Goal: Task Accomplishment & Management: Manage account settings

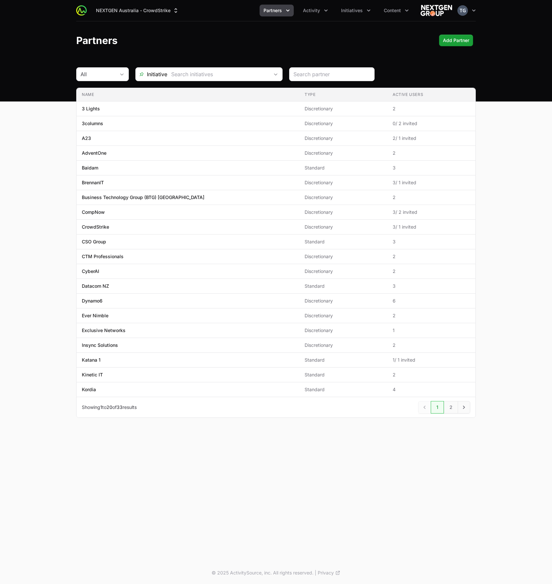
click at [333, 8] on ul "Partners Activity Initiatives Content" at bounding box center [336, 11] width 153 height 12
click at [320, 9] on span "Activity" at bounding box center [311, 10] width 17 height 7
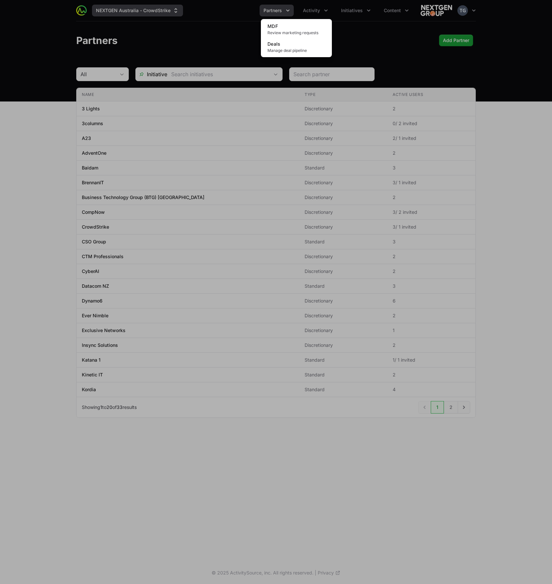
drag, startPoint x: 141, startPoint y: 19, endPoint x: 147, endPoint y: 13, distance: 7.9
click at [142, 19] on div "Activity menu" at bounding box center [276, 292] width 552 height 584
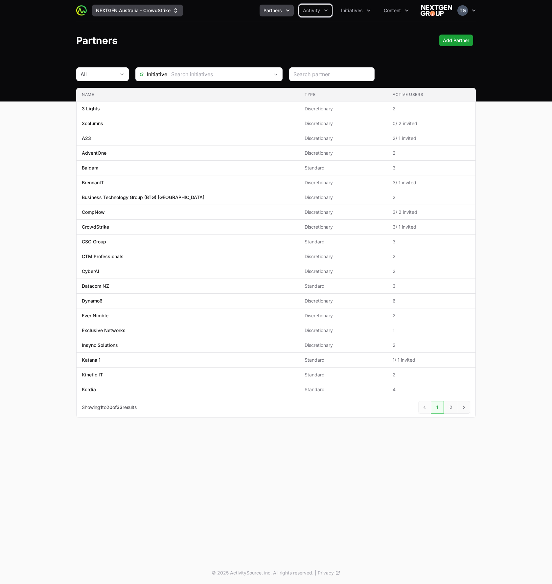
click at [150, 10] on button "NEXTGEN Australia - CrowdStrike" at bounding box center [137, 11] width 91 height 12
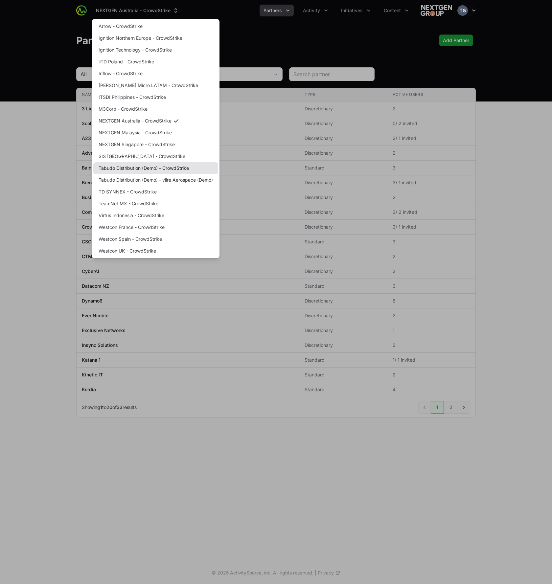
click at [182, 170] on link "Tabudo Distribution (Demo) - CrowdStrike" at bounding box center [155, 168] width 125 height 12
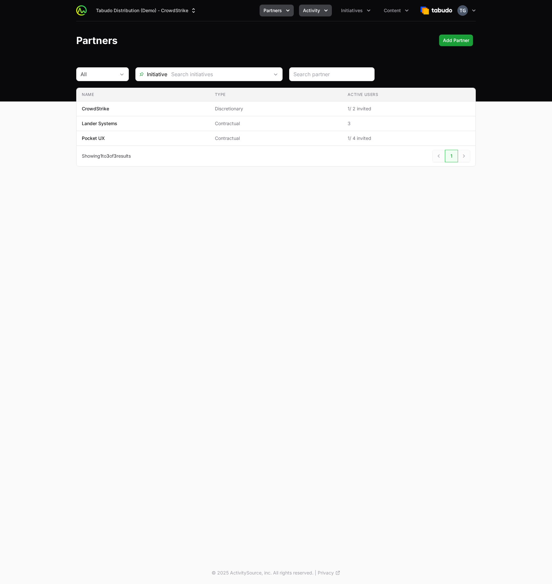
click at [311, 10] on span "Activity" at bounding box center [311, 10] width 17 height 7
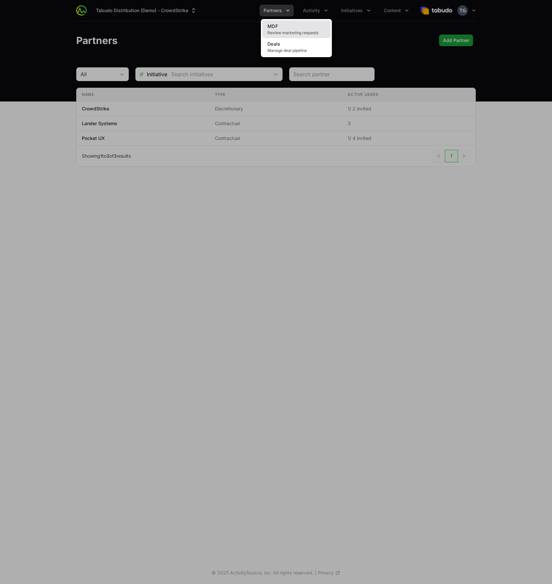
click at [296, 32] on span "Review marketing requests" at bounding box center [297, 32] width 58 height 5
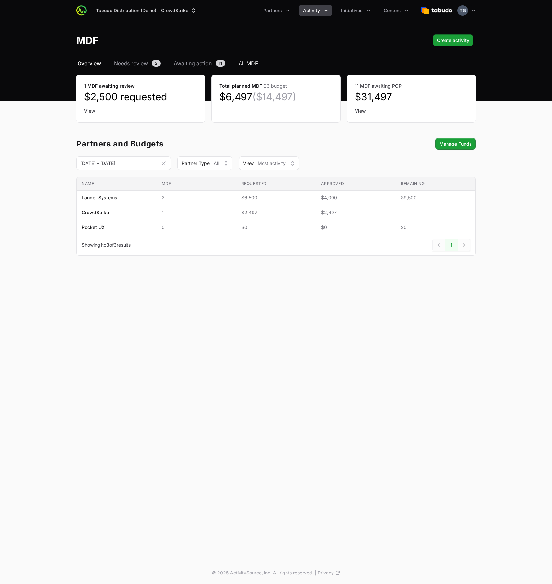
click at [249, 64] on span "All MDF" at bounding box center [248, 64] width 19 height 8
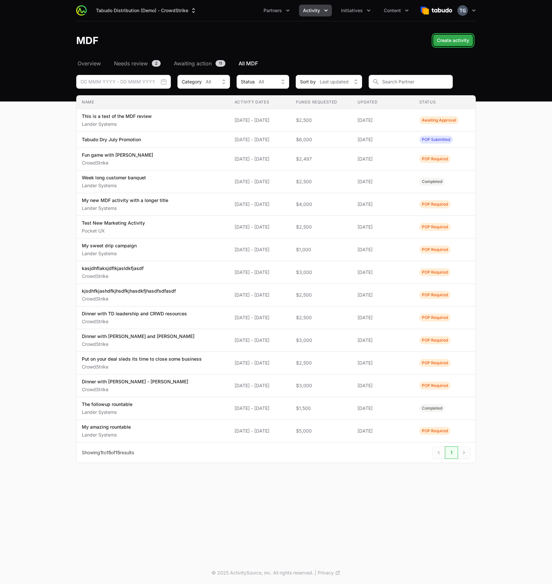
click at [447, 38] on span "Create activity" at bounding box center [453, 40] width 32 height 8
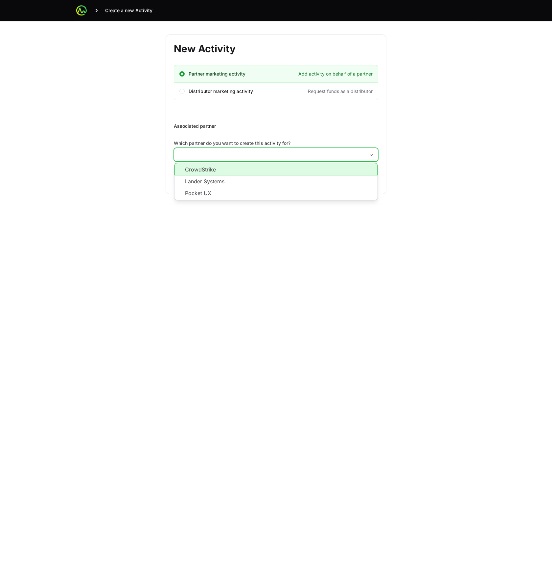
click at [223, 158] on input "Which partner do you want to create this activity for?" at bounding box center [269, 154] width 191 height 13
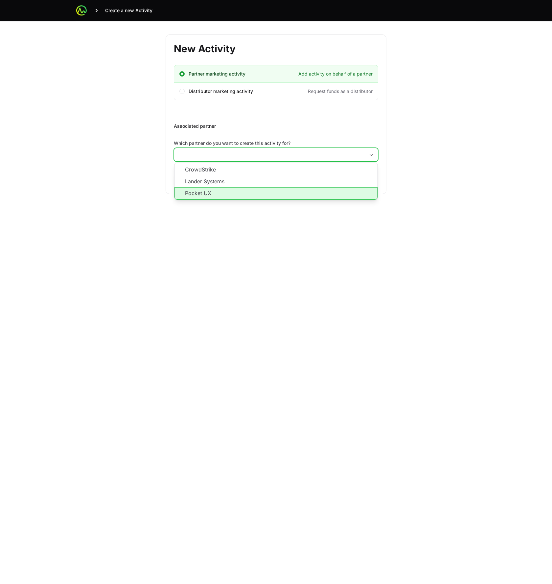
click at [215, 194] on li "Pocket UX" at bounding box center [276, 193] width 203 height 12
type input "Pocket UX"
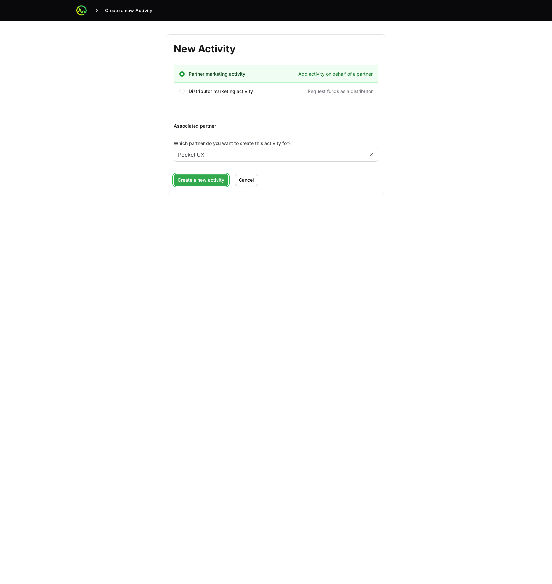
click at [189, 179] on span "Create a new activity" at bounding box center [201, 180] width 47 height 8
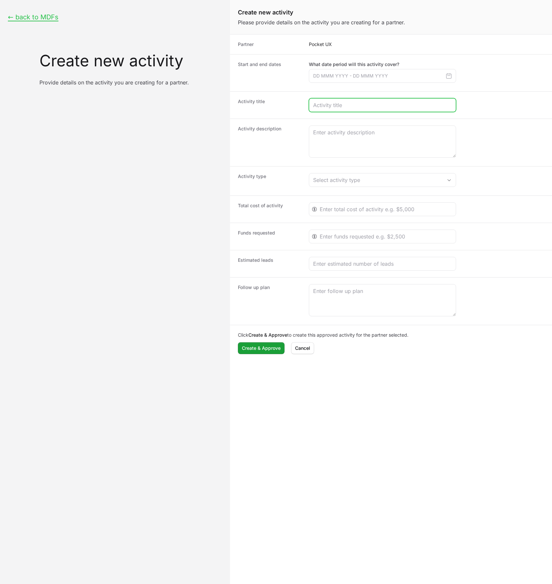
click at [343, 105] on input "Create activity form" at bounding box center [382, 105] width 139 height 8
paste input "Joint Co-branded Webinar Series for Lead Generation"
type input "Joint Co-branded Webinar Series for Lead Generation"
drag, startPoint x: 234, startPoint y: 44, endPoint x: 502, endPoint y: 301, distance: 371.5
click at [502, 301] on dl "Partner Pocket UX Start and end dates What date period will this activity cover…" at bounding box center [391, 198] width 322 height 326
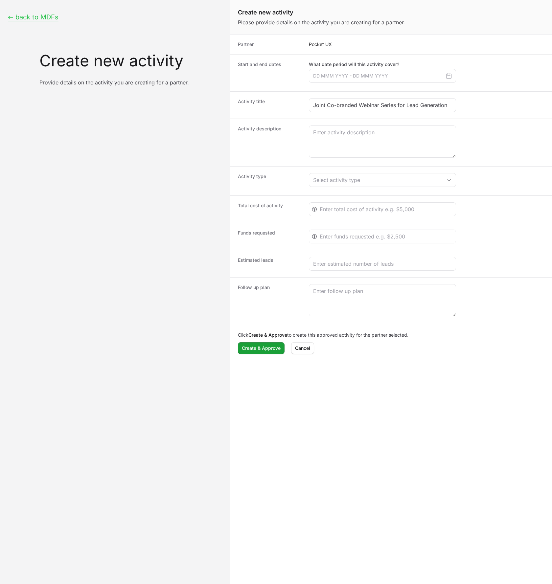
copy dl "Partner Pocket UX Start and end dates What date period will this activity cover…"
click at [295, 172] on div "Activity type Select activity type" at bounding box center [391, 180] width 322 height 29
click at [340, 178] on div "Select activity type" at bounding box center [378, 180] width 130 height 8
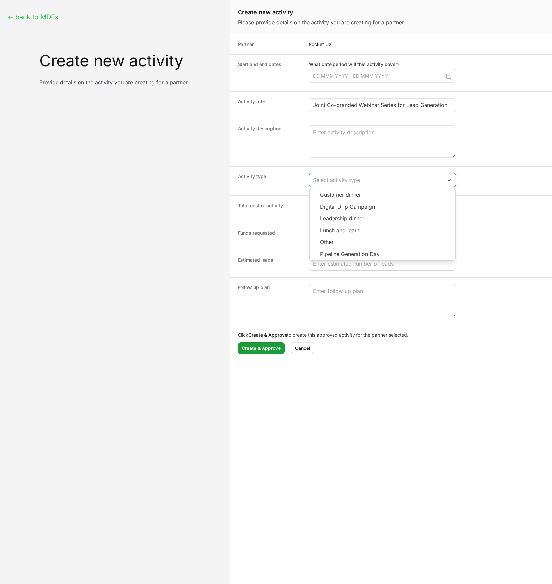
copy dl "Customer dinner Digital Drip Campaign Leadership dinner Lunch and learn Other P…"
drag, startPoint x: 326, startPoint y: 195, endPoint x: 381, endPoint y: 262, distance: 86.4
click at [379, 262] on dl "Partner Pocket UX Start and end dates What date period will this activity cover…" at bounding box center [391, 198] width 322 height 326
click at [330, 174] on button "Select activity type" at bounding box center [382, 180] width 147 height 13
click at [334, 191] on li "Customer dinner" at bounding box center [383, 194] width 146 height 12
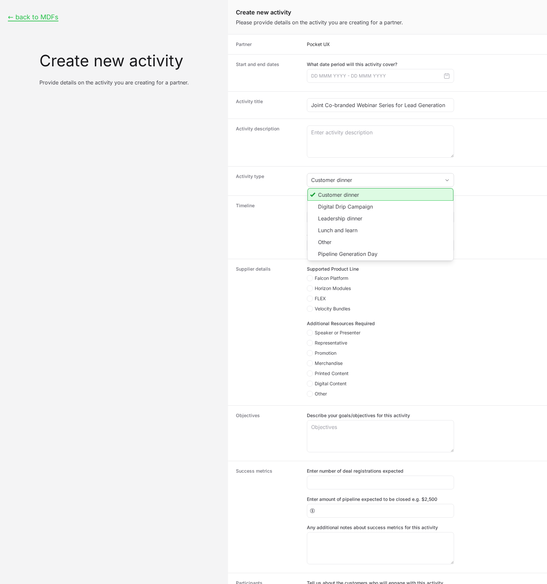
click at [282, 220] on dt "Timeline" at bounding box center [267, 228] width 63 height 50
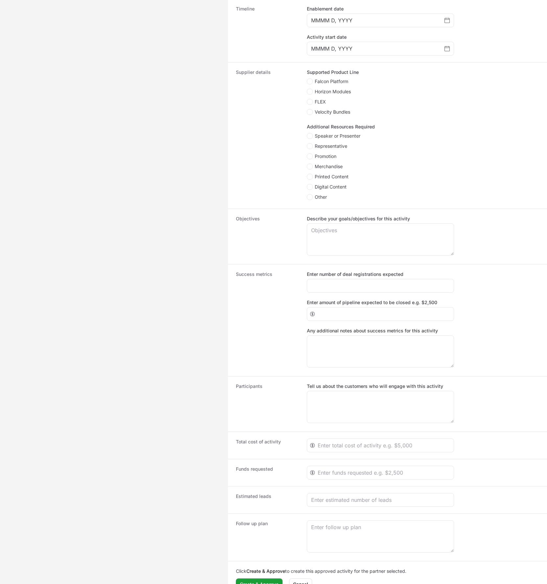
scroll to position [205, 0]
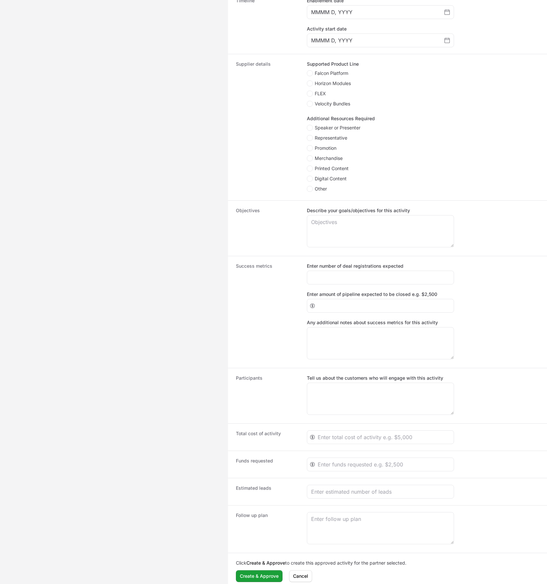
drag, startPoint x: 240, startPoint y: 206, endPoint x: 477, endPoint y: 383, distance: 296.0
click at [475, 383] on dl "Partner Pocket UX Start and end dates What date period will this activity cover…" at bounding box center [387, 209] width 319 height 760
copy dl "Timeline Enablement date Activity start date Supplier details Supported Product…"
click at [230, 52] on div "Timeline Enablement date MMMM D, YYYY Activity start date MMMM D, YYYY" at bounding box center [387, 21] width 319 height 63
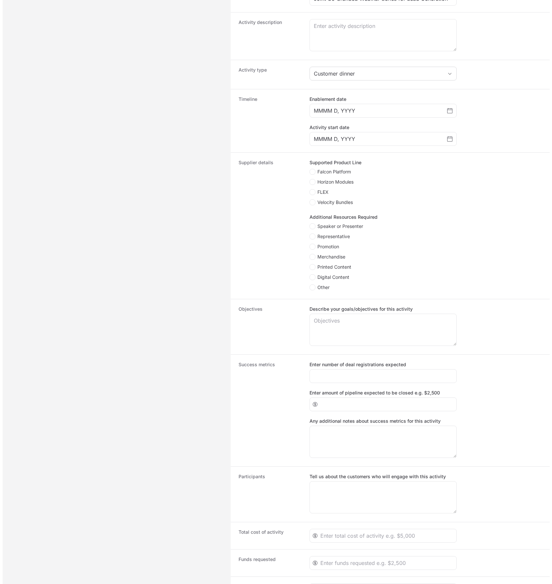
scroll to position [0, 0]
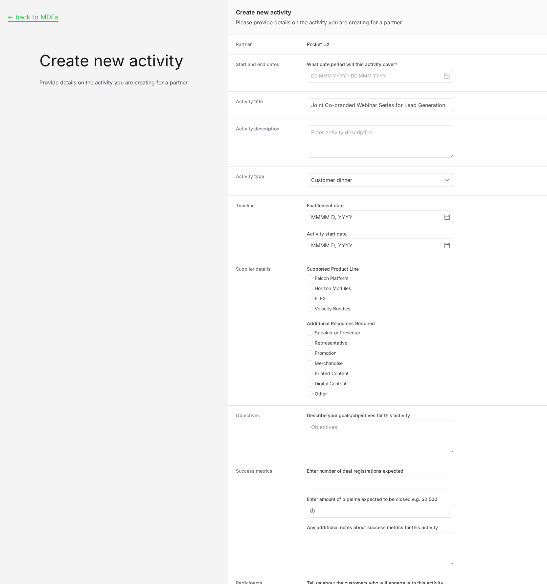
click at [44, 13] on button "← back to MDFs" at bounding box center [33, 17] width 51 height 8
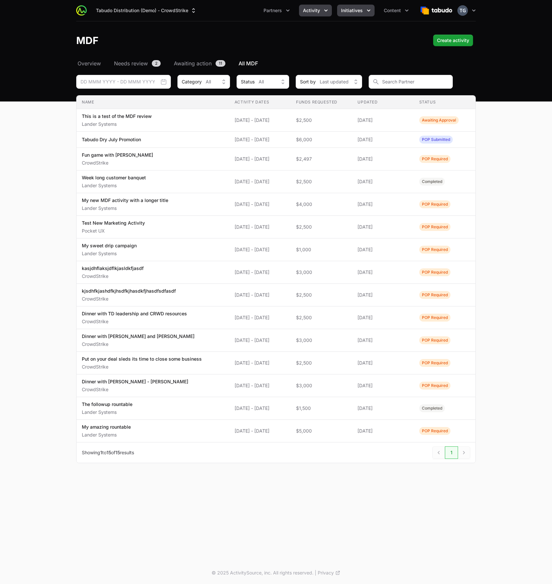
click at [348, 10] on span "Initiatives" at bounding box center [352, 10] width 22 height 7
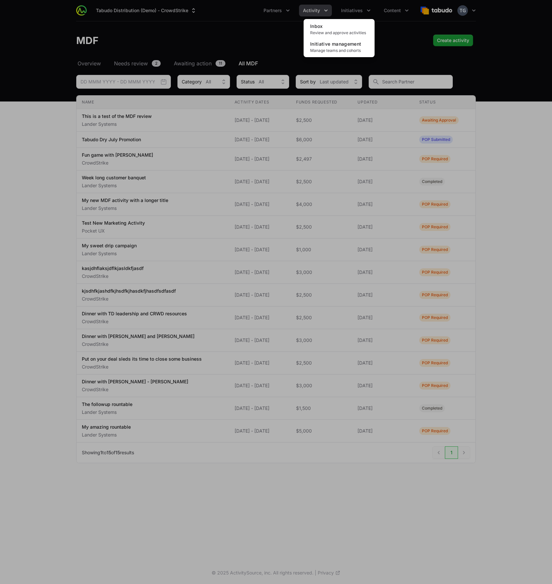
drag, startPoint x: 290, startPoint y: 12, endPoint x: 307, endPoint y: 10, distance: 17.0
click at [291, 12] on div "Initiatives menu" at bounding box center [276, 292] width 552 height 584
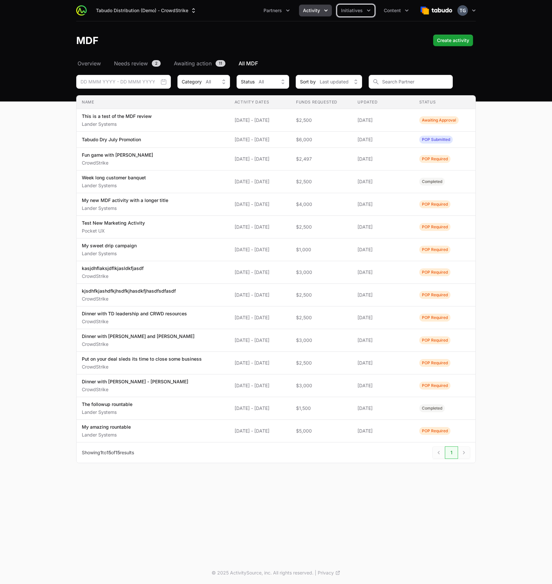
click at [308, 10] on span "Activity" at bounding box center [311, 10] width 17 height 7
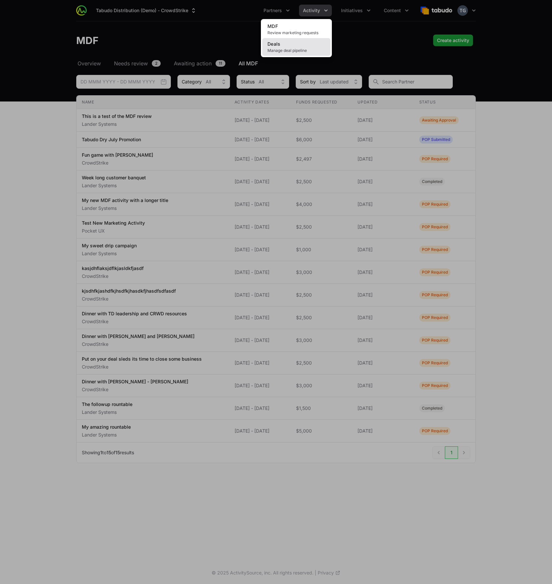
click at [299, 53] on span "Manage deal pipeline" at bounding box center [297, 50] width 58 height 5
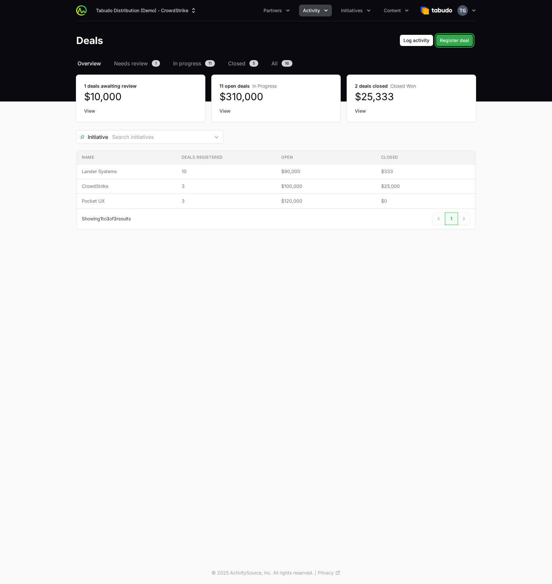
click at [456, 45] on button "Register deal Register deal" at bounding box center [454, 41] width 37 height 12
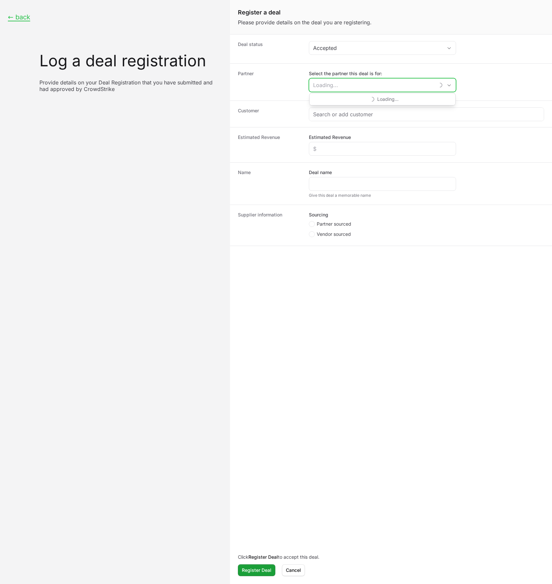
click at [338, 86] on input "Select the partner this deal is for:" at bounding box center [372, 85] width 126 height 13
click at [321, 122] on li "Pocket UX" at bounding box center [383, 124] width 146 height 12
type input "Pocket UX"
click at [337, 107] on div "Customer" at bounding box center [391, 114] width 322 height 27
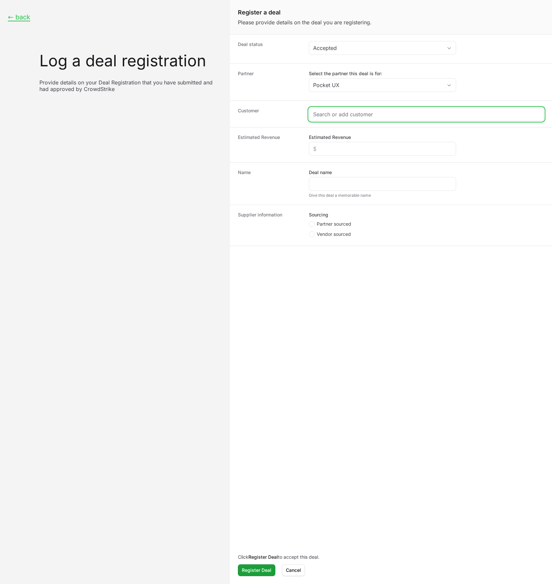
click at [336, 115] on input "Create activity form" at bounding box center [426, 114] width 227 height 8
click at [279, 118] on dt "Customer" at bounding box center [269, 113] width 63 height 13
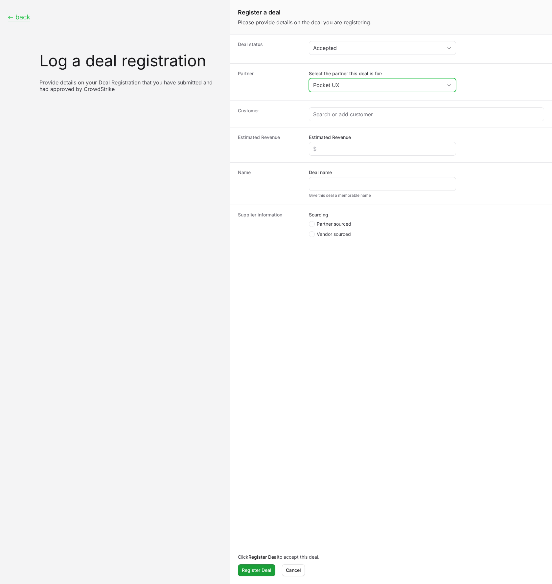
click at [447, 84] on icon "Open" at bounding box center [449, 85] width 5 height 2
type input "Pocket UX"
click at [267, 98] on div "Partner Select the partner this deal is for: Pocket UX CrowdStrike Lander Syste…" at bounding box center [391, 81] width 322 height 37
drag, startPoint x: 242, startPoint y: 47, endPoint x: 404, endPoint y: 236, distance: 248.5
click at [410, 237] on dl "Deal status Accepted Partner Select the partner this deal is for: Pocket UX Cus…" at bounding box center [391, 141] width 322 height 212
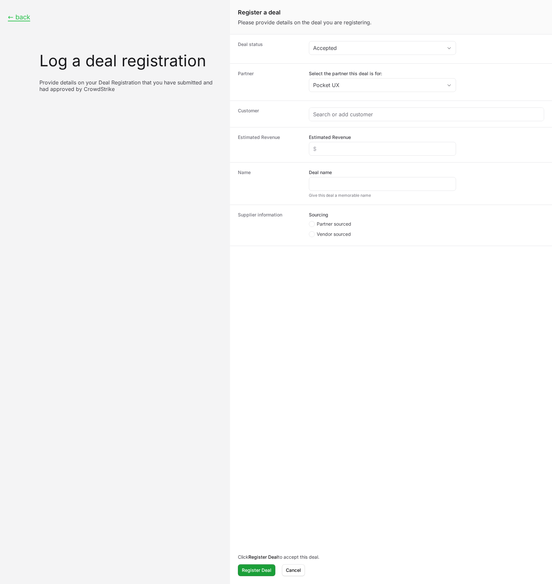
drag, startPoint x: 312, startPoint y: 257, endPoint x: 308, endPoint y: 243, distance: 14.6
click at [312, 257] on form "Deal status Accepted Partner Select the partner this deal is for: Pocket UX Cus…" at bounding box center [391, 308] width 322 height 549
click at [311, 224] on circle "Create activity form" at bounding box center [312, 224] width 3 height 3
click at [310, 222] on input "Partner sourced" at bounding box center [309, 221] width 1 height 1
radio input "true"
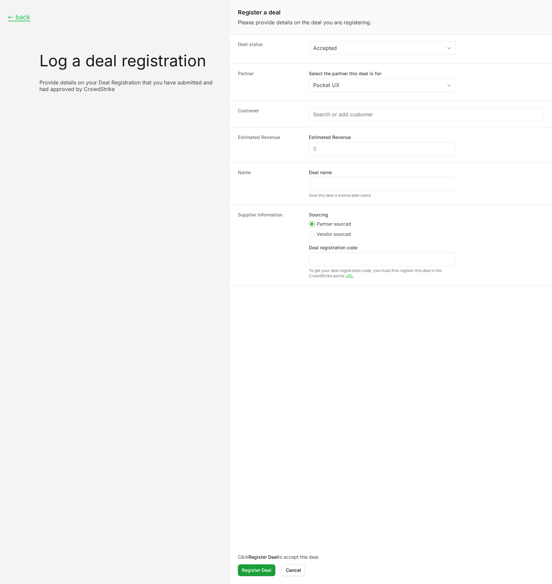
drag, startPoint x: 380, startPoint y: 281, endPoint x: 238, endPoint y: 45, distance: 275.8
click at [238, 45] on dl "Deal status Accepted Partner Select the partner this deal is for: Pocket UX Cus…" at bounding box center [391, 160] width 322 height 251
copy dl "Deal status Accepted Partner Select the partner this deal is for: Customer Esti…"
click at [281, 175] on dt "Name" at bounding box center [269, 183] width 63 height 29
click at [360, 184] on input "Deal name" at bounding box center [382, 184] width 139 height 8
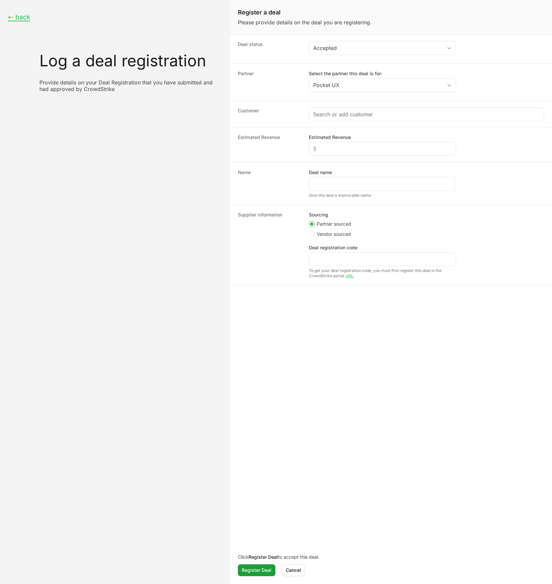
click at [491, 180] on dd "Deal name Give this deal a memorable name" at bounding box center [426, 183] width 235 height 29
click at [284, 79] on dt "Partner" at bounding box center [269, 82] width 63 height 24
click at [295, 569] on span "Cancel" at bounding box center [293, 571] width 15 height 8
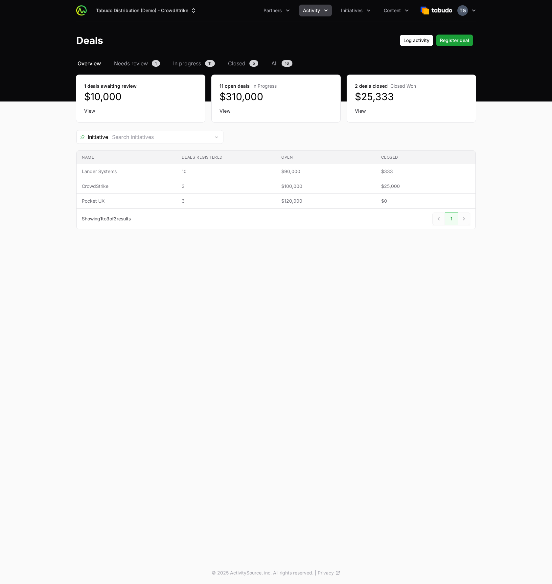
click at [308, 9] on span "Activity" at bounding box center [311, 10] width 17 height 7
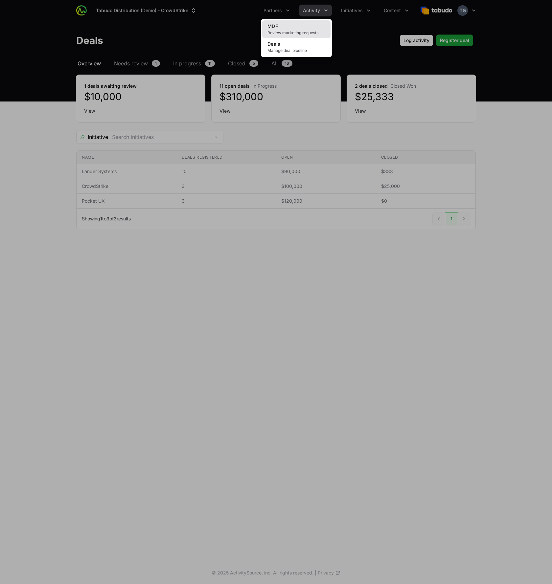
click at [304, 29] on link "MDF Review marketing requests" at bounding box center [296, 29] width 68 height 18
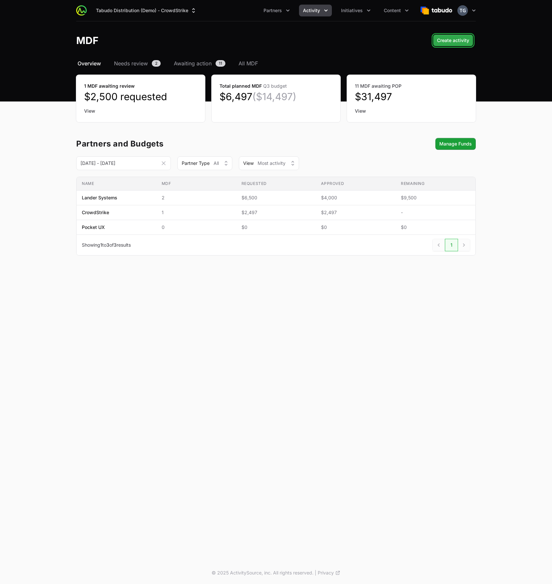
click at [451, 43] on span "Create activity" at bounding box center [453, 40] width 32 height 8
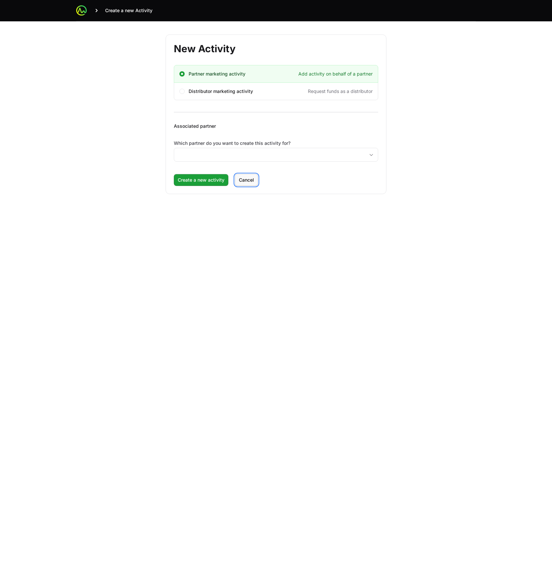
click at [251, 179] on span "Cancel" at bounding box center [246, 180] width 15 height 8
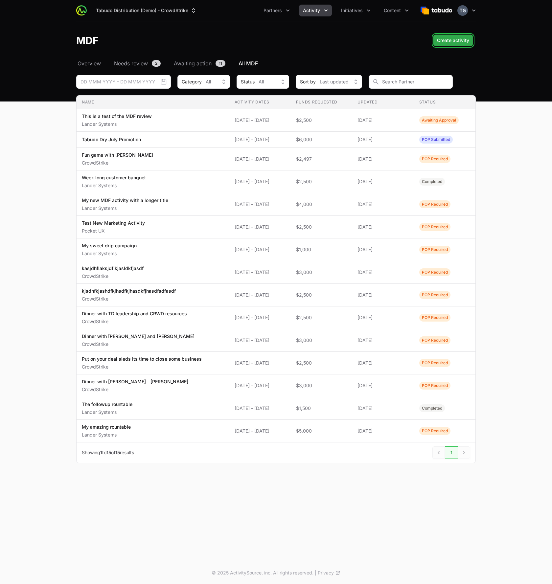
click at [456, 44] on span "Create activity" at bounding box center [453, 40] width 32 height 8
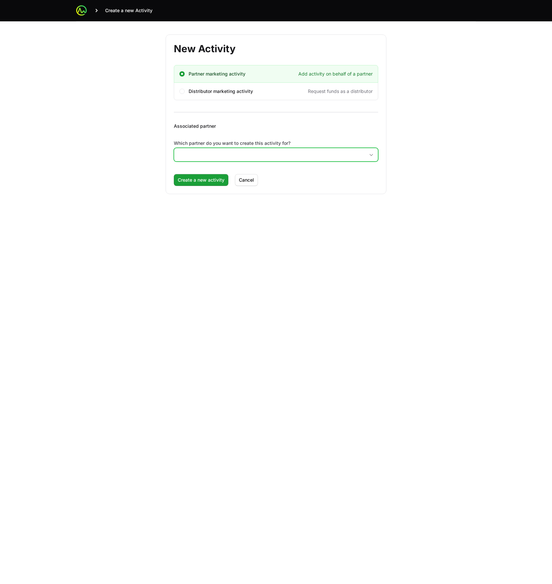
click at [219, 157] on input "Which partner do you want to create this activity for?" at bounding box center [269, 154] width 191 height 13
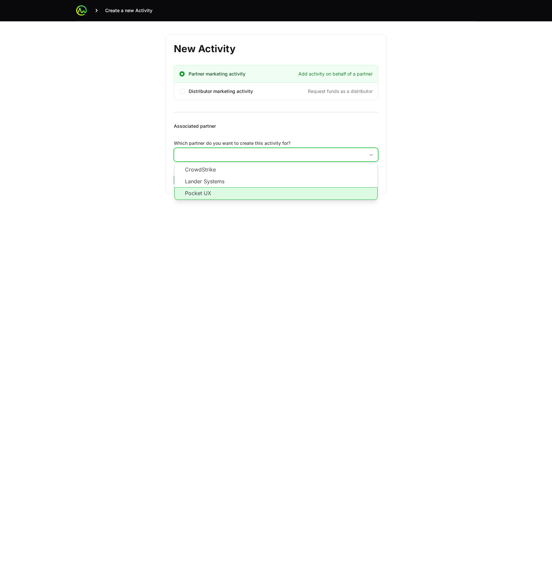
click at [208, 193] on li "Pocket UX" at bounding box center [276, 193] width 203 height 12
type input "Pocket UX"
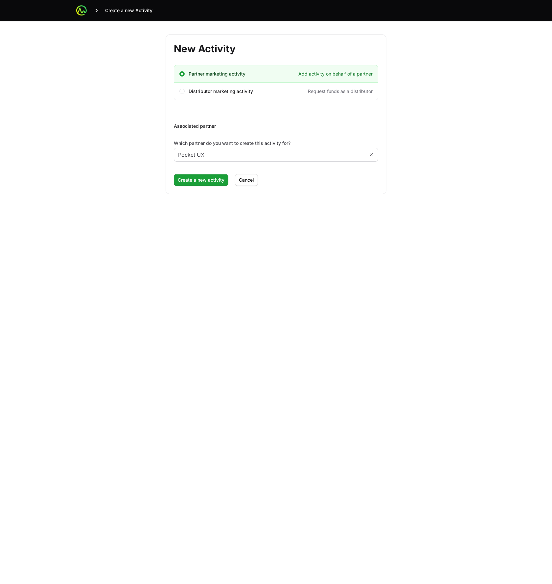
click at [202, 173] on form "New Activity Partner marketing activity Add activity on behalf of a partner Dis…" at bounding box center [276, 115] width 221 height 160
click at [203, 181] on span "Create a new activity" at bounding box center [201, 180] width 47 height 8
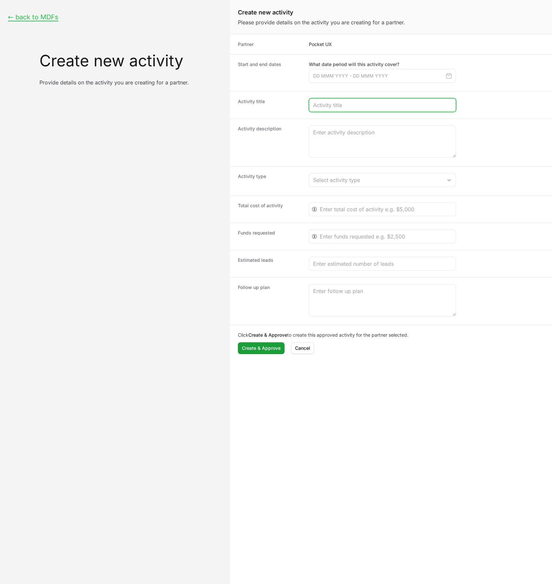
click at [341, 102] on input "Create activity form" at bounding box center [382, 105] width 139 height 8
paste input "TechConnect Solutions"
type input "TechConnect Solutions"
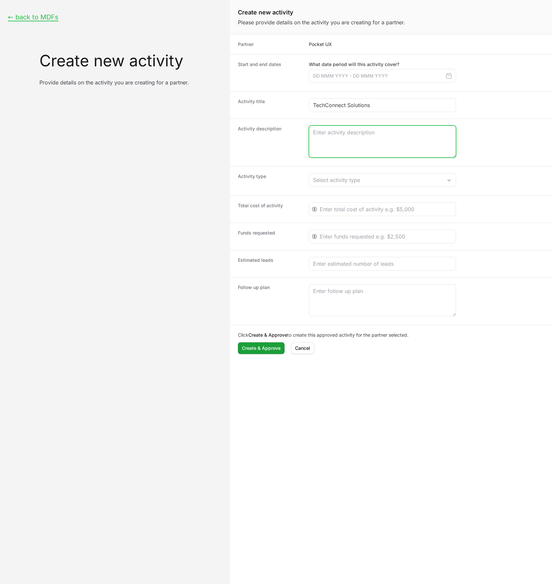
click at [333, 134] on textarea "Create activity form" at bounding box center [382, 142] width 147 height 32
paste textarea "Half-day executive roundtable focused on zero-trust security for financial serv…"
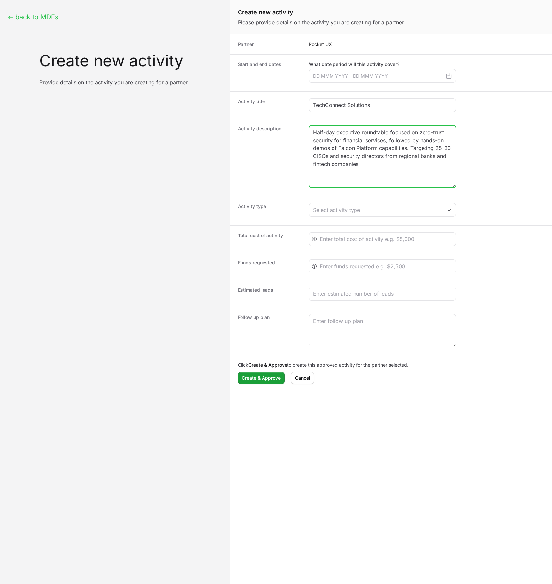
drag, startPoint x: 455, startPoint y: 156, endPoint x: 452, endPoint y: 186, distance: 30.1
click at [452, 186] on textarea "Half-day executive roundtable focused on zero-trust security for financial serv…" at bounding box center [382, 156] width 147 height 61
type textarea "Half-day executive roundtable focused on zero-trust security for financial serv…"
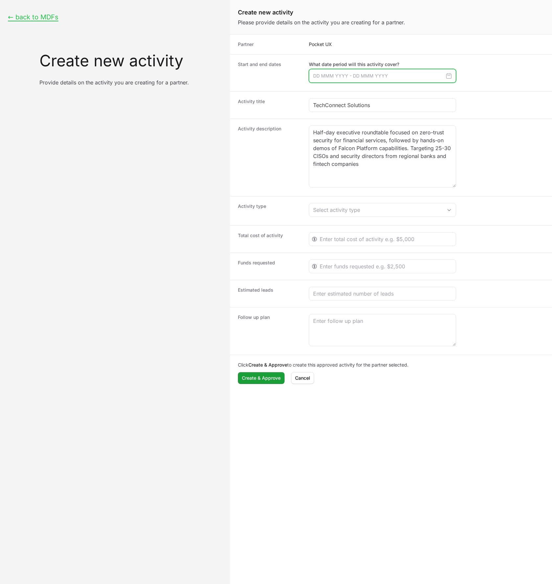
click at [394, 75] on input "Create activity form" at bounding box center [382, 76] width 147 height 14
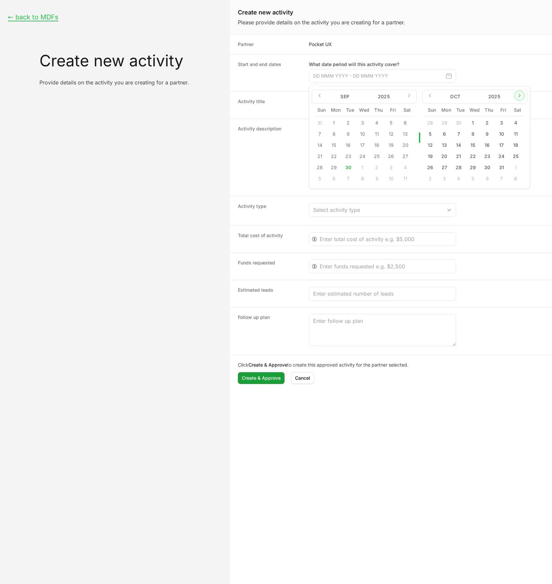
click at [521, 95] on icon "Create activity form" at bounding box center [519, 95] width 5 height 5
click at [517, 145] on button "15" at bounding box center [516, 145] width 11 height 11
click at [517, 147] on button "15" at bounding box center [516, 145] width 11 height 11
type input "[DATE] - [DATE]"
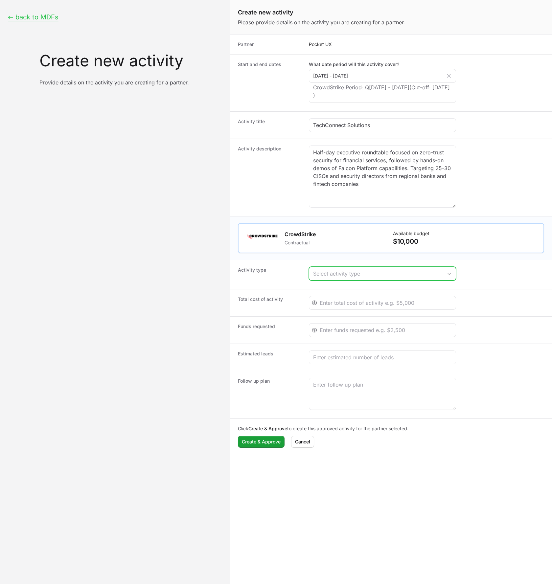
click at [369, 274] on div "Select activity type" at bounding box center [378, 274] width 130 height 8
click at [360, 353] on li "Pipeline Generation Day" at bounding box center [383, 348] width 146 height 12
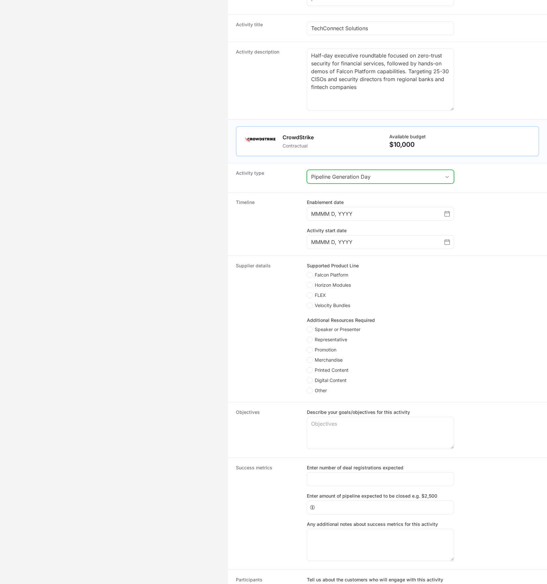
scroll to position [99, 0]
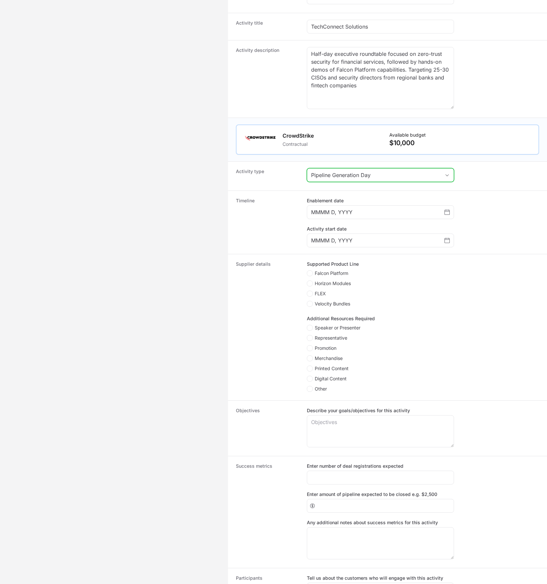
click at [396, 177] on div "Pipeline Generation Day" at bounding box center [376, 175] width 130 height 8
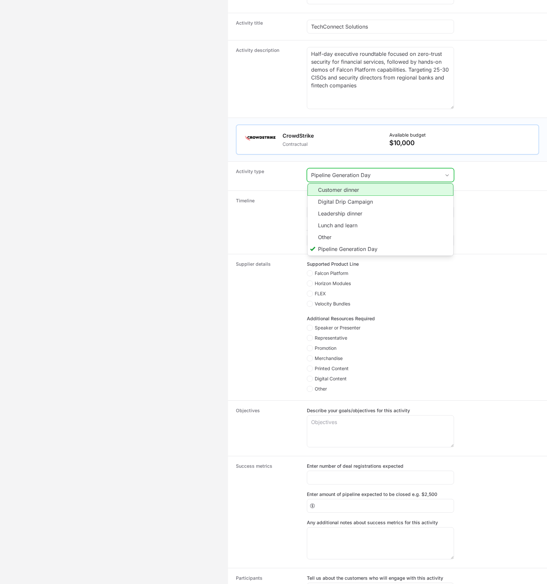
click at [374, 189] on li "Customer dinner" at bounding box center [381, 189] width 146 height 12
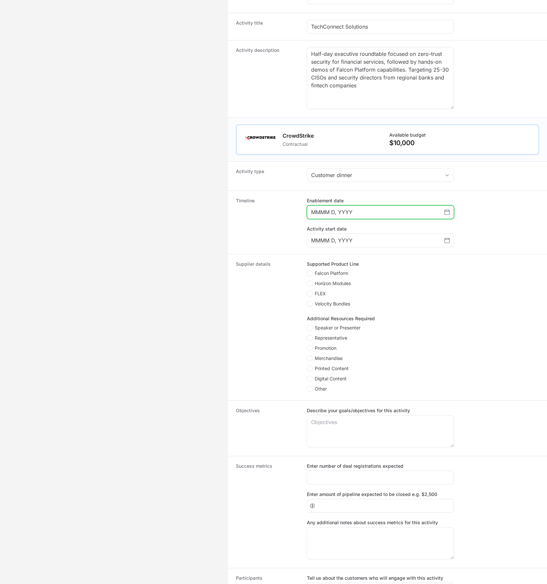
click at [432, 216] on input "MMMM D, YYYY" at bounding box center [377, 212] width 133 height 8
click at [412, 210] on input "MMMM D, YYYY" at bounding box center [377, 212] width 133 height 8
click at [446, 210] on icon "Choose date" at bounding box center [447, 212] width 5 height 5
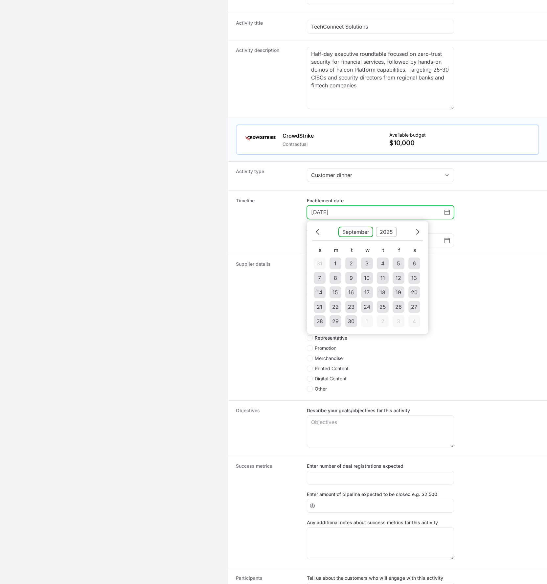
click at [361, 232] on button "September" at bounding box center [356, 232] width 35 height 11
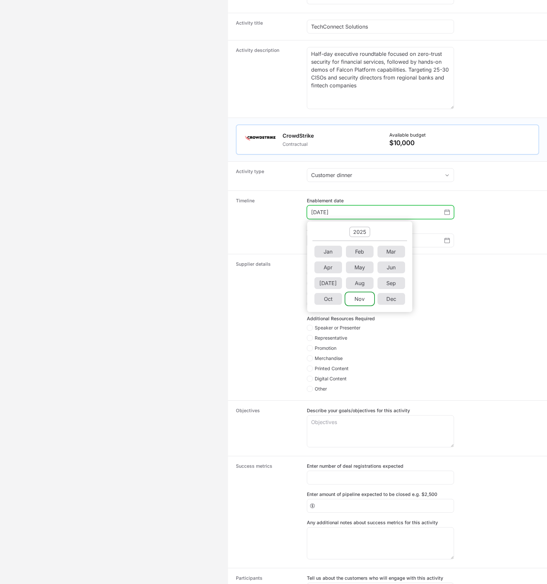
click at [357, 300] on li "Nov" at bounding box center [360, 299] width 28 height 12
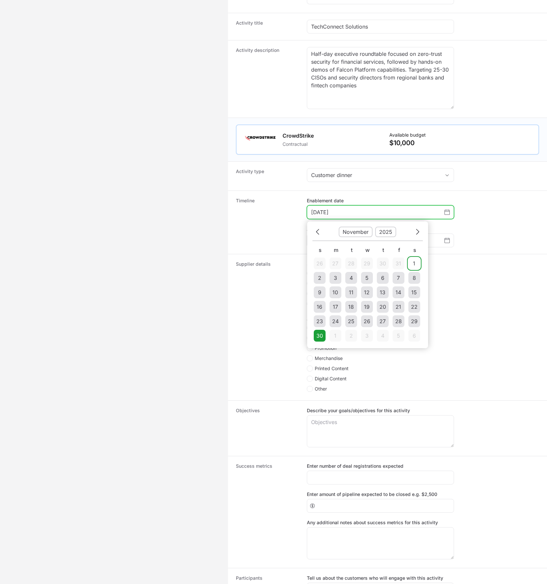
click at [416, 266] on td "1" at bounding box center [415, 264] width 12 height 12
type input "November 1, 2025"
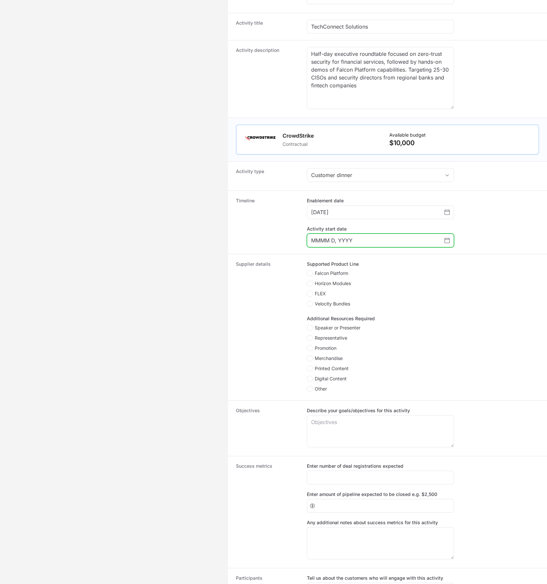
click at [380, 241] on input "MMMM D, YYYY" at bounding box center [377, 241] width 133 height 8
drag, startPoint x: 445, startPoint y: 240, endPoint x: 440, endPoint y: 244, distance: 6.7
click at [445, 240] on icon "Choose date" at bounding box center [447, 240] width 5 height 5
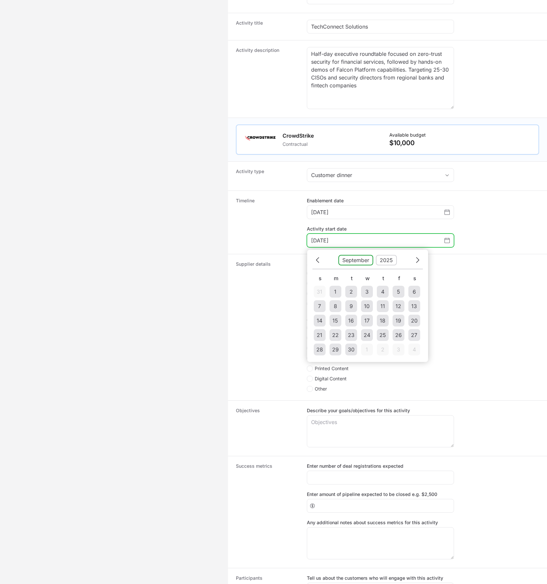
click at [360, 263] on button "September" at bounding box center [356, 260] width 35 height 11
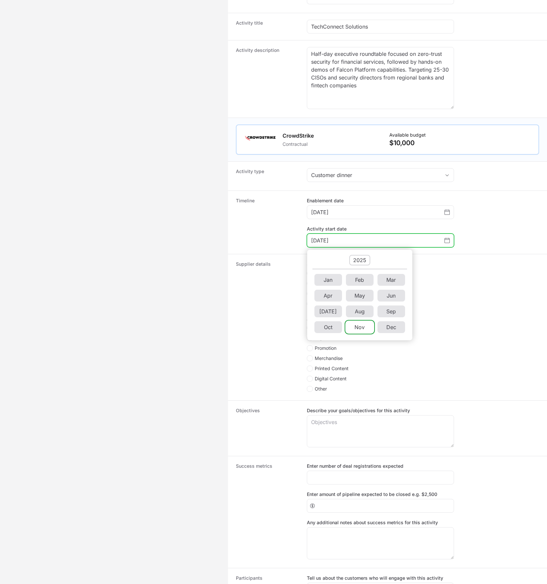
click at [354, 326] on li "Nov" at bounding box center [360, 328] width 28 height 12
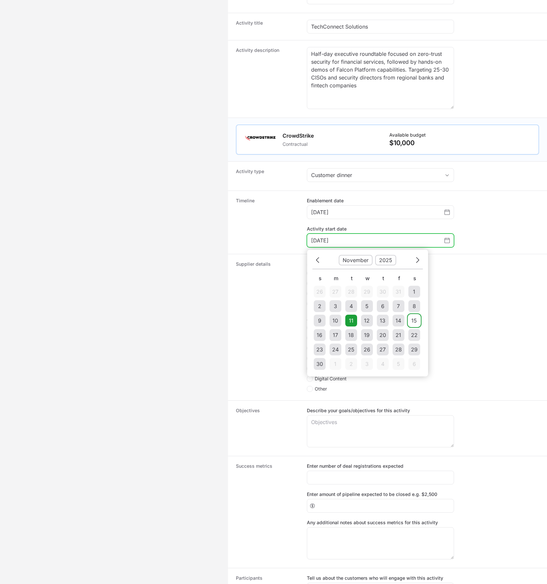
click at [415, 322] on div "15" at bounding box center [415, 321] width 6 height 8
type input "November 15, 2025"
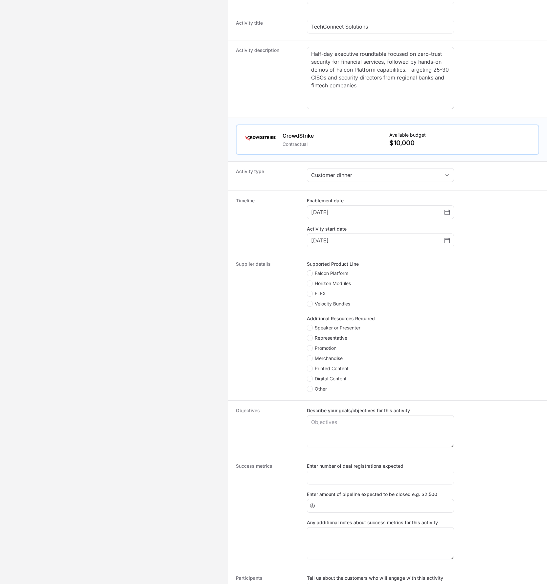
click at [309, 274] on icon "Create activity form" at bounding box center [310, 273] width 4 height 5
click at [308, 271] on input "Falcon Platform" at bounding box center [307, 271] width 1 height 1
checkbox input "true"
click at [308, 327] on icon "Create activity form" at bounding box center [310, 327] width 4 height 5
click at [308, 326] on input "Speaker or Presenter" at bounding box center [307, 325] width 1 height 1
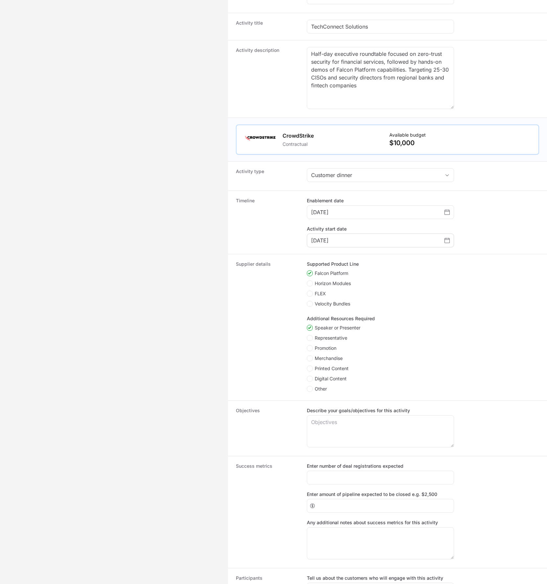
checkbox input "true"
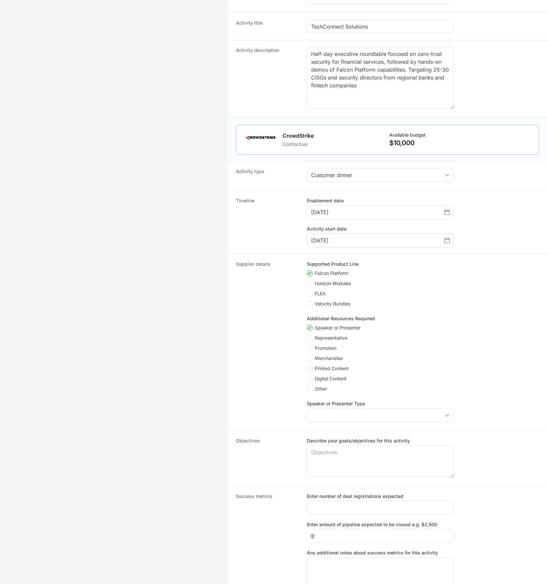
click at [309, 370] on polygon "Create activity form" at bounding box center [310, 369] width 4 height 3
click at [308, 367] on input "Printed Content" at bounding box center [307, 366] width 1 height 1
checkbox input "true"
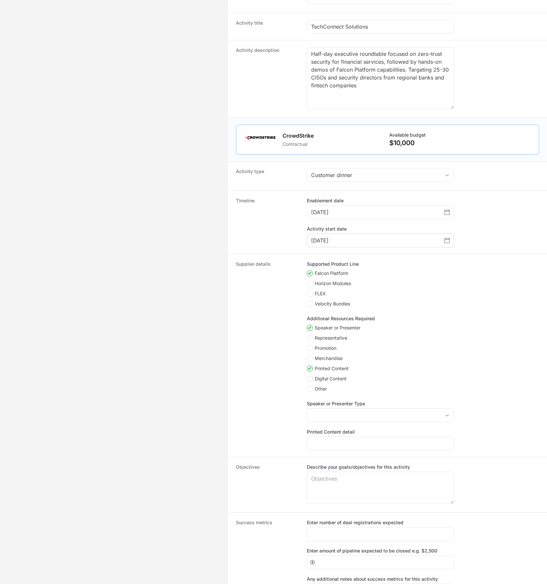
click at [310, 381] on polygon "Create activity form" at bounding box center [310, 379] width 4 height 3
click at [308, 377] on input "Digital Content" at bounding box center [307, 376] width 1 height 1
checkbox input "true"
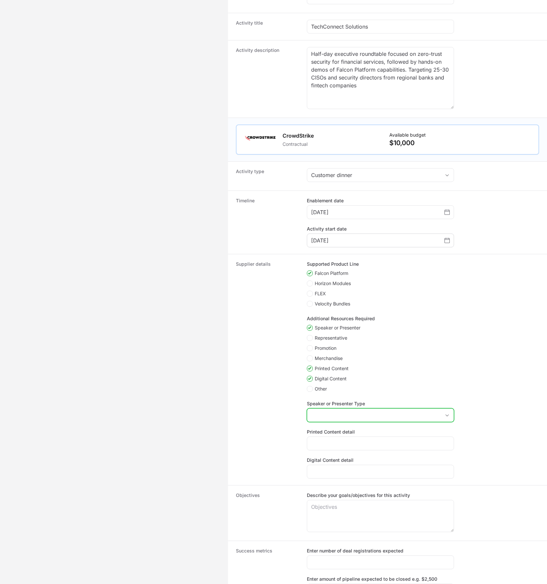
click at [352, 415] on input "Speaker or Presenter Type" at bounding box center [373, 415] width 133 height 13
click at [363, 436] on li "CrowdStrike Technical Specialist" at bounding box center [381, 430] width 146 height 12
type input "CrowdStrike Technical Specialist"
click at [362, 450] on dd "Supported Product Line Falcon Platform Horizon Modules FLEX Velocity Bundles Ad…" at bounding box center [423, 370] width 232 height 218
click at [363, 448] on input "Printed Content detail" at bounding box center [380, 444] width 139 height 8
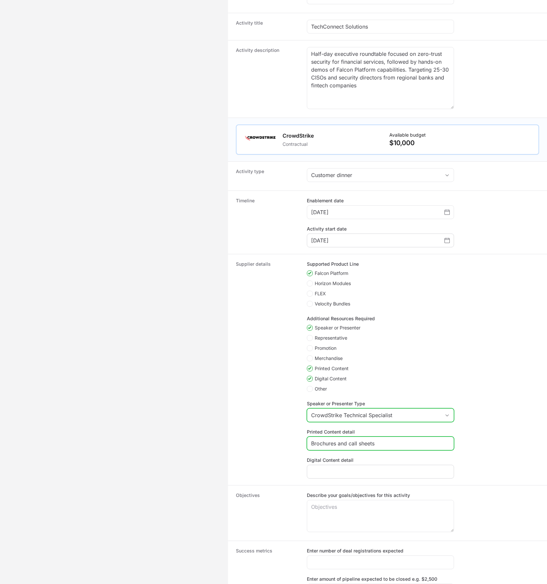
type input "Brochures and call sheets"
click at [391, 476] on input "Digital Content detail" at bounding box center [380, 472] width 139 height 8
type input "W"
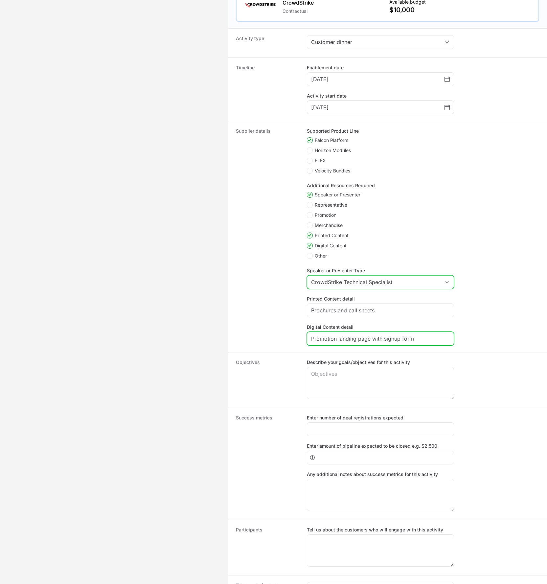
scroll to position [267, 0]
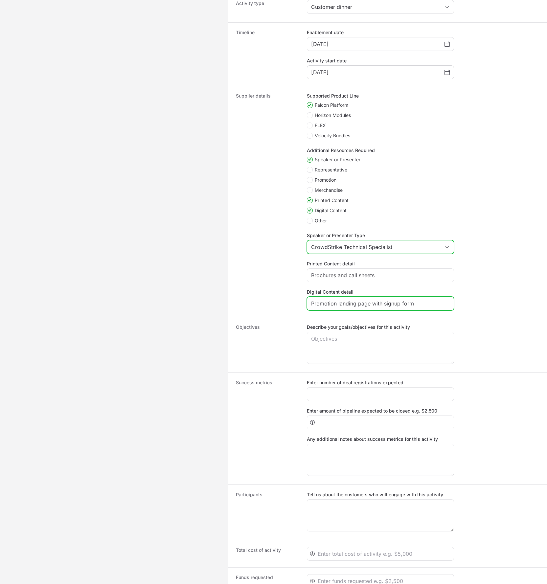
type input "Promotion landing page with signup form"
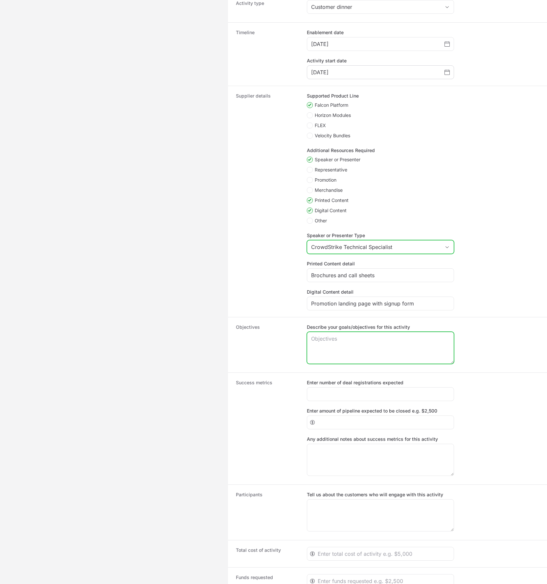
click at [367, 357] on textarea "Describe your goals/objectives for this activity" at bounding box center [380, 348] width 147 height 32
paste textarea "Generate qualified pipeline from financial services accounts with 100+ employee…"
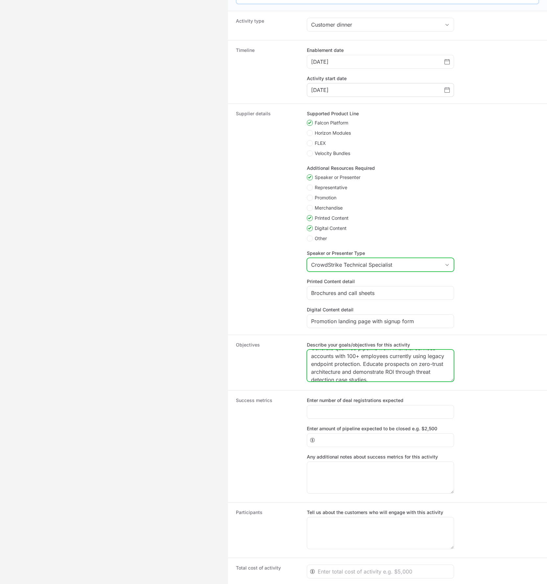
scroll to position [0, 0]
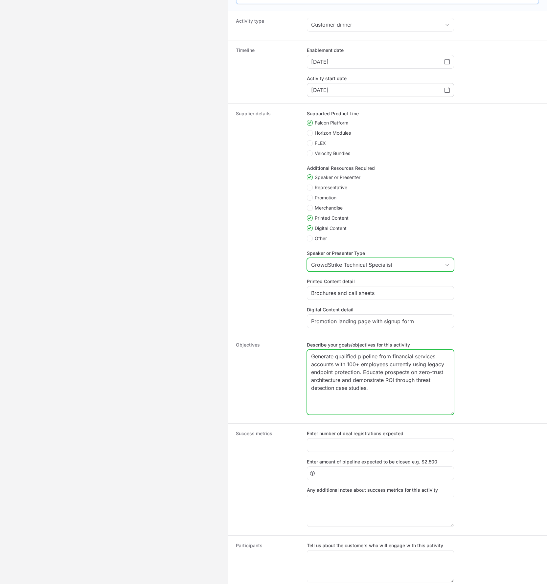
drag, startPoint x: 451, startPoint y: 382, endPoint x: 459, endPoint y: 418, distance: 36.6
click at [445, 415] on textarea "Generate qualified pipeline from financial services accounts with 100+ employee…" at bounding box center [380, 382] width 147 height 65
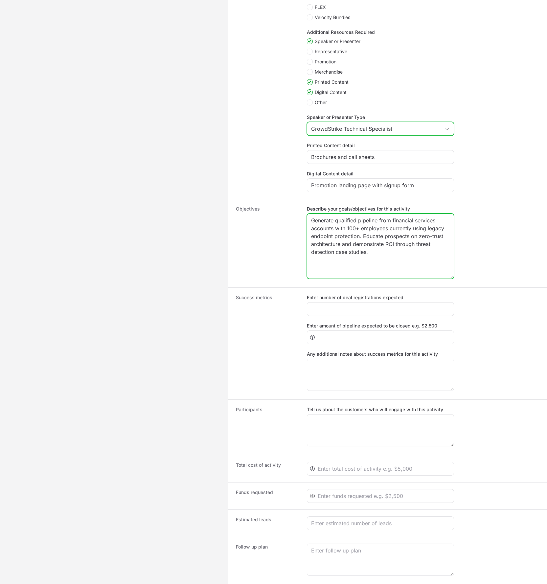
scroll to position [408, 0]
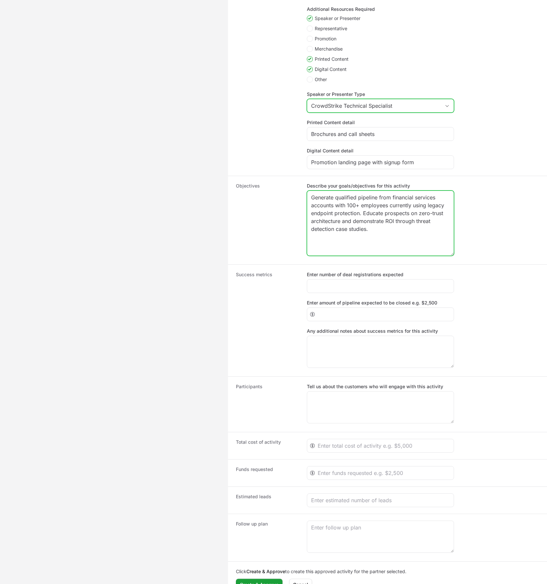
type textarea "Generate qualified pipeline from financial services accounts with 100+ employee…"
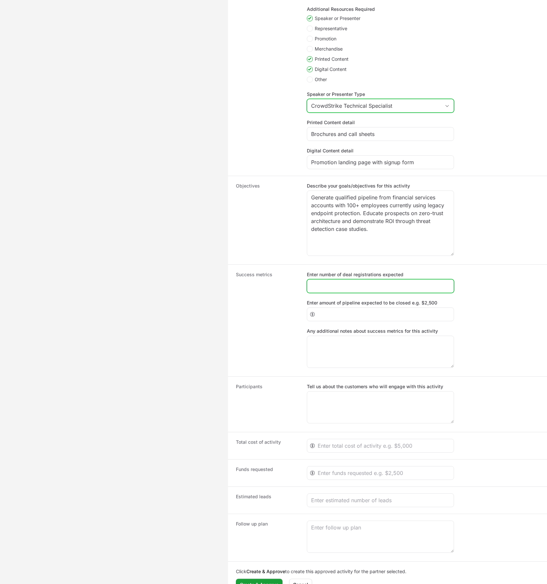
click at [364, 289] on input "Enter number of deal registrations expected" at bounding box center [380, 286] width 139 height 8
type input "8"
click at [344, 321] on div "Create activity form" at bounding box center [380, 315] width 147 height 14
click at [345, 319] on input "Enter amount of pipeline expected to be closed e.g. $2,500" at bounding box center [384, 315] width 132 height 8
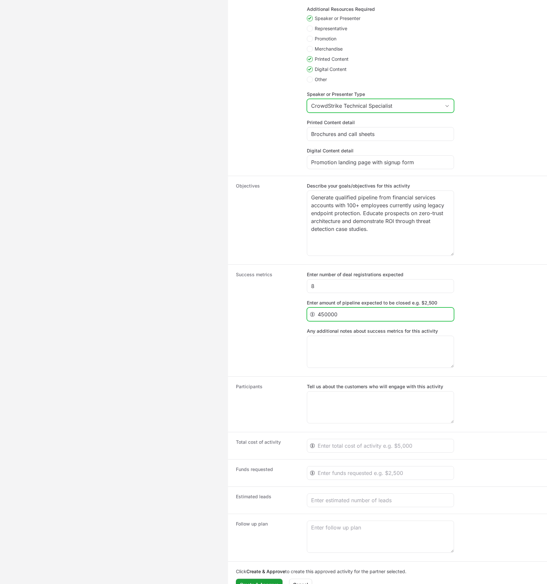
type input "450000"
drag, startPoint x: 282, startPoint y: 331, endPoint x: 308, endPoint y: 325, distance: 26.6
click at [283, 331] on dt "Success metrics" at bounding box center [267, 321] width 63 height 99
click at [323, 317] on input "450000" at bounding box center [384, 315] width 132 height 8
drag, startPoint x: 327, startPoint y: 317, endPoint x: 340, endPoint y: 317, distance: 12.8
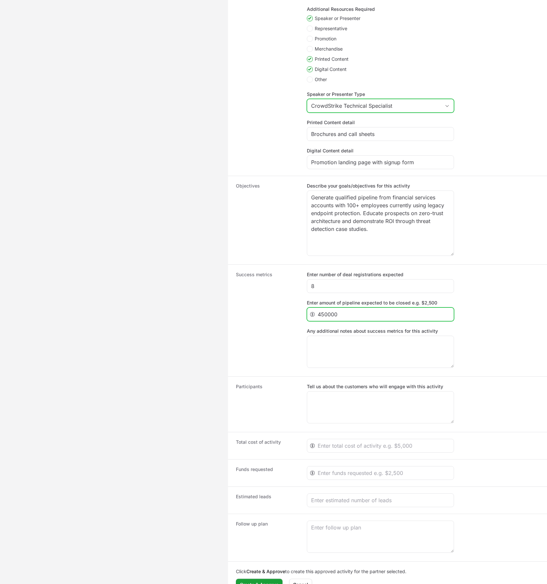
click at [340, 317] on input "450000" at bounding box center [384, 315] width 132 height 8
drag, startPoint x: 485, startPoint y: 322, endPoint x: 473, endPoint y: 345, distance: 26.2
click at [485, 322] on dd "Enter number of deal registrations expected 8 Enter amount of pipeline expected…" at bounding box center [423, 321] width 232 height 99
click at [394, 361] on textarea "Any additional notes about success metrics for this activity" at bounding box center [380, 352] width 147 height 32
paste textarea "Achieve 80% attendance rate, secure follow-up meetings with 60% of attendees wi…"
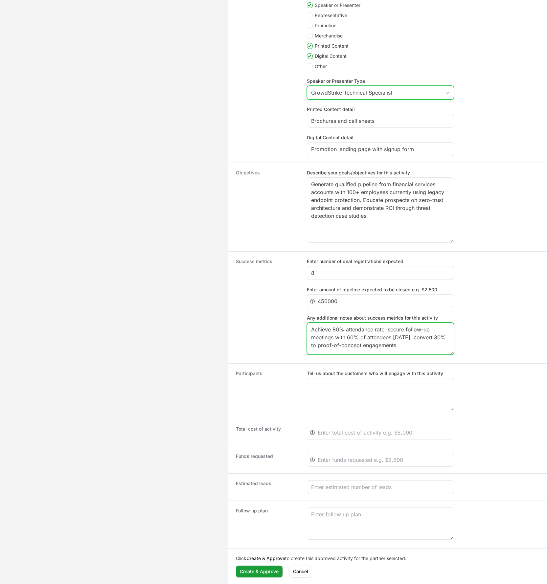
scroll to position [423, 0]
type textarea "Achieve 80% attendance rate, secure follow-up meetings with 60% of attendees wi…"
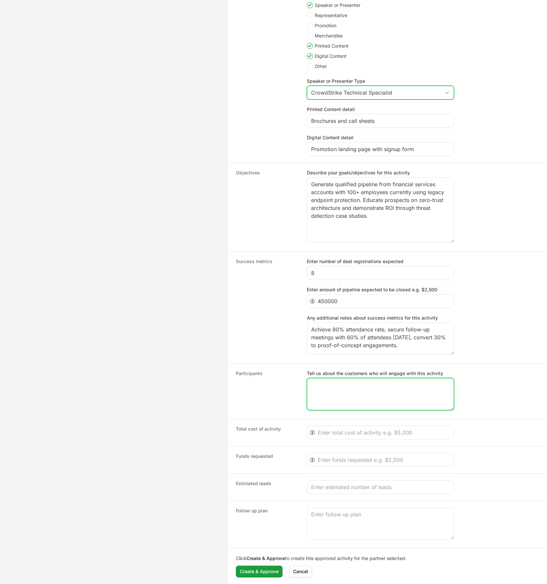
click at [337, 393] on textarea "Tell us about the customers who will engage with this activity" at bounding box center [380, 395] width 147 height 32
paste textarea "Mid-market financial services organizations ($50M-$500M revenue) with complianc…"
type textarea "Mid-market financial services organizations ($50M-$500M revenue) with complianc…"
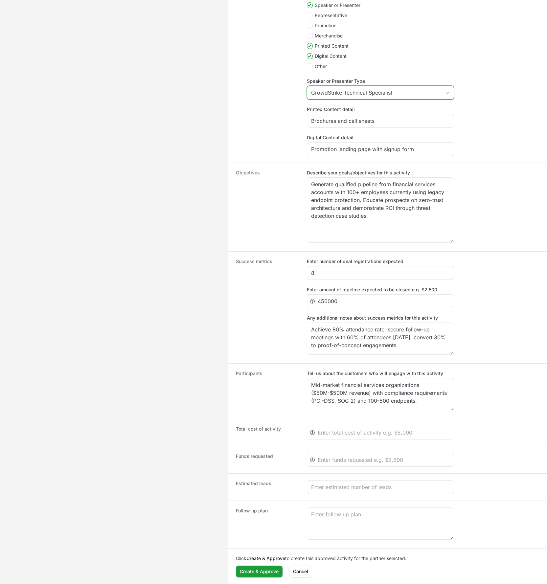
click at [495, 408] on dd "Tell us about the customers who will engage with this activity Mid-market finan…" at bounding box center [423, 391] width 232 height 42
click at [409, 431] on input "Create activity form" at bounding box center [384, 433] width 132 height 8
click at [408, 431] on input "Create activity form" at bounding box center [384, 433] width 132 height 8
type input "18000"
click at [405, 460] on input "Create activity form" at bounding box center [384, 460] width 132 height 8
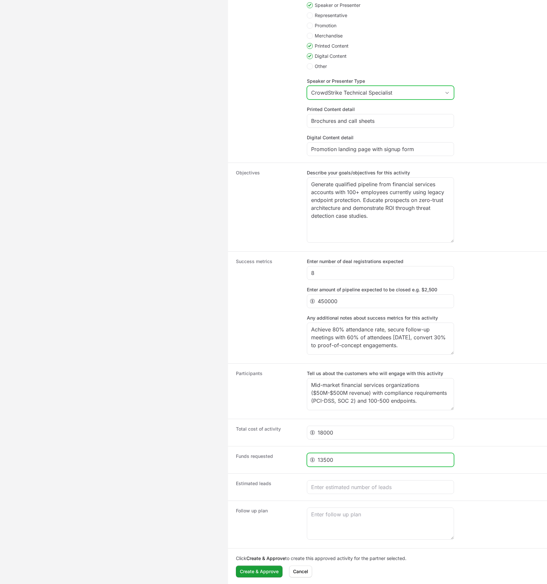
type input "13500"
click at [394, 486] on input "Create activity form" at bounding box center [380, 488] width 139 height 8
type input "28"
click at [342, 521] on textarea "Create activity form" at bounding box center [380, 524] width 147 height 32
paste textarea "Each attendee receives personalized ROI analysis within 3 business days. Partne…"
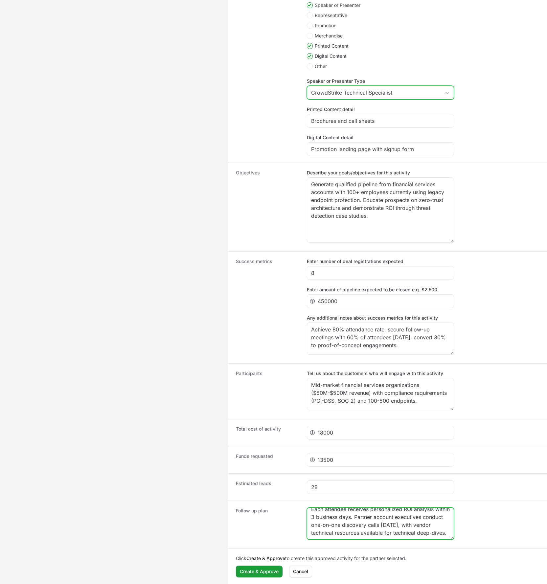
scroll to position [13, 0]
type textarea "Each attendee receives personalized ROI analysis within 3 business days. Partne…"
click at [473, 533] on dd "Each attendee receives personalized ROI analysis within 3 business days. Partne…" at bounding box center [423, 525] width 232 height 34
click at [271, 575] on span "Create & Approve" at bounding box center [259, 572] width 39 height 8
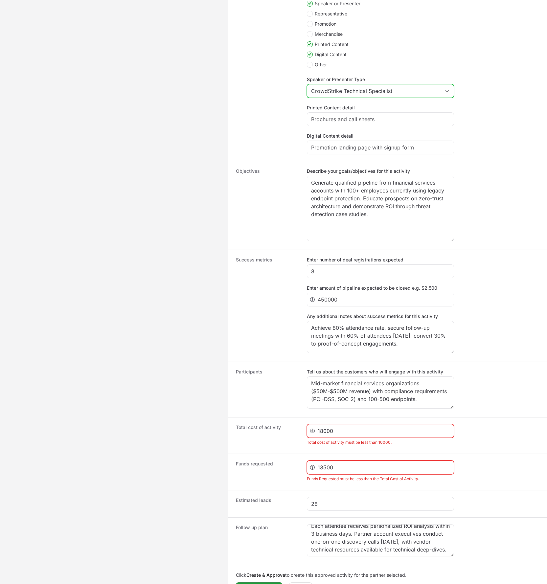
click at [355, 474] on div "13500" at bounding box center [380, 468] width 147 height 14
click at [355, 472] on input "13500" at bounding box center [384, 468] width 132 height 8
click at [348, 430] on input "18000" at bounding box center [384, 431] width 132 height 8
click at [347, 433] on input "18000" at bounding box center [384, 431] width 132 height 8
drag, startPoint x: 323, startPoint y: 436, endPoint x: 320, endPoint y: 435, distance: 3.7
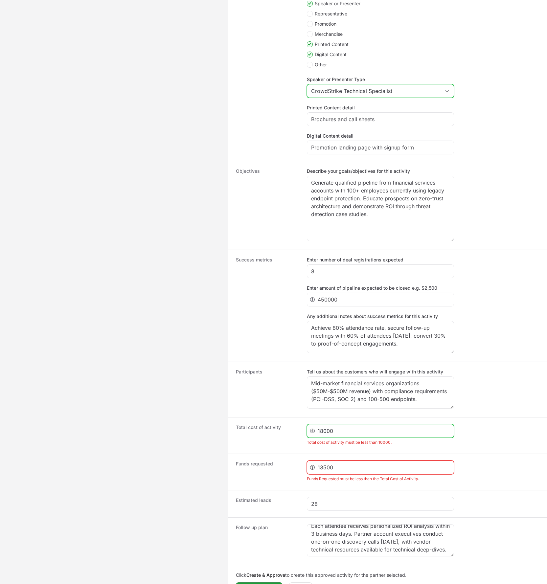
click at [320, 435] on input "18000" at bounding box center [384, 431] width 132 height 8
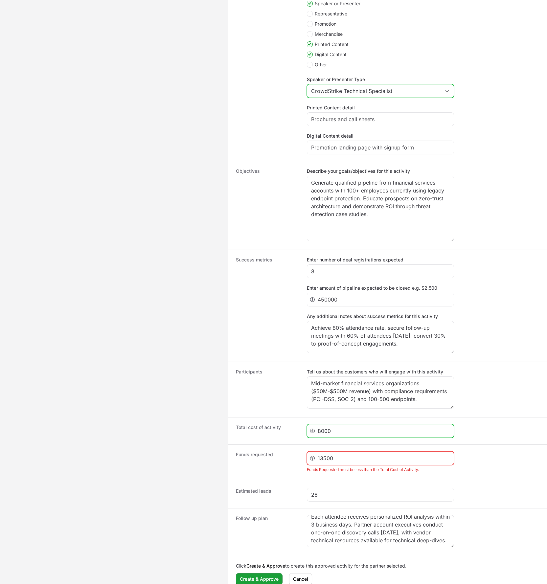
type input "8000"
click at [321, 458] on input "13500" at bounding box center [384, 459] width 132 height 8
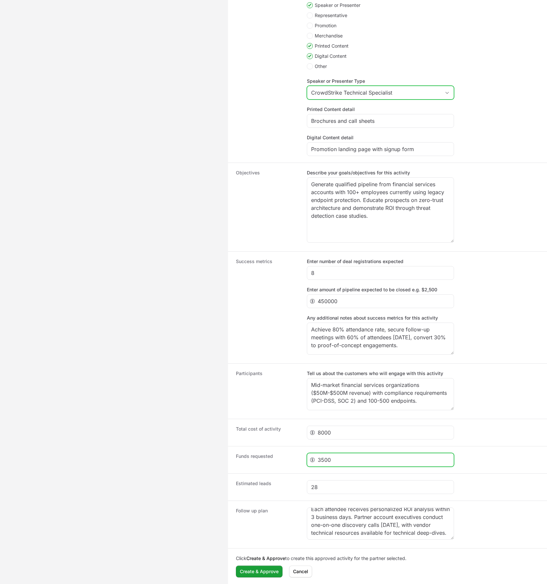
type input "3500"
click at [480, 465] on dd "3500" at bounding box center [423, 460] width 232 height 14
click at [264, 577] on button "Create & Approve Create & Approve" at bounding box center [259, 572] width 47 height 12
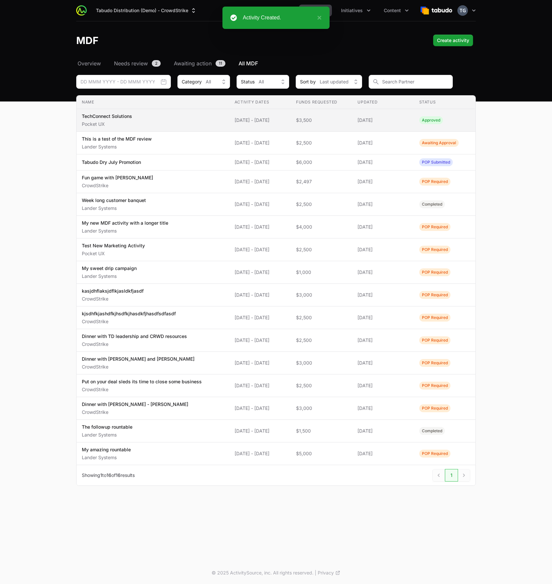
click at [169, 121] on span "TechConnect Solutions Pocket UX" at bounding box center [153, 120] width 142 height 14
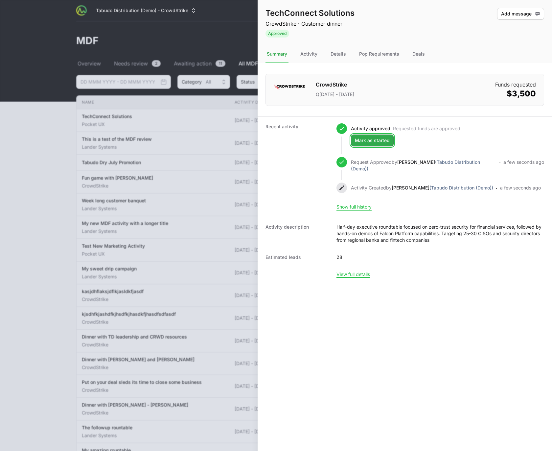
click at [363, 141] on span "Mark as started" at bounding box center [372, 140] width 35 height 8
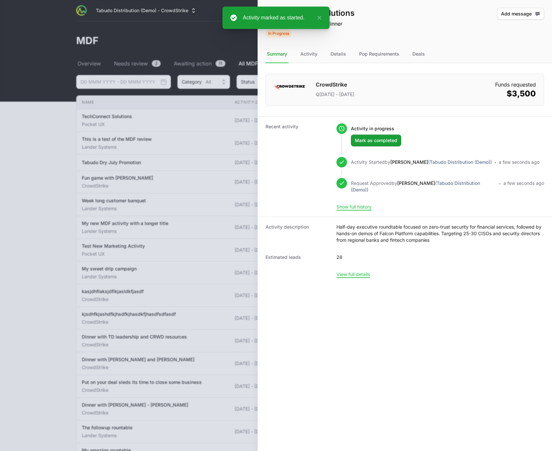
click at [317, 147] on dt "Recent activity" at bounding box center [297, 166] width 63 height 87
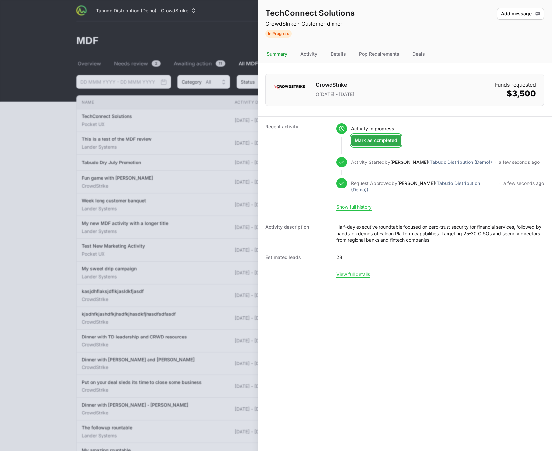
click at [389, 143] on span "Mark as completed" at bounding box center [376, 140] width 42 height 8
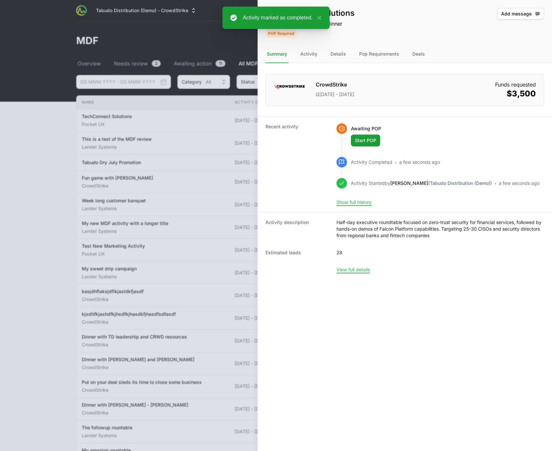
click at [458, 106] on dl "CrowdStrike Q4 October 2025 - December 2025 Funds requested $3,500 Recent activ…" at bounding box center [405, 171] width 295 height 216
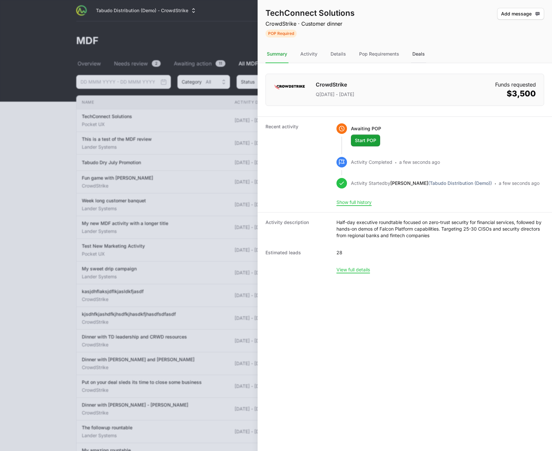
click at [416, 55] on div "Deals" at bounding box center [418, 54] width 15 height 18
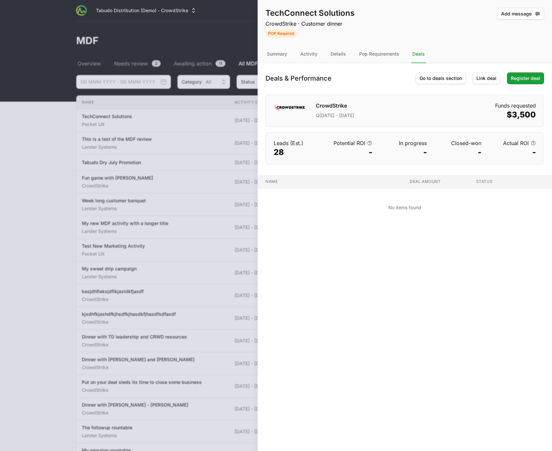
click at [444, 37] on div "TechConnect Solutions CrowdStrike · Customer dinner POP Required Add message Ad…" at bounding box center [405, 22] width 295 height 45
click at [368, 251] on div "TechConnect Solutions CrowdStrike · Customer dinner POP Required Add message Ad…" at bounding box center [405, 225] width 295 height 451
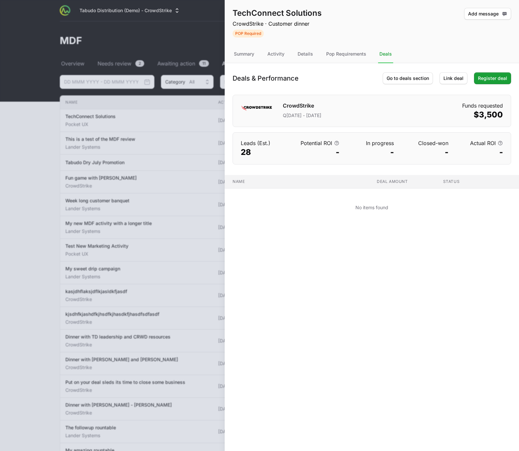
click at [443, 39] on div "TechConnect Solutions CrowdStrike · Customer dinner POP Required Add message Ad…" at bounding box center [372, 22] width 295 height 45
click at [487, 79] on span "Register deal" at bounding box center [492, 78] width 29 height 8
click at [490, 79] on span "Register deal" at bounding box center [492, 78] width 29 height 8
click at [497, 55] on nav "Summary Activity Details Pop Requirements Deals" at bounding box center [372, 54] width 295 height 18
click at [503, 76] on span "Register deal" at bounding box center [492, 78] width 29 height 8
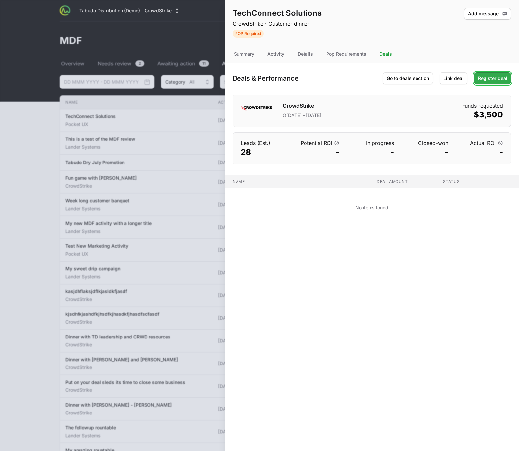
click at [502, 77] on span "Register deal" at bounding box center [492, 78] width 29 height 8
click at [502, 78] on span "Register deal" at bounding box center [492, 78] width 29 height 8
click at [502, 77] on span "Register deal" at bounding box center [492, 78] width 29 height 8
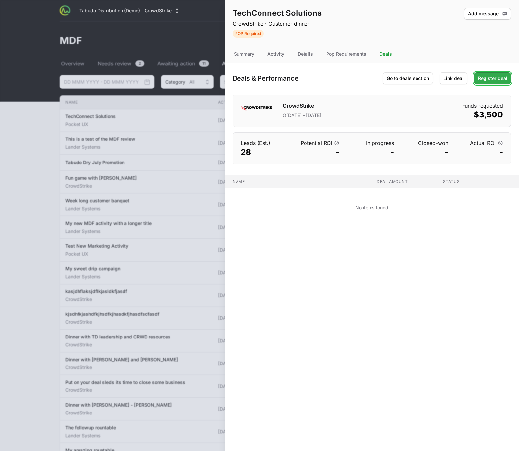
click at [502, 77] on span "Register deal" at bounding box center [492, 78] width 29 height 8
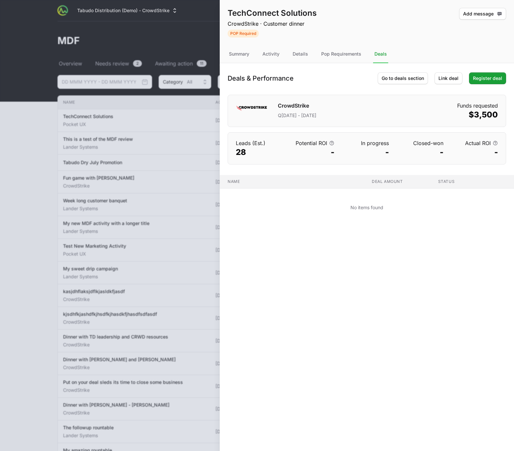
click at [157, 70] on div at bounding box center [257, 225] width 514 height 451
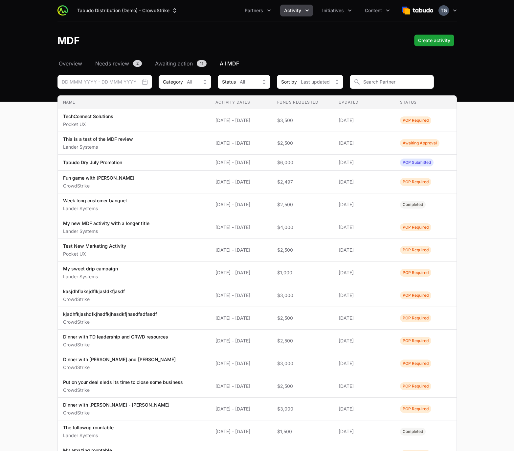
click at [226, 40] on div "MDF Create activity Create activity" at bounding box center [258, 41] width 400 height 12
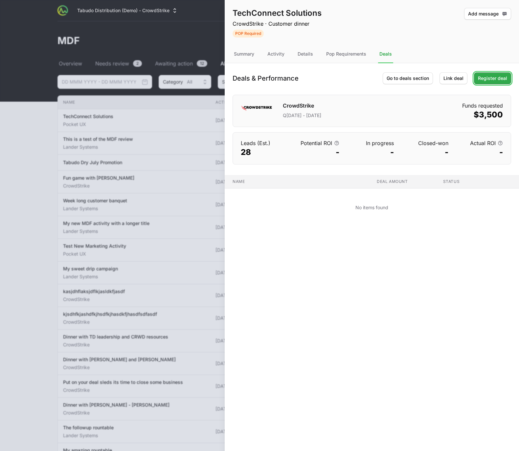
click at [496, 75] on span "Register deal" at bounding box center [492, 78] width 29 height 8
click at [495, 76] on span "Register deal" at bounding box center [492, 78] width 29 height 8
click at [495, 78] on span "Register deal" at bounding box center [492, 78] width 29 height 8
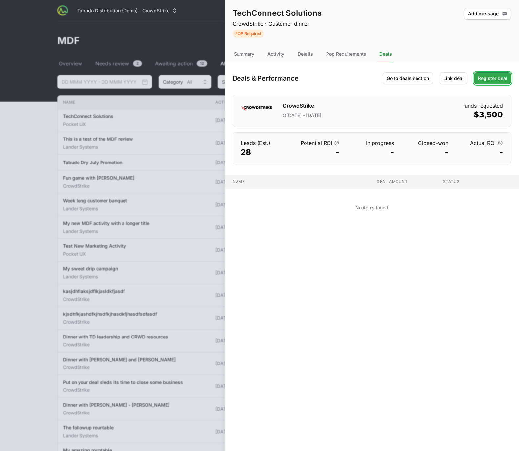
click at [495, 79] on span "Register deal" at bounding box center [492, 78] width 29 height 8
click at [484, 80] on span "Register deal" at bounding box center [492, 78] width 29 height 8
click at [485, 79] on span "Register deal" at bounding box center [492, 78] width 29 height 8
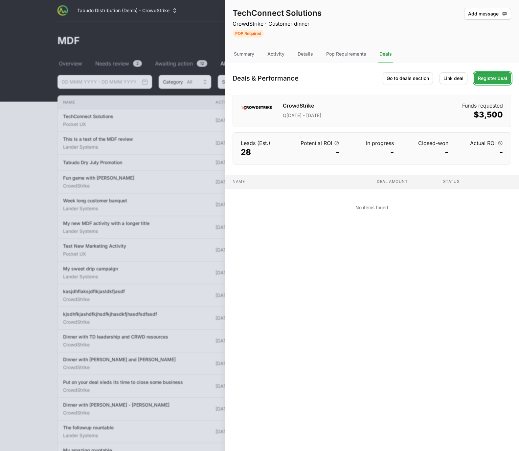
click at [485, 79] on span "Register deal" at bounding box center [492, 78] width 29 height 8
click at [450, 80] on span "Link deal" at bounding box center [454, 78] width 20 height 8
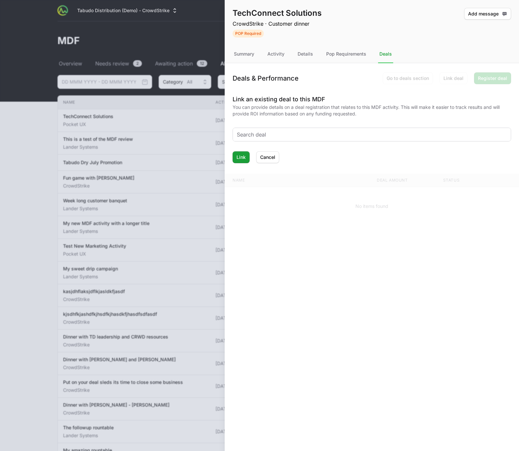
click at [344, 137] on input "text" at bounding box center [372, 135] width 270 height 8
type input "d"
click at [274, 161] on button "[PERSON_NAME]" at bounding box center [267, 157] width 23 height 12
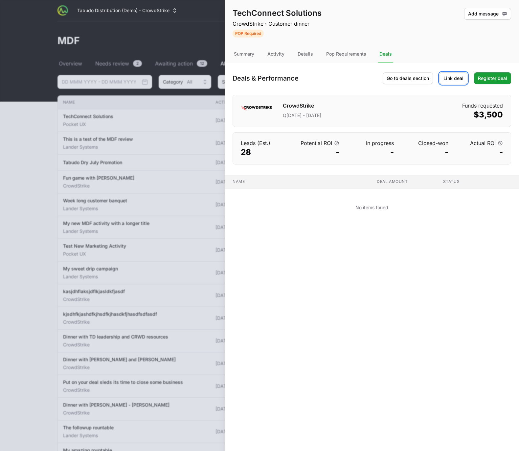
click at [465, 81] on button "Link deal Link deal" at bounding box center [454, 78] width 28 height 12
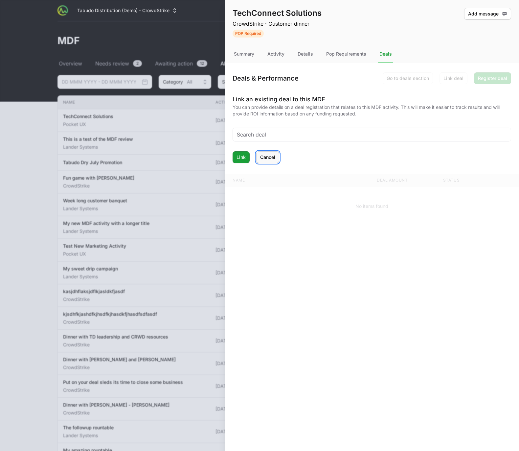
click at [261, 158] on span "Cancel" at bounding box center [267, 157] width 15 height 8
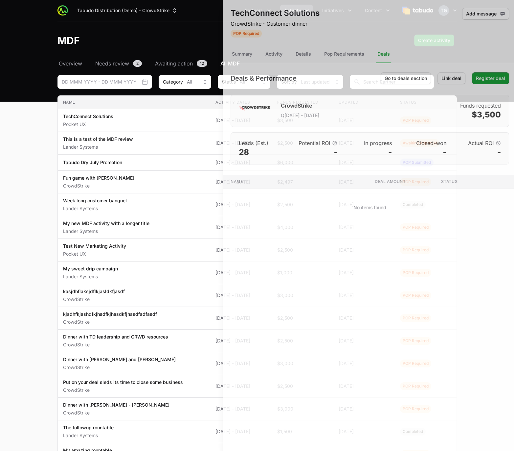
click at [148, 112] on div at bounding box center [257, 225] width 514 height 451
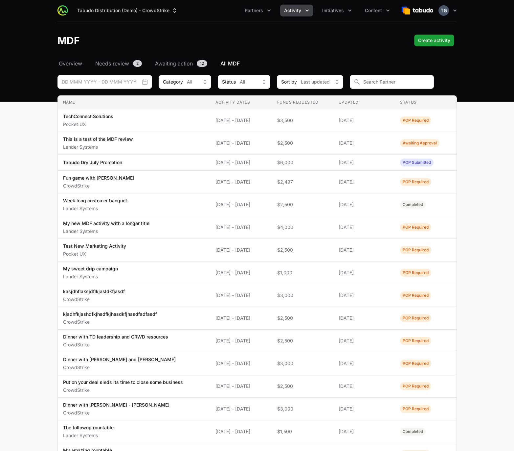
click at [309, 11] on icon "Activity menu" at bounding box center [307, 10] width 7 height 7
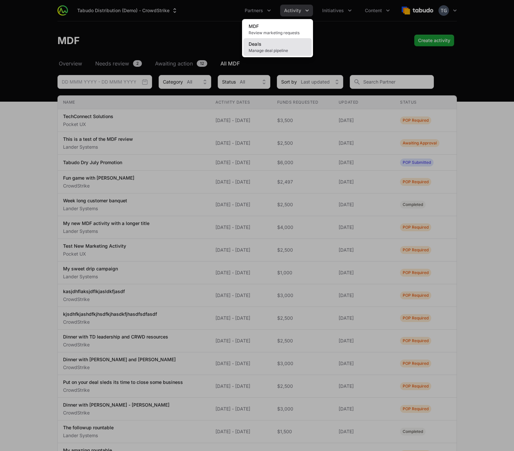
click at [294, 52] on span "Manage deal pipeline" at bounding box center [278, 50] width 58 height 5
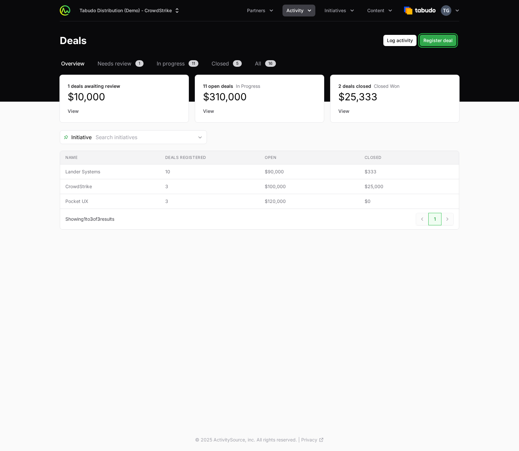
click at [441, 44] on span "Register deal" at bounding box center [438, 40] width 29 height 8
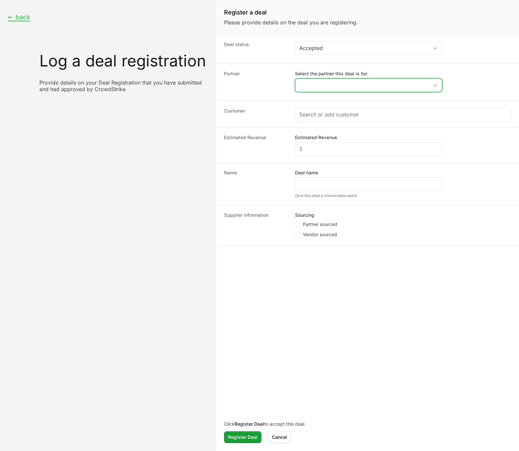
click at [330, 84] on input "Select the partner this deal is for:" at bounding box center [362, 85] width 133 height 13
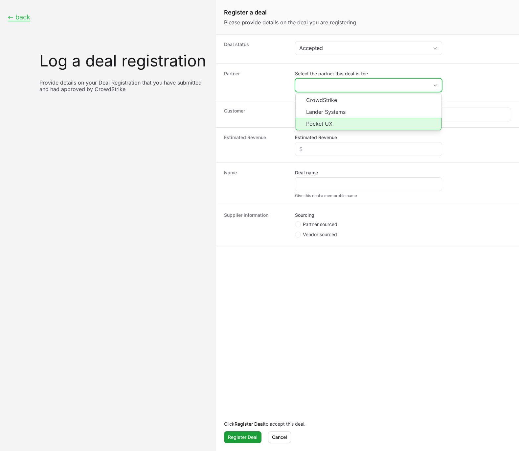
click at [310, 128] on li "Pocket UX" at bounding box center [369, 124] width 146 height 12
type input "Pocket UX"
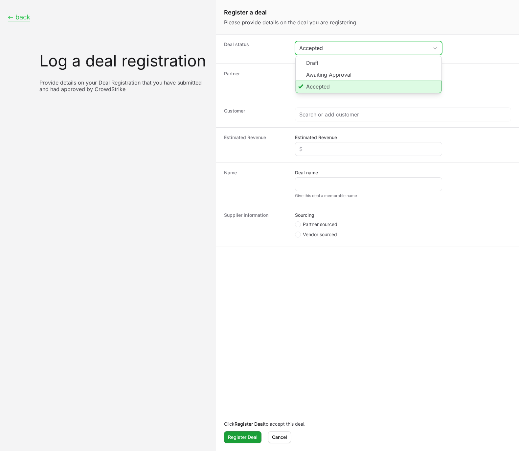
click at [308, 46] on div "Accepted" at bounding box center [364, 48] width 130 height 8
click at [309, 46] on div "Accepted" at bounding box center [364, 48] width 130 height 8
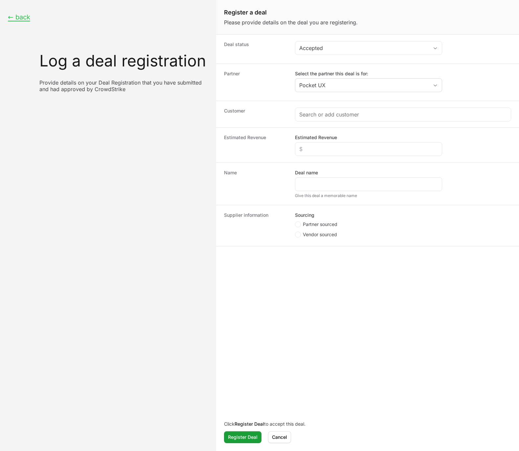
click at [222, 45] on div "Deal status Accepted" at bounding box center [367, 49] width 303 height 29
click at [280, 441] on button "[PERSON_NAME]" at bounding box center [279, 437] width 23 height 12
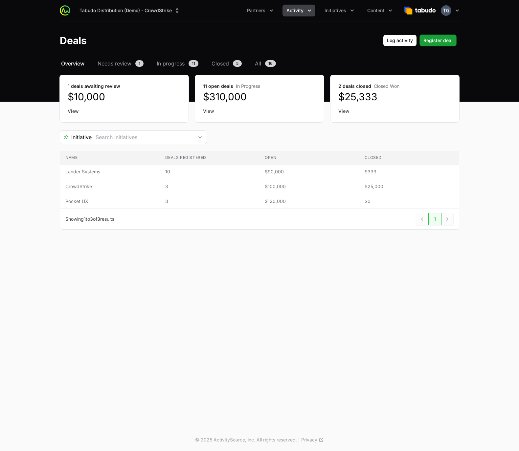
click at [279, 301] on div "Tabudo Distribution (Demo) - CrowdStrike Partners Activity Initiatives Content …" at bounding box center [259, 214] width 519 height 428
click at [473, 246] on div "Tabudo Distribution (Demo) - CrowdStrike Partners Activity Initiatives Content …" at bounding box center [259, 214] width 519 height 428
click at [476, 68] on main "Select a tab Overview Needs review In progress Closed All Overview Needs review…" at bounding box center [259, 153] width 519 height 186
click at [327, 11] on span "Initiatives" at bounding box center [336, 10] width 22 height 7
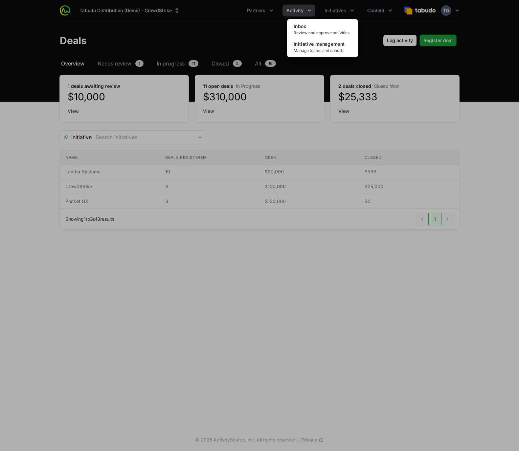
click at [291, 8] on div "Initiatives menu" at bounding box center [259, 225] width 519 height 451
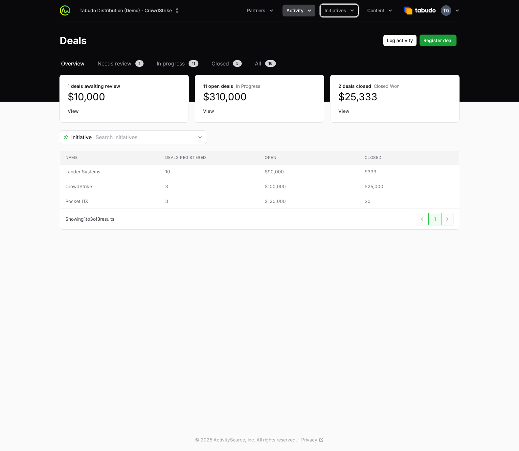
click at [292, 11] on span "Activity" at bounding box center [295, 10] width 17 height 7
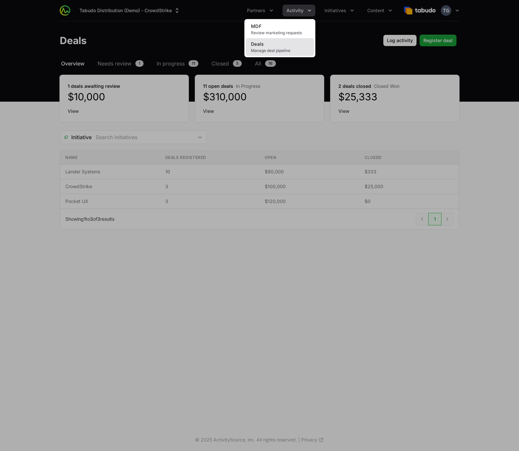
click at [291, 54] on link "Deals Manage deal pipeline" at bounding box center [280, 47] width 68 height 18
click at [294, 48] on span "Manage deal pipeline" at bounding box center [280, 50] width 58 height 5
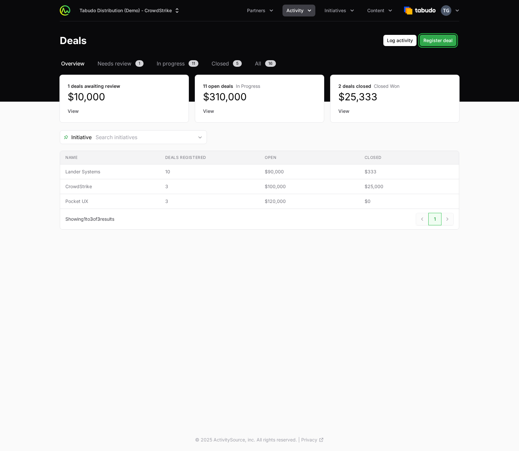
click at [440, 42] on span "Register deal" at bounding box center [438, 40] width 29 height 8
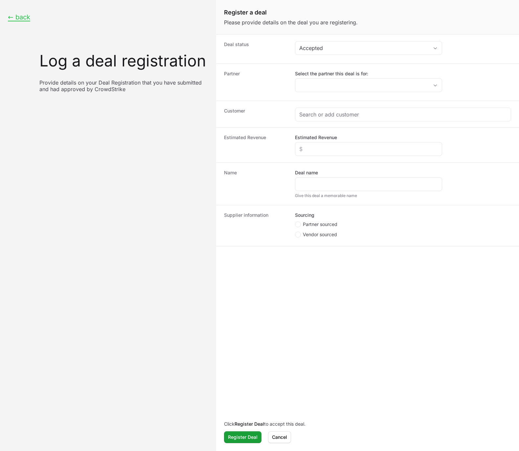
click at [465, 76] on dd "Select the partner this deal is for:" at bounding box center [403, 82] width 216 height 24
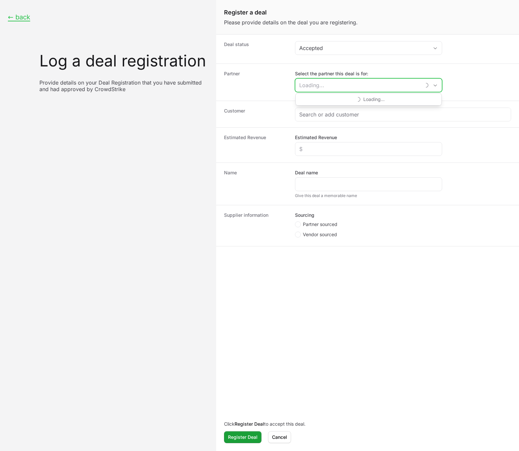
click at [408, 84] on input "Select the partner this deal is for:" at bounding box center [359, 85] width 126 height 13
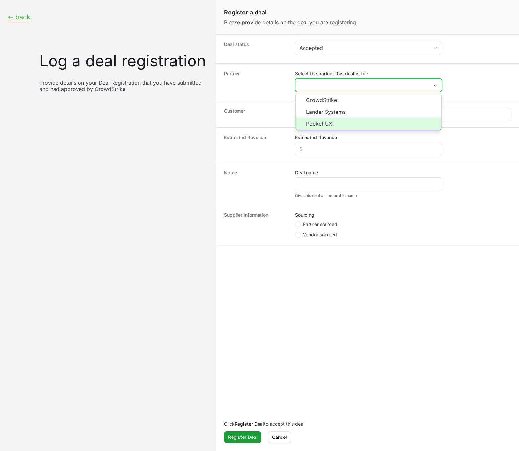
click at [316, 122] on li "Pocket UX" at bounding box center [369, 124] width 146 height 12
type input "Pocket UX"
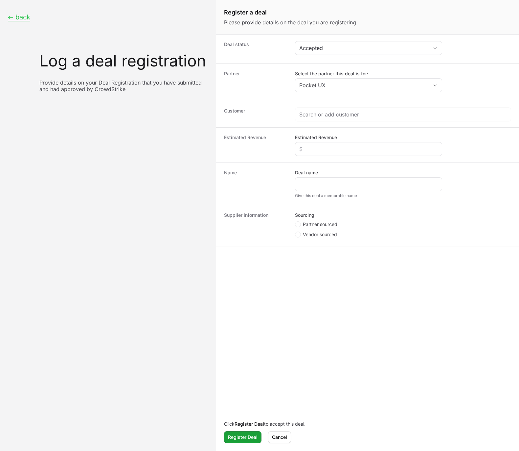
click at [266, 87] on dt "Partner" at bounding box center [255, 82] width 63 height 24
click at [376, 83] on input "Select the partner this deal is for:" at bounding box center [359, 85] width 126 height 13
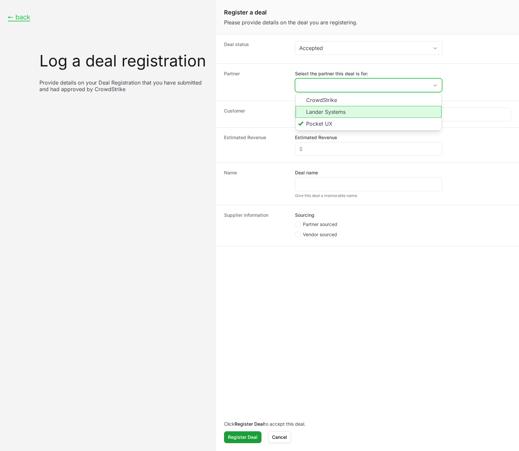
click at [322, 114] on li "Lander Systems" at bounding box center [369, 112] width 146 height 12
type input "Lander Systems"
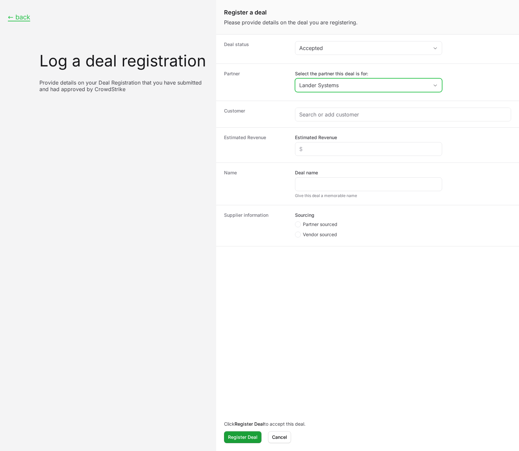
click at [344, 83] on input "Lander Systems" at bounding box center [362, 85] width 133 height 13
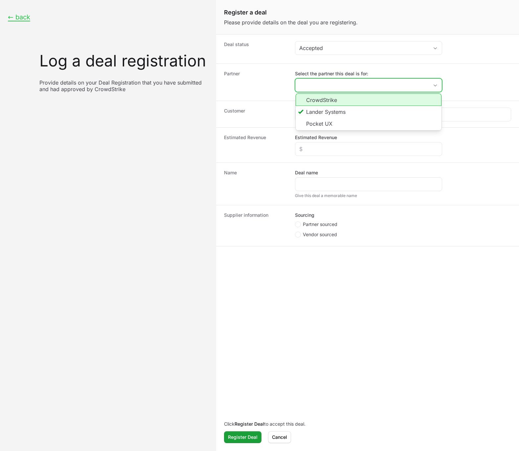
click at [346, 101] on li "CrowdStrike" at bounding box center [369, 99] width 146 height 12
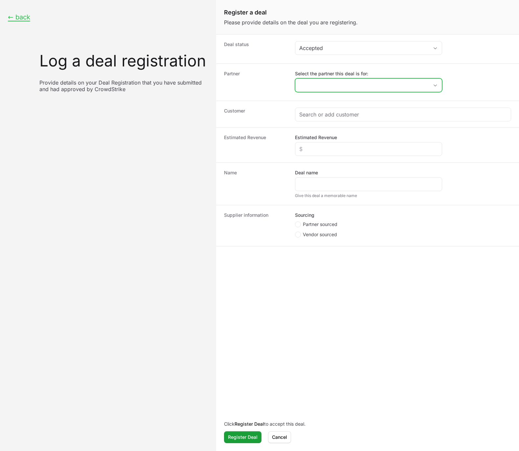
type input "CrowdStrike"
click at [358, 82] on input "CrowdStrike" at bounding box center [362, 85] width 133 height 13
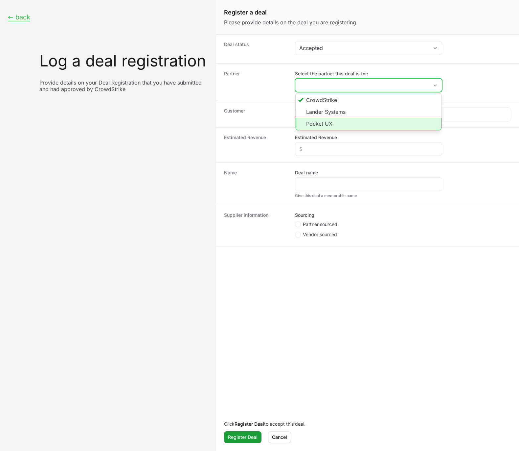
click at [345, 121] on li "Pocket UX" at bounding box center [369, 124] width 146 height 12
type input "Pocket UX"
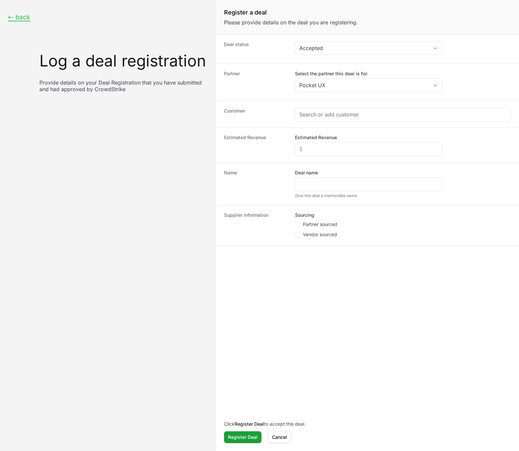
click at [266, 88] on dt "Partner" at bounding box center [255, 82] width 63 height 24
click at [369, 121] on div "Create activity form" at bounding box center [404, 114] width 216 height 13
click at [339, 111] on input "Create activity form" at bounding box center [403, 114] width 208 height 8
click at [313, 188] on body "← back Log a deal registration Provide details on your Deal Registration that y…" at bounding box center [259, 225] width 519 height 451
paste input "Regional Bank Security Upgrade"
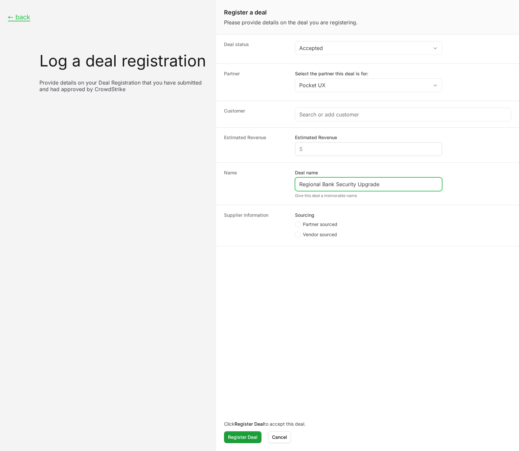
type input "Regional Bank Security Upgrade"
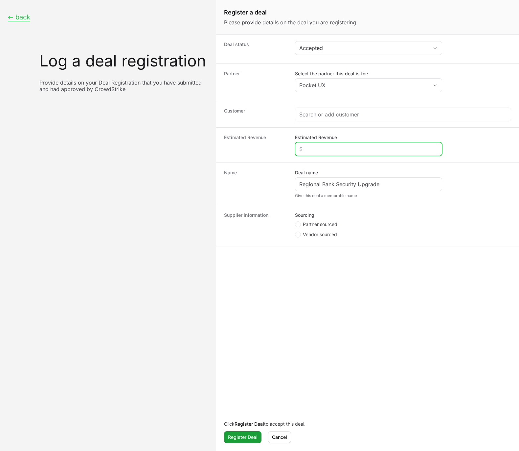
click at [351, 151] on input "Estimated Revenue" at bounding box center [368, 149] width 139 height 8
click at [308, 119] on div "Create activity form" at bounding box center [404, 114] width 216 height 13
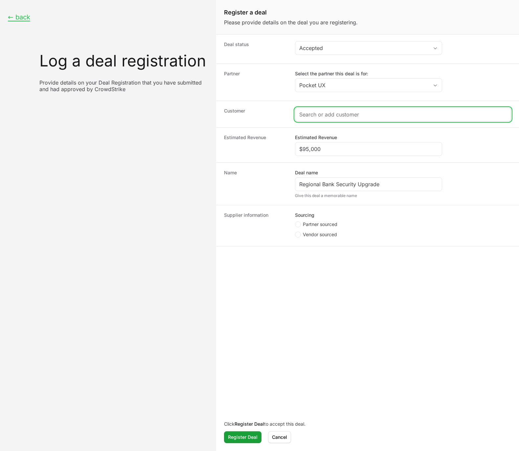
click at [307, 116] on input "Create activity form" at bounding box center [403, 114] width 208 height 8
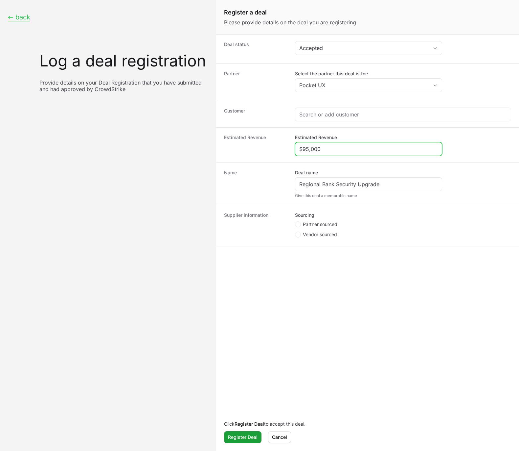
click at [350, 149] on input "$95,000" at bounding box center [368, 149] width 139 height 8
type input "$9,500"
click at [351, 121] on div "Customer" at bounding box center [367, 114] width 303 height 27
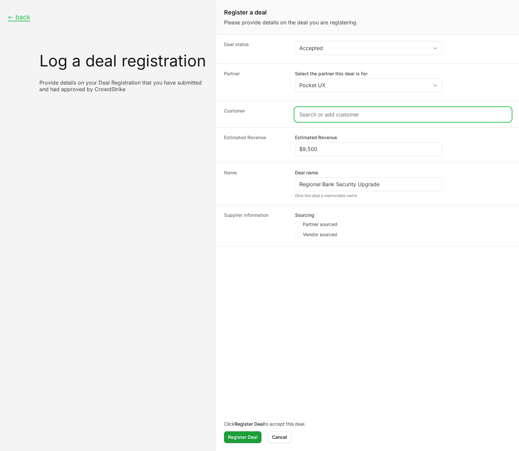
click at [351, 116] on input "Create activity form" at bounding box center [403, 114] width 208 height 8
paste input "First Community Bank"
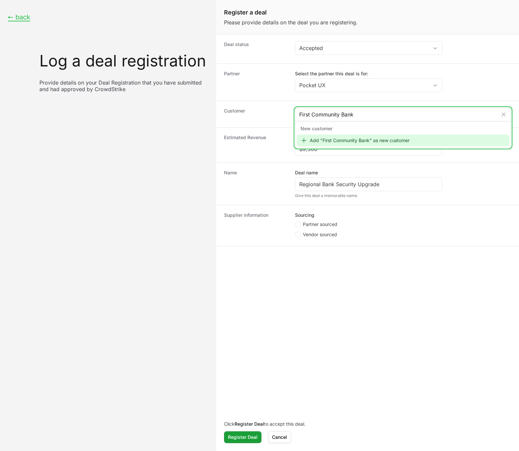
type input "First Community Bank"
click at [349, 142] on div "Add "First Community Bank" as new customer" at bounding box center [403, 140] width 213 height 12
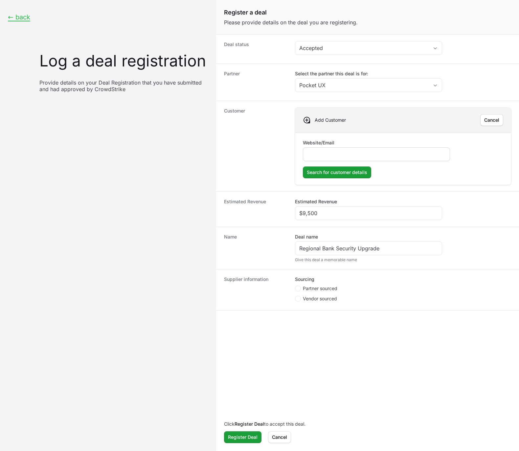
click at [331, 155] on input "Website/Email" at bounding box center [376, 154] width 139 height 8
type input "[DOMAIN_NAME]"
click at [316, 174] on span "Search for customer details" at bounding box center [337, 172] width 60 height 8
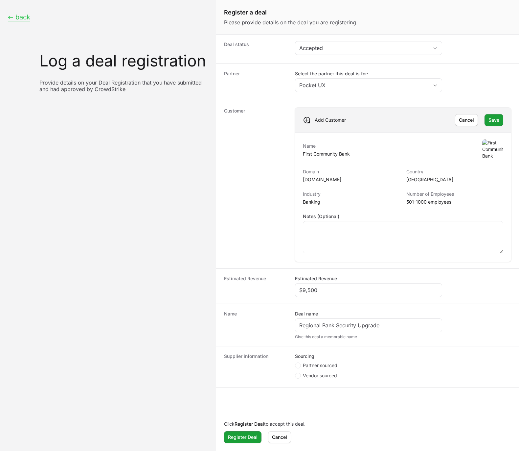
click at [339, 179] on p "[DOMAIN_NAME]" at bounding box center [351, 179] width 97 height 7
copy p "[DOMAIN_NAME]"
click at [270, 210] on dt "Customer" at bounding box center [255, 184] width 63 height 154
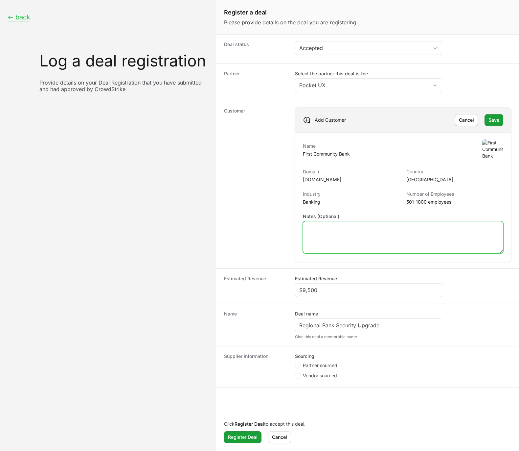
click at [353, 235] on textarea "Notes (Optional)" at bounding box center [403, 237] width 200 height 32
type textarea "This is an example customer."
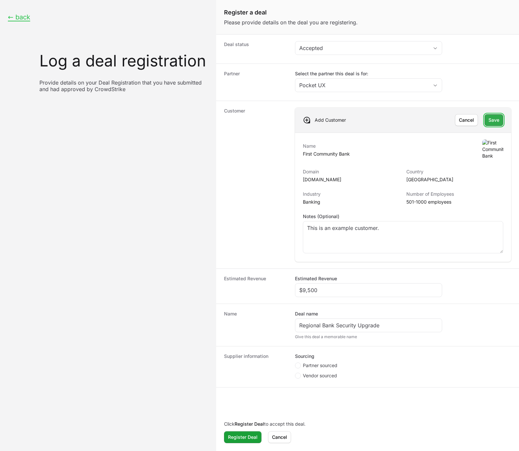
click at [497, 123] on span "Save" at bounding box center [494, 120] width 11 height 8
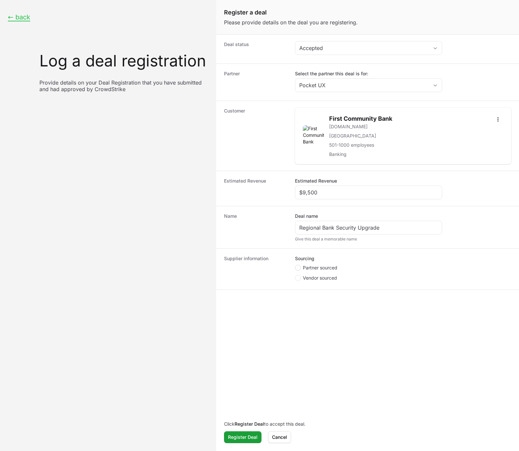
click at [297, 266] on icon "Create activity form" at bounding box center [298, 267] width 3 height 5
click at [296, 265] on input "Partner sourced" at bounding box center [295, 265] width 1 height 1
radio input "true"
click at [319, 303] on input "Deal registration code" at bounding box center [368, 303] width 139 height 8
click at [352, 307] on div "Create activity form" at bounding box center [368, 303] width 147 height 14
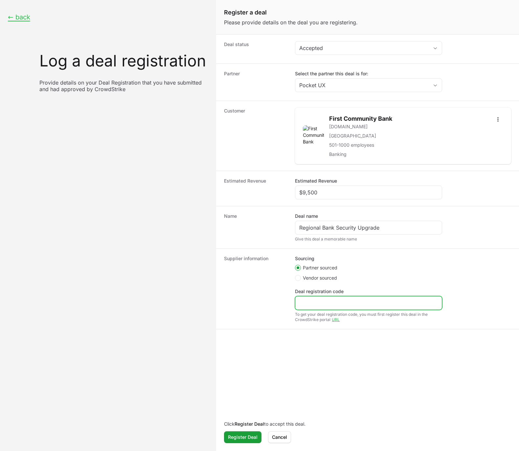
click at [353, 303] on input "Deal registration code" at bounding box center [368, 303] width 139 height 8
type input "121232"
click at [247, 439] on span "Register Deal" at bounding box center [243, 437] width 30 height 8
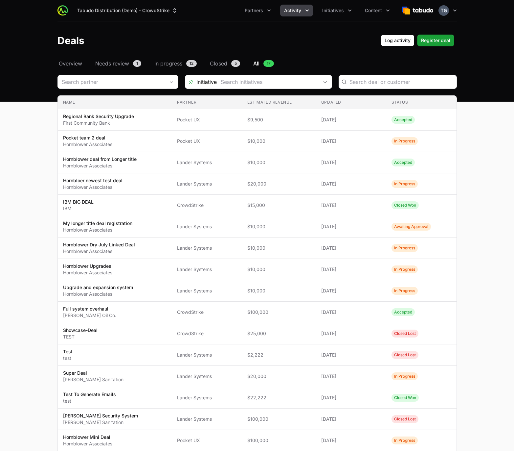
click at [295, 10] on span "Activity" at bounding box center [292, 10] width 17 height 7
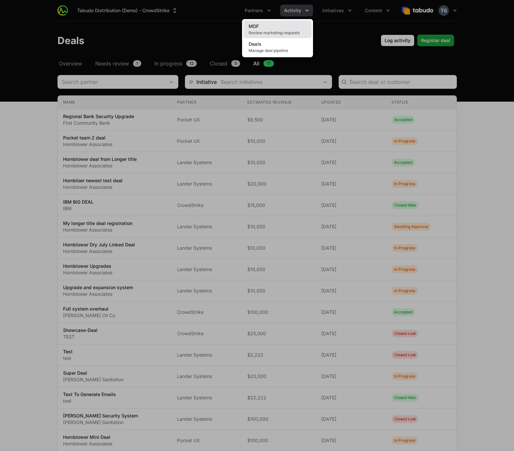
click at [286, 32] on span "Review marketing requests" at bounding box center [278, 32] width 58 height 5
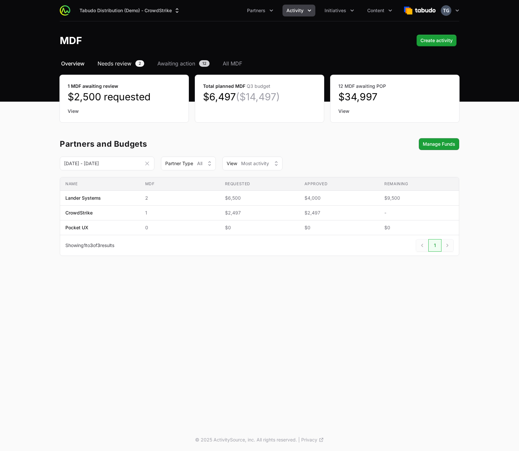
click at [129, 61] on span "Needs review" at bounding box center [115, 64] width 34 height 8
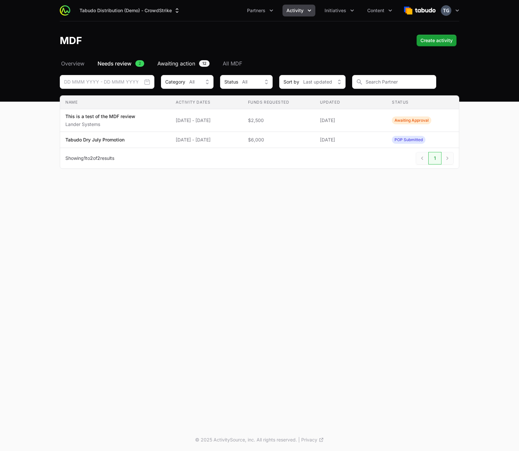
click at [174, 63] on span "Awaiting action" at bounding box center [176, 64] width 38 height 8
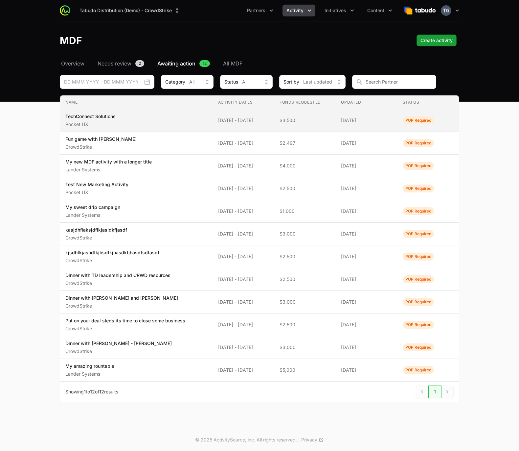
click at [191, 120] on span "TechConnect Solutions Pocket UX" at bounding box center [136, 120] width 142 height 14
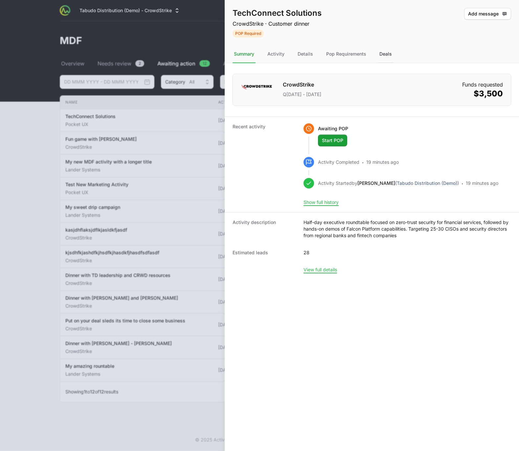
click at [386, 59] on div "Deals" at bounding box center [385, 54] width 15 height 18
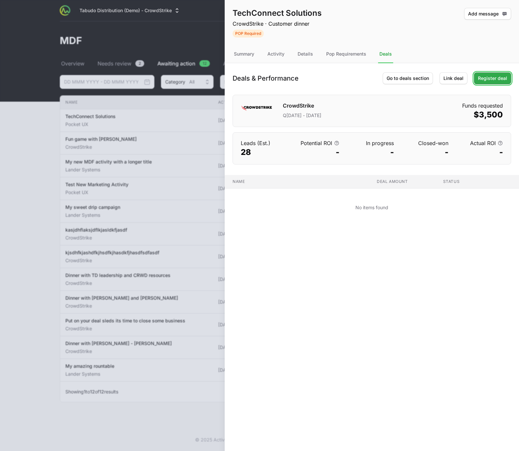
click at [502, 81] on span "Register deal" at bounding box center [492, 78] width 29 height 8
click at [458, 79] on span "Link deal" at bounding box center [454, 78] width 20 height 8
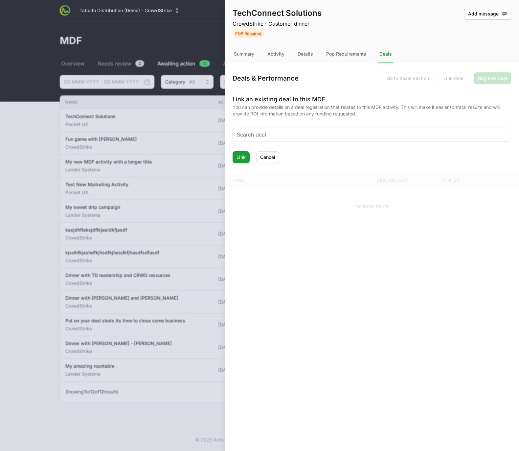
click at [273, 134] on input "text" at bounding box center [372, 135] width 270 height 8
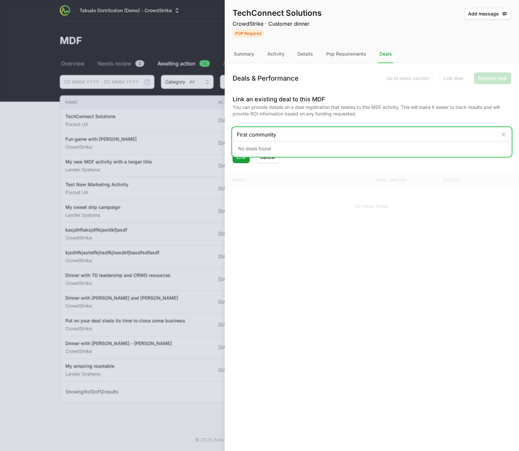
click at [281, 133] on input "First community" at bounding box center [367, 135] width 261 height 8
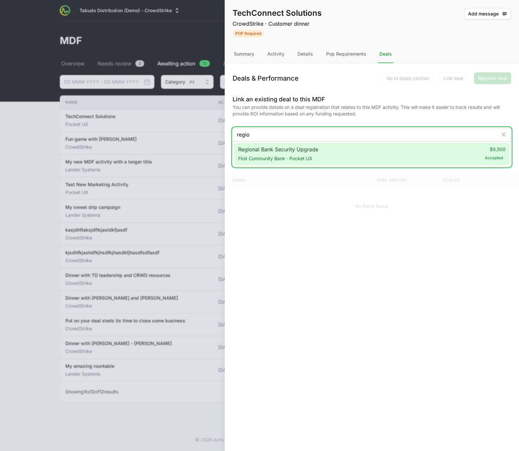
type input "region"
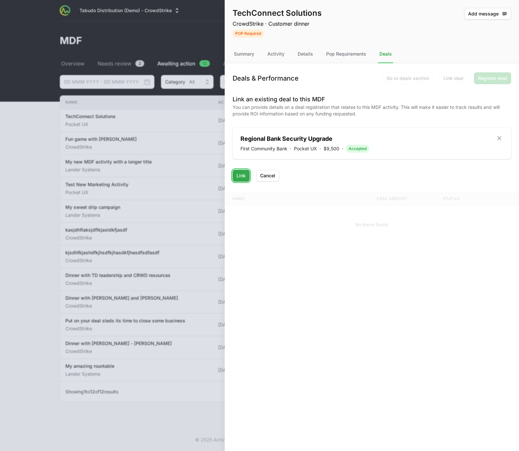
click at [242, 175] on span "Link" at bounding box center [241, 176] width 9 height 8
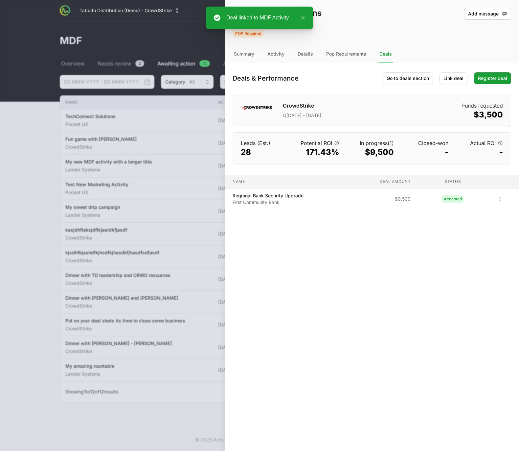
click at [153, 140] on div at bounding box center [259, 225] width 519 height 451
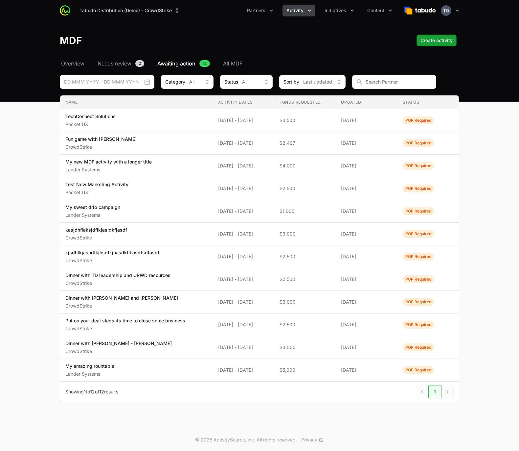
click at [305, 10] on button "Activity" at bounding box center [299, 11] width 33 height 12
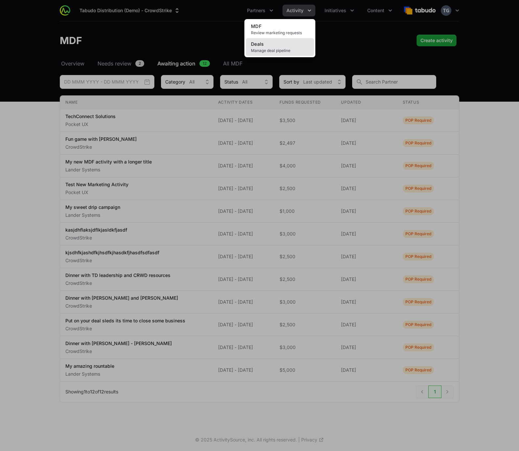
click at [289, 46] on link "Deals Manage deal pipeline" at bounding box center [280, 47] width 68 height 18
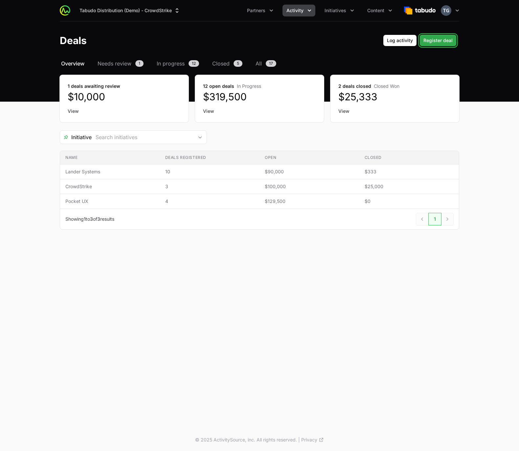
click at [442, 43] on span "Register deal" at bounding box center [438, 40] width 29 height 8
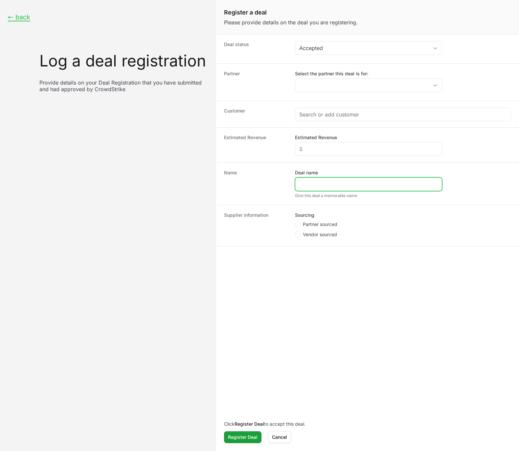
click at [325, 181] on input "Deal name" at bounding box center [368, 184] width 139 height 8
paste input "Fintech Payment Processor Expansion"
type input "Fintech Payment Processor Expansion"
click at [428, 229] on li "Partner sourced" at bounding box center [368, 225] width 147 height 8
click at [298, 233] on icon "Create activity form" at bounding box center [298, 234] width 3 height 5
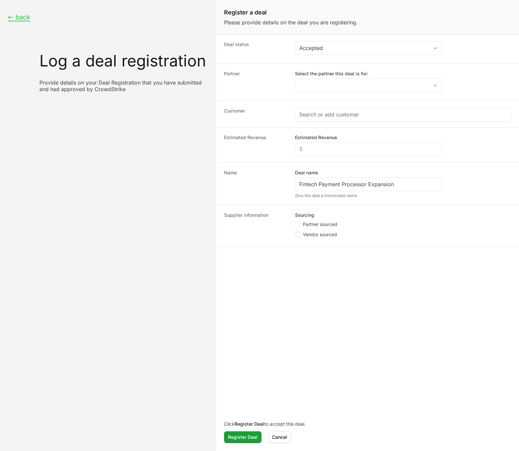
click at [296, 232] on input "Vendor sourced" at bounding box center [295, 231] width 1 height 1
radio input "true"
click at [300, 223] on span "Create activity form" at bounding box center [299, 224] width 8 height 6
click at [296, 222] on input "Partner sourced" at bounding box center [295, 221] width 1 height 1
radio input "true"
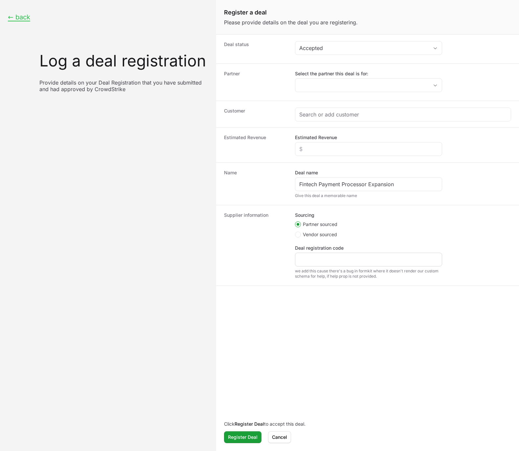
click at [334, 266] on div "Deal registration code we add this cause there's a bug in formkit where it does…" at bounding box center [368, 262] width 147 height 34
click at [335, 262] on input "Deal registration code" at bounding box center [368, 259] width 139 height 8
type input "123123123"
click at [316, 117] on input "Create activity form" at bounding box center [399, 114] width 200 height 8
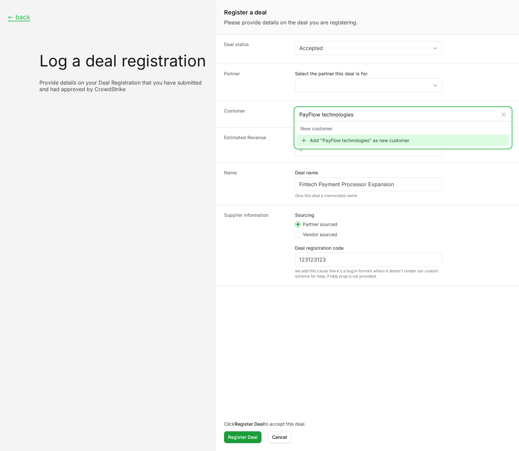
type input "PayFlow Technologies"
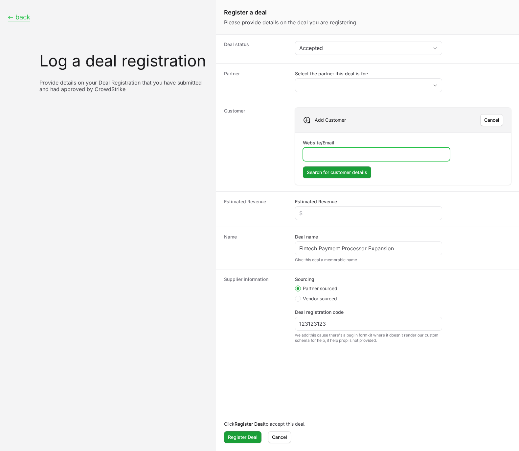
click at [355, 152] on input "Website/Email" at bounding box center [376, 154] width 139 height 8
type input "[DOMAIN_NAME]"
click at [303, 166] on button "Search for customer details Search for customer details" at bounding box center [337, 172] width 68 height 12
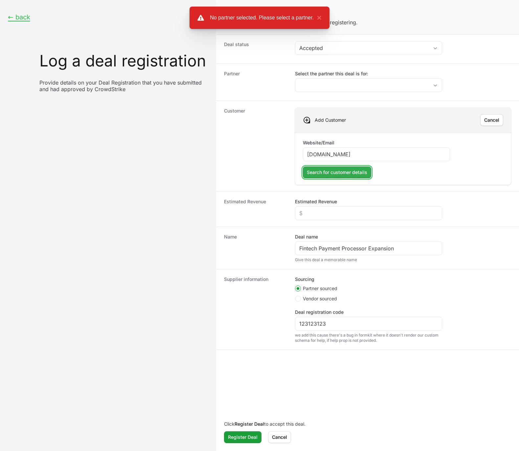
click at [317, 167] on button "Search for customer details Search for customer details" at bounding box center [337, 172] width 68 height 12
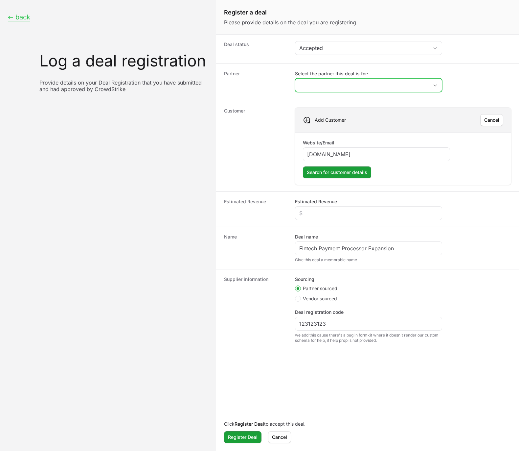
click at [345, 89] on input "Select the partner this deal is for:" at bounding box center [362, 85] width 133 height 13
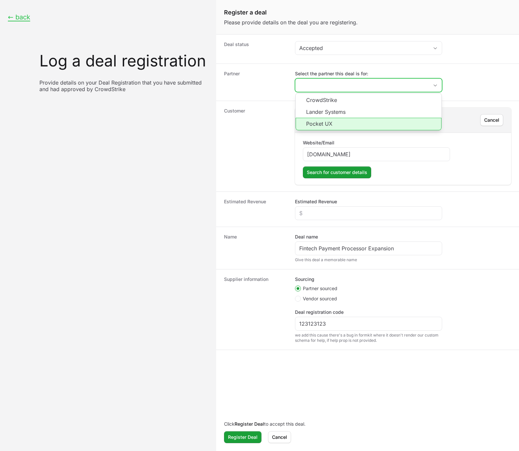
click at [317, 124] on li "Pocket UX" at bounding box center [369, 124] width 146 height 12
type input "Pocket UX"
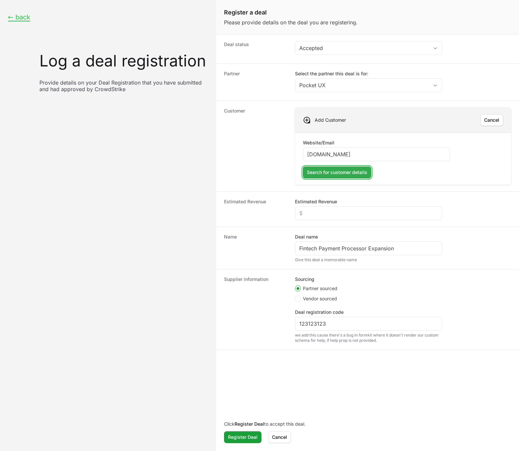
click at [363, 175] on span "Search for customer details" at bounding box center [337, 172] width 60 height 8
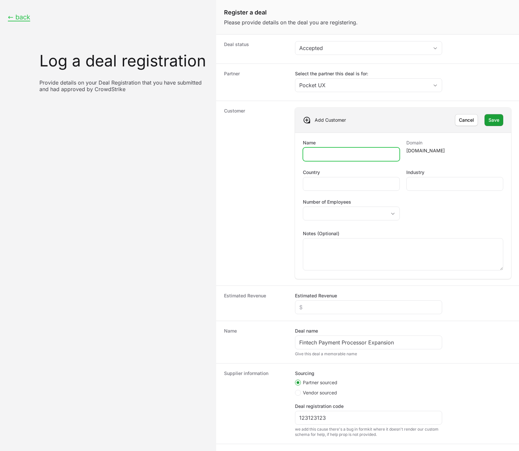
click at [362, 155] on input "Name" at bounding box center [351, 154] width 88 height 8
type input "Payflow Technologies"
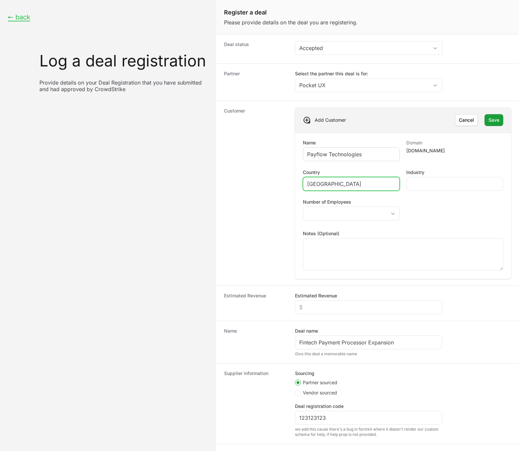
type input "[GEOGRAPHIC_DATA]"
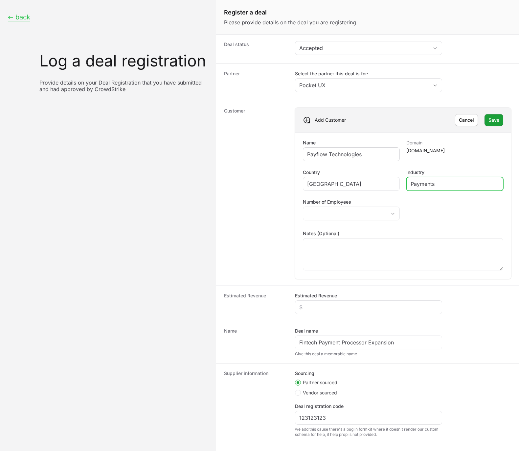
type input "Payments"
click at [492, 121] on span "Save" at bounding box center [494, 120] width 11 height 8
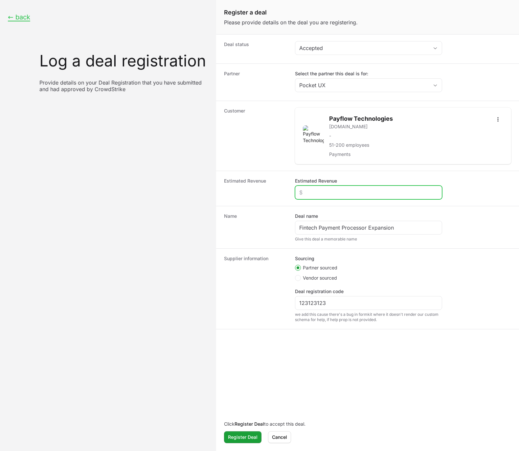
drag, startPoint x: 321, startPoint y: 192, endPoint x: 329, endPoint y: 196, distance: 8.8
click at [321, 192] on input "Estimated Revenue" at bounding box center [368, 192] width 139 height 8
paste input "$180,000"
type input "$18,000"
click at [237, 439] on span "Register Deal" at bounding box center [243, 437] width 30 height 8
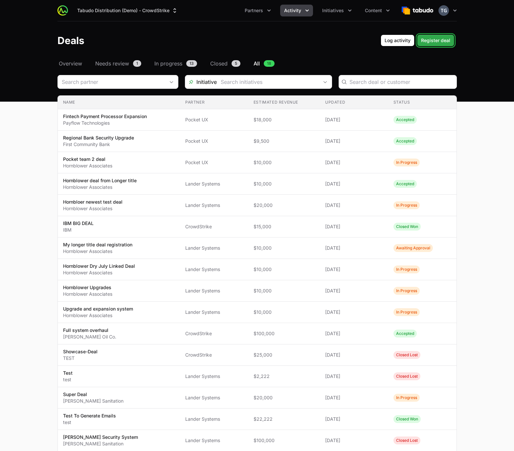
click at [444, 41] on span "Register deal" at bounding box center [435, 40] width 29 height 8
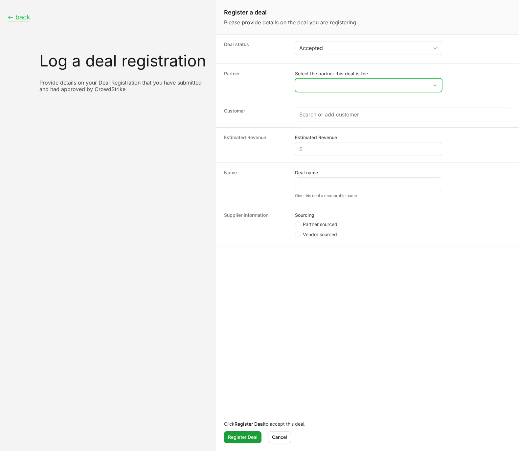
click at [344, 87] on input "Select the partner this deal is for:" at bounding box center [362, 85] width 133 height 13
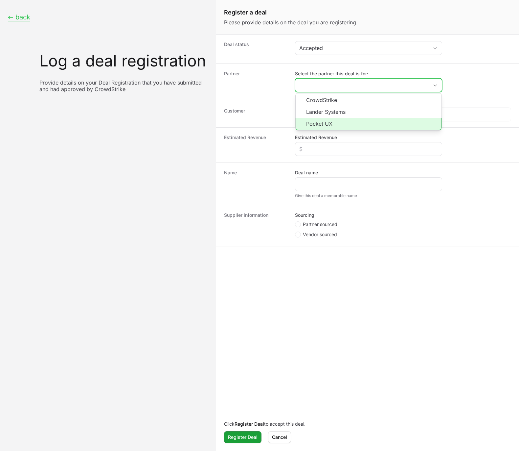
click at [346, 119] on li "Pocket UX" at bounding box center [369, 124] width 146 height 12
type input "Pocket UX"
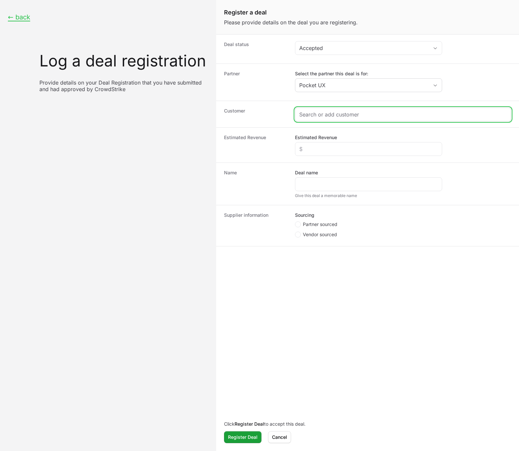
click at [336, 118] on input "Create activity form" at bounding box center [403, 114] width 208 height 8
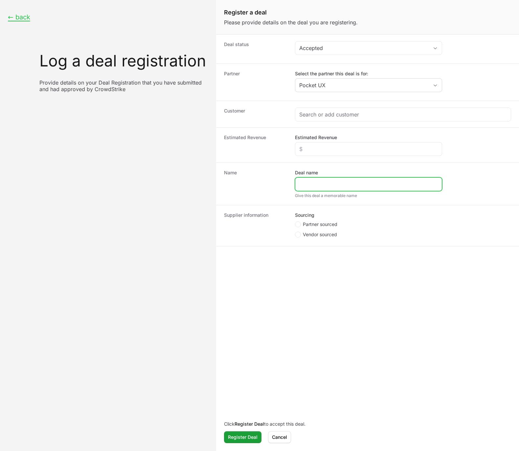
click at [321, 182] on input "Deal name" at bounding box center [368, 184] width 139 height 8
paste input "Credit Union Consolidation"
type input "Credit Union Consolidation"
click at [453, 210] on div "Supplier information Sourcing Partner sourced Vendor sourced" at bounding box center [367, 225] width 303 height 41
click at [344, 107] on div "Customer" at bounding box center [367, 114] width 303 height 27
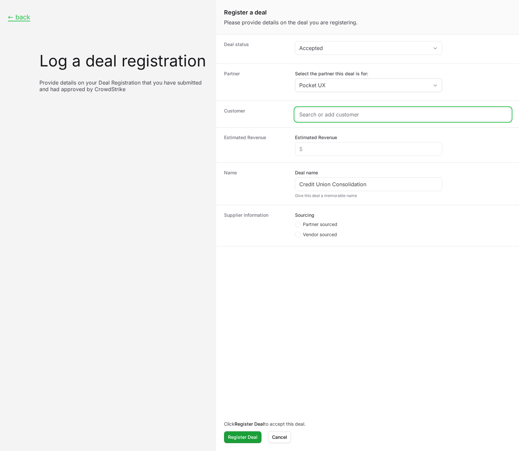
click at [343, 111] on input "Create activity form" at bounding box center [403, 114] width 208 height 8
paste input "Mountain States Credit Union"
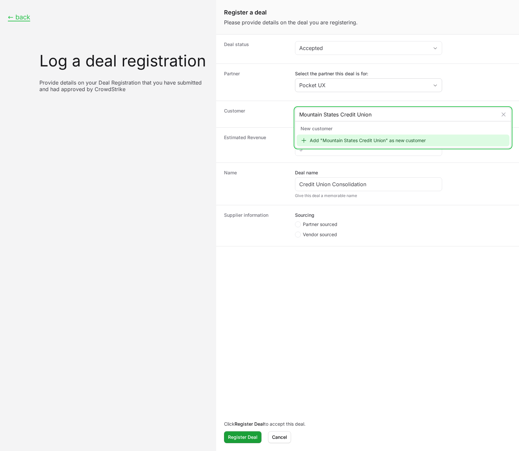
type input "Mountain States Credit Union"
click at [326, 140] on div "Add "Mountain States Credit Union" as new customer" at bounding box center [403, 140] width 213 height 12
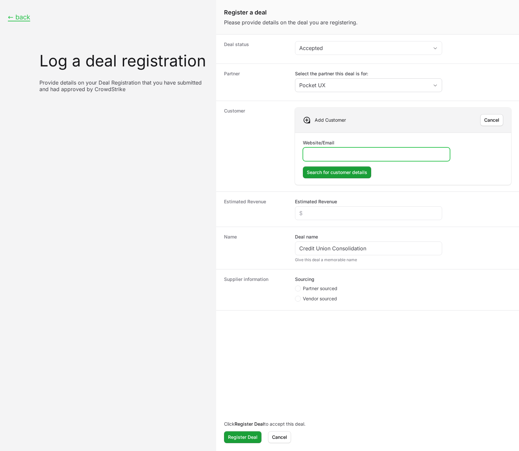
click at [323, 152] on input "Website/Email" at bounding box center [376, 154] width 139 height 8
paste input "Mountain States Credit Union"
click at [332, 154] on input "Mountain States Credit Union" at bounding box center [376, 154] width 139 height 8
type input "[DOMAIN_NAME]"
click at [331, 176] on button "Search for customer details Search for customer details" at bounding box center [337, 172] width 68 height 12
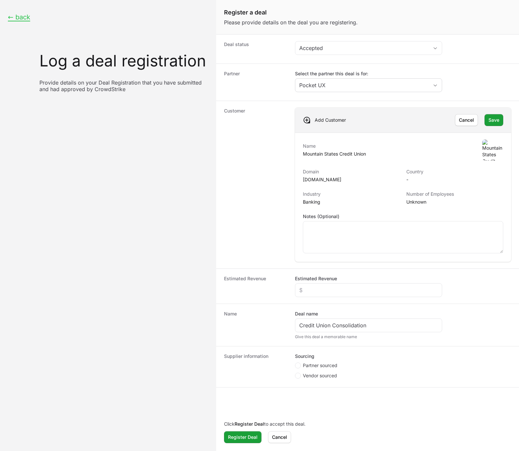
click at [334, 177] on p "[DOMAIN_NAME]" at bounding box center [351, 179] width 97 height 7
copy p "[DOMAIN_NAME]"
click at [489, 116] on button "Save Save" at bounding box center [494, 120] width 19 height 12
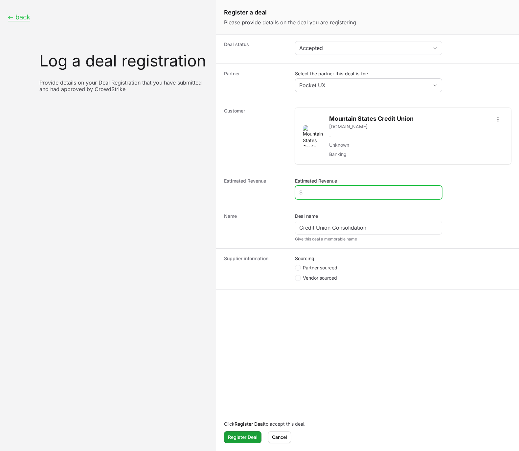
click at [316, 190] on input "Estimated Revenue" at bounding box center [368, 192] width 139 height 8
type input "$6,200"
click at [271, 229] on dt "Name" at bounding box center [255, 227] width 63 height 29
click at [298, 268] on circle "Create activity form" at bounding box center [298, 267] width 3 height 3
click at [296, 265] on input "Partner sourced" at bounding box center [295, 265] width 1 height 1
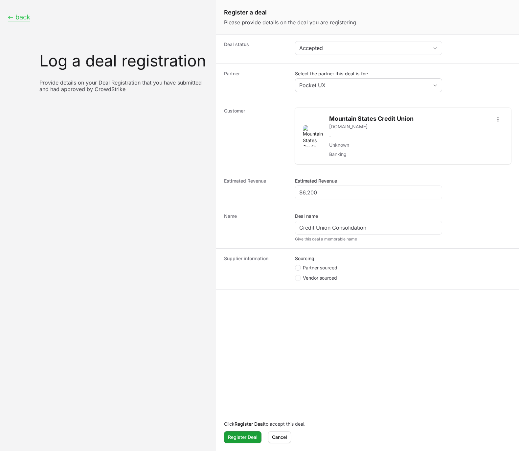
radio input "true"
click at [315, 305] on input "Deal registration code" at bounding box center [368, 303] width 139 height 8
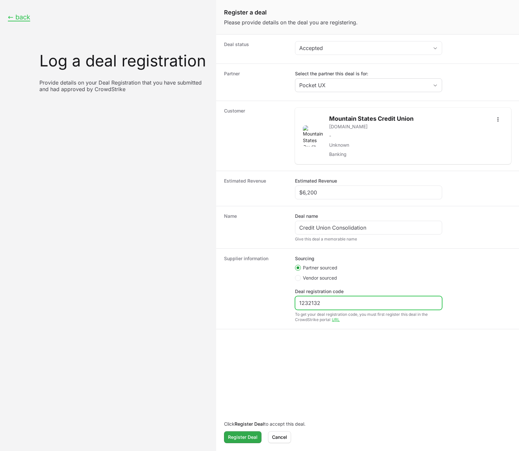
type input "1232132"
drag, startPoint x: 242, startPoint y: 437, endPoint x: 241, endPoint y: 430, distance: 7.0
click at [241, 437] on span "Register Deal" at bounding box center [243, 437] width 30 height 8
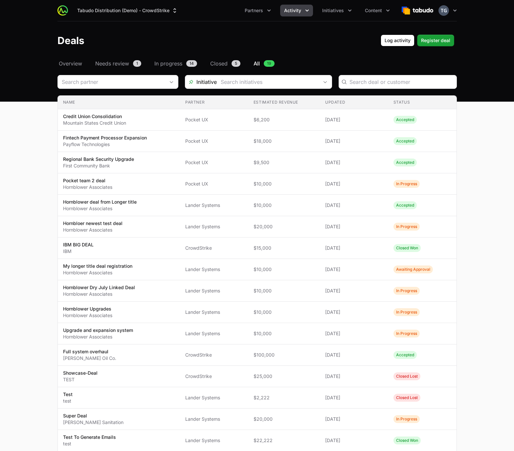
click at [296, 12] on span "Activity" at bounding box center [292, 10] width 17 height 7
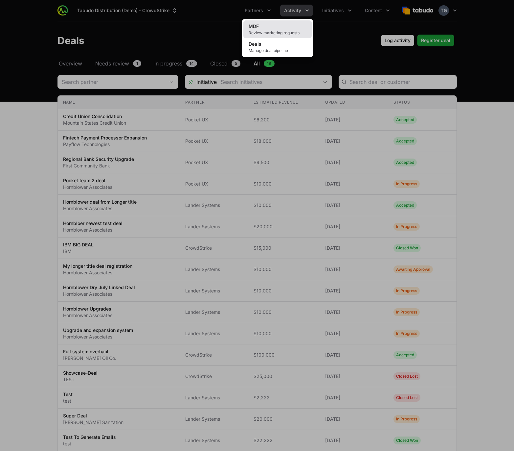
click at [287, 32] on span "Review marketing requests" at bounding box center [278, 32] width 58 height 5
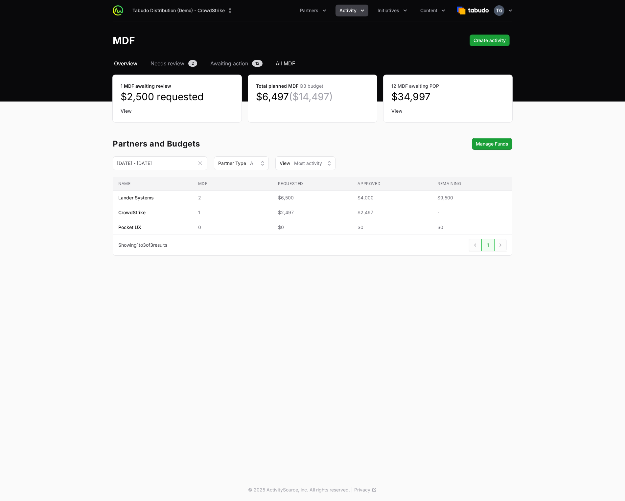
click at [283, 65] on span "All MDF" at bounding box center [285, 64] width 19 height 8
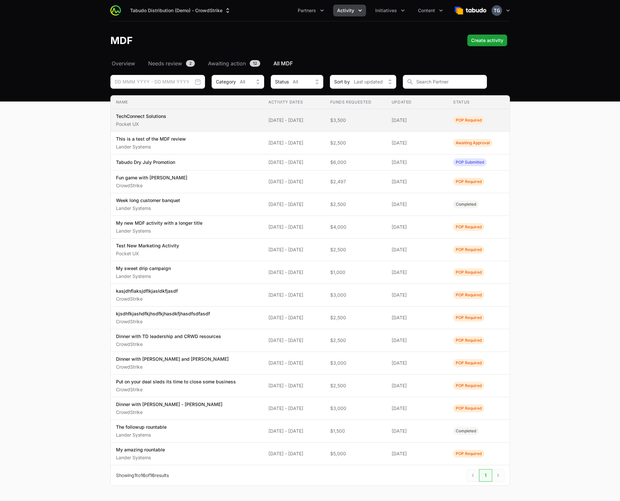
click at [195, 121] on span "TechConnect Solutions Pocket UX" at bounding box center [187, 120] width 142 height 14
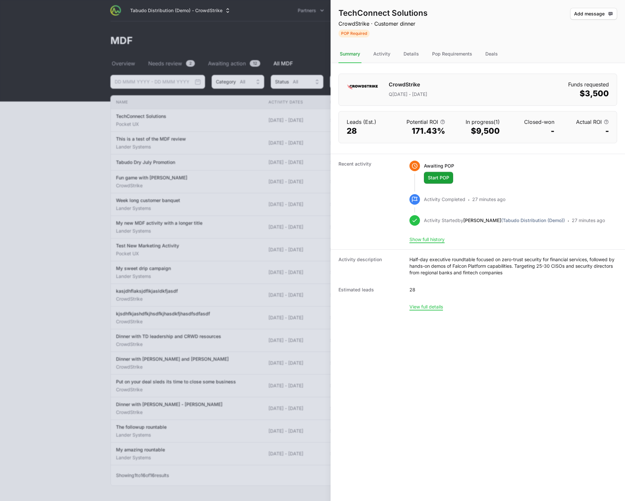
click at [519, 396] on div "TechConnect Solutions CrowdStrike · Customer dinner POP Required Add message Ad…" at bounding box center [478, 250] width 295 height 501
click at [493, 49] on div "Deals" at bounding box center [491, 54] width 15 height 18
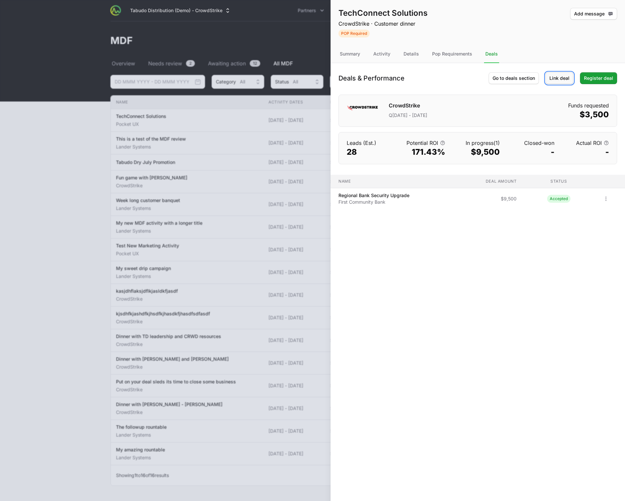
click at [519, 83] on button "Link deal Link deal" at bounding box center [560, 78] width 28 height 12
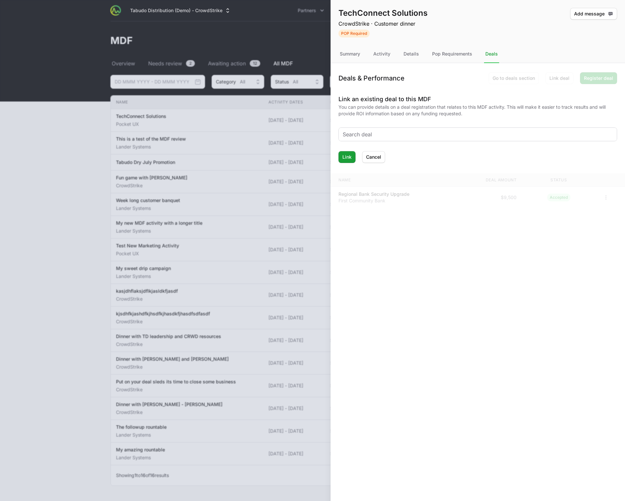
type input "n"
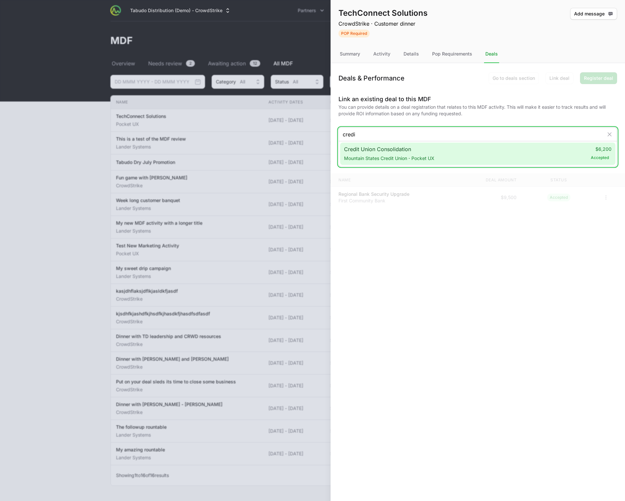
type input "credit"
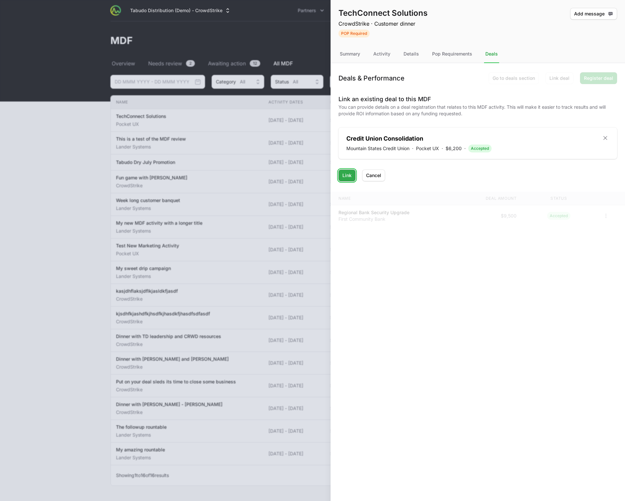
click at [342, 173] on button "Link Link" at bounding box center [347, 176] width 17 height 12
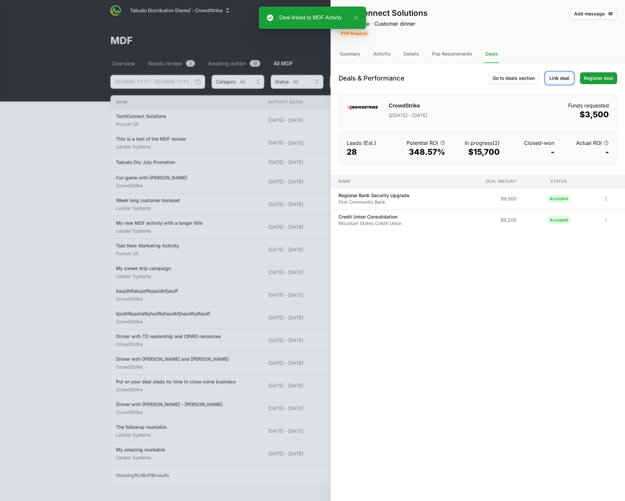
click at [519, 76] on span "Link deal" at bounding box center [560, 78] width 20 height 8
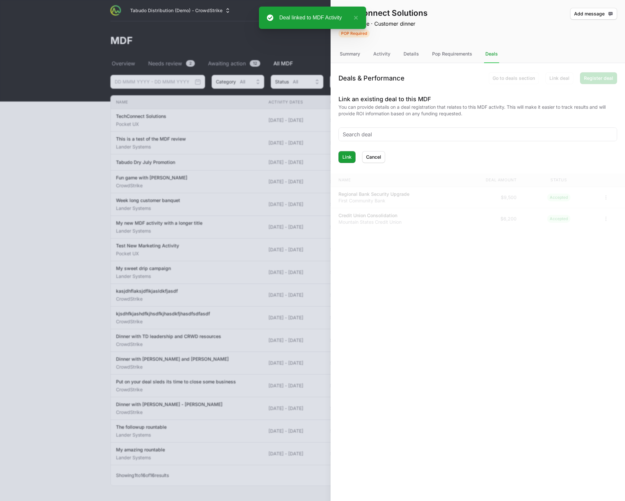
click at [519, 84] on div "Deals & Performance Go to deals section Go to deals section Link deal Link deal…" at bounding box center [478, 113] width 295 height 100
click at [380, 155] on span "Cancel" at bounding box center [373, 157] width 15 height 8
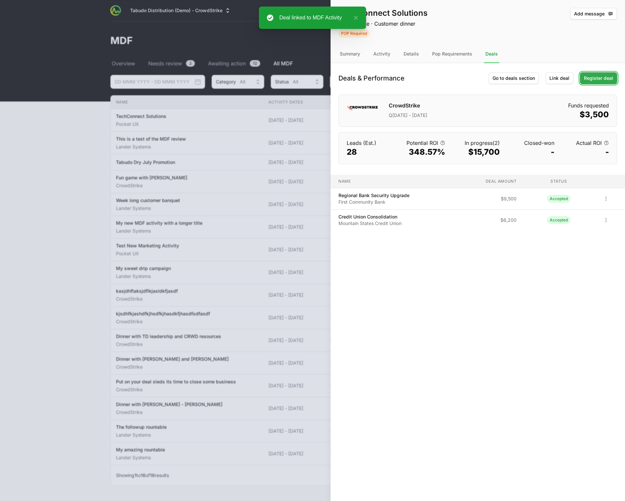
click at [519, 75] on span "Register deal" at bounding box center [598, 78] width 29 height 8
click at [519, 82] on button "Link deal Link deal" at bounding box center [560, 78] width 28 height 12
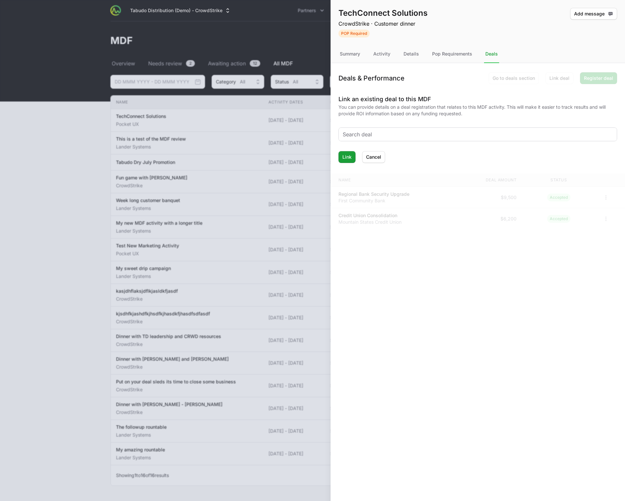
click at [450, 136] on input "text" at bounding box center [478, 135] width 270 height 8
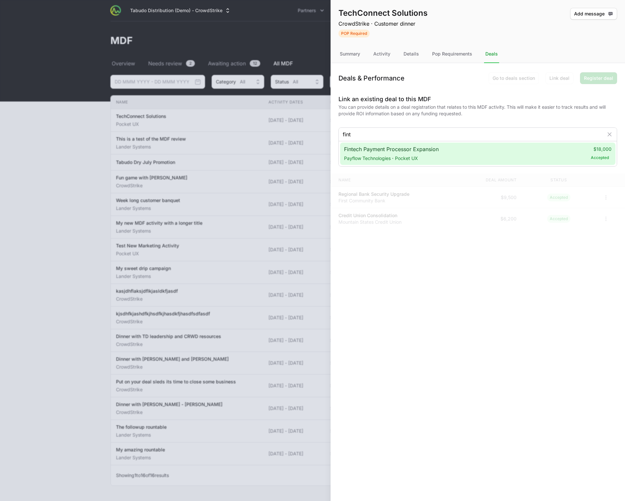
type input "finte"
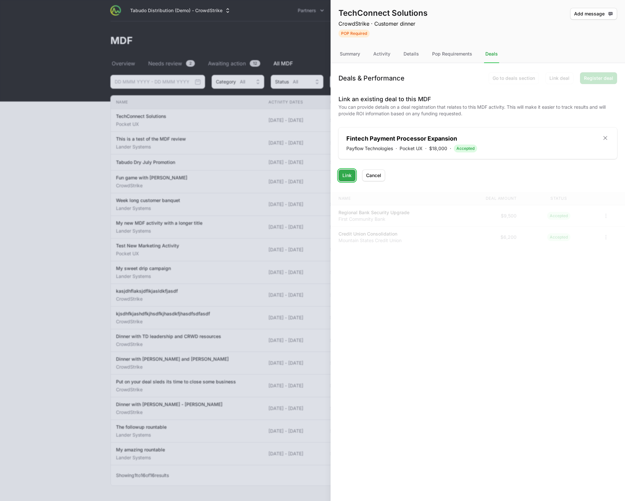
click at [348, 175] on span "Link" at bounding box center [347, 176] width 9 height 8
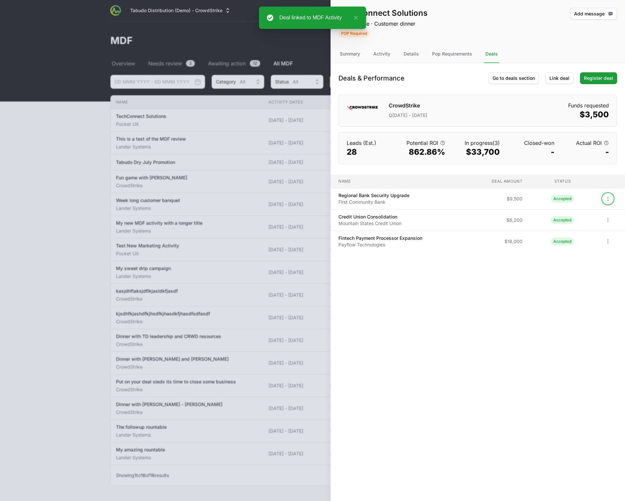
click at [519, 199] on icon "Open options" at bounding box center [608, 199] width 7 height 7
click at [519, 212] on div "View" at bounding box center [589, 213] width 69 height 12
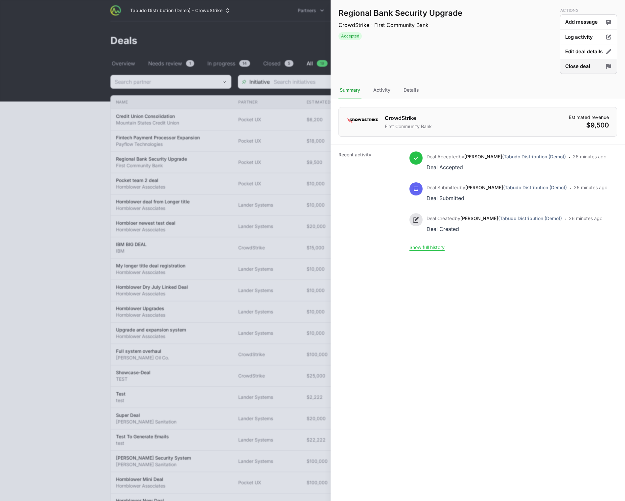
click at [519, 63] on button "Close deal" at bounding box center [588, 66] width 57 height 15
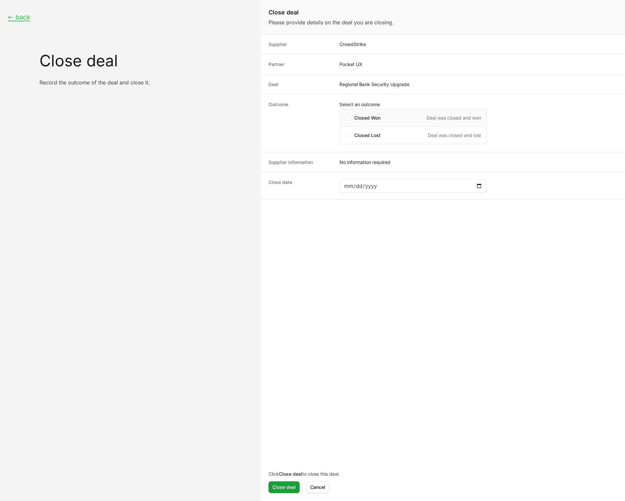
click at [367, 120] on span "Closed Won" at bounding box center [367, 118] width 26 height 7
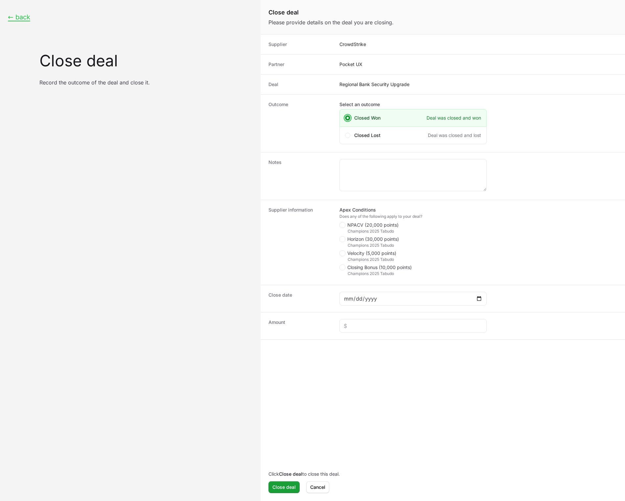
drag, startPoint x: 344, startPoint y: 225, endPoint x: 343, endPoint y: 229, distance: 4.1
click at [344, 225] on icon "Close deal form" at bounding box center [343, 225] width 4 height 5
click at [340, 223] on input "NPACV (20,000 points)" at bounding box center [340, 222] width 1 height 1
click at [343, 226] on icon "Close deal form" at bounding box center [343, 225] width 4 height 5
click at [340, 223] on input "NPACV (20,000 points)" at bounding box center [340, 222] width 1 height 1
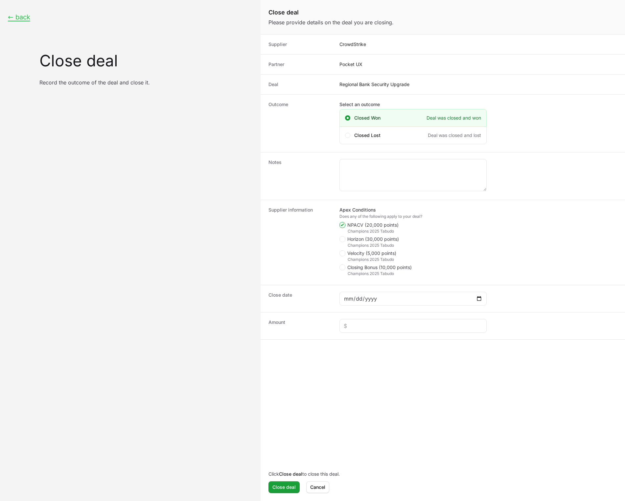
checkbox input "false"
click at [366, 329] on input "Close deal form" at bounding box center [413, 326] width 139 height 8
type input "$9,000"
click at [286, 450] on span "Close deal" at bounding box center [284, 488] width 23 height 8
click at [356, 298] on input "Close deal form" at bounding box center [413, 299] width 139 height 8
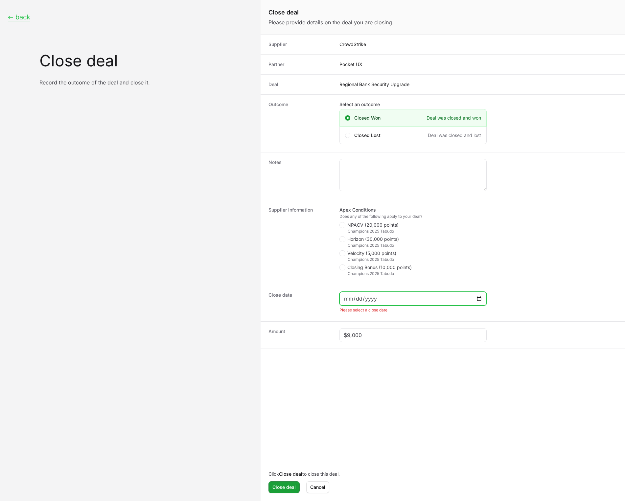
click at [479, 298] on input "Close deal form" at bounding box center [413, 299] width 139 height 8
type input "[DATE]"
click at [287, 450] on button "Close deal Close deal" at bounding box center [284, 488] width 31 height 12
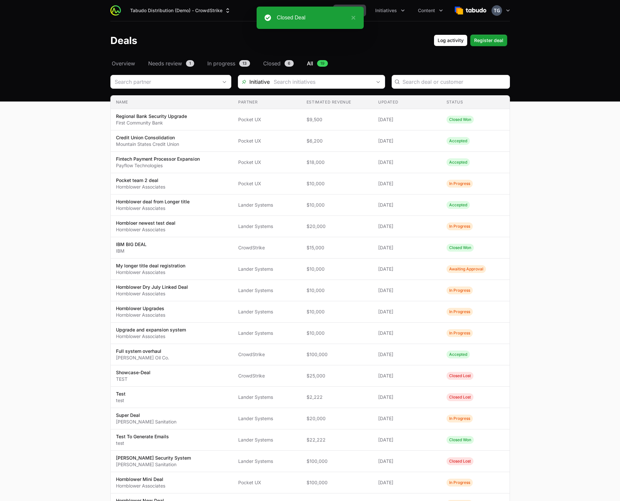
click at [364, 9] on button "Activity" at bounding box center [349, 11] width 33 height 12
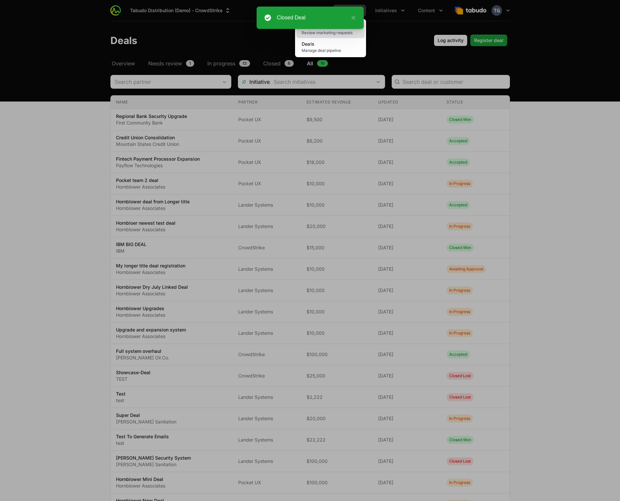
click at [328, 35] on span "Review marketing requests" at bounding box center [331, 32] width 58 height 5
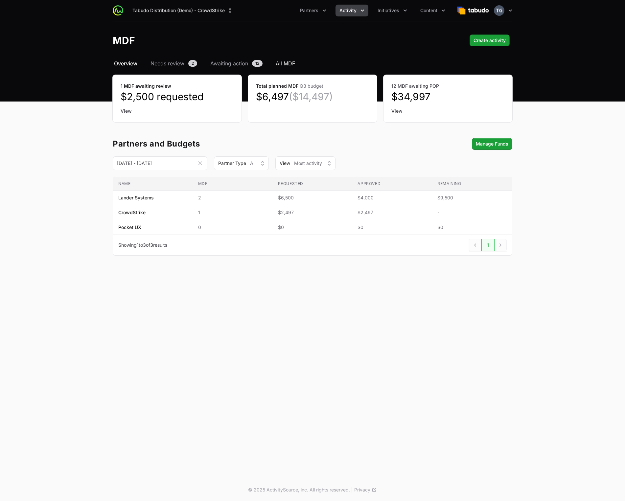
click at [294, 64] on span "All MDF" at bounding box center [285, 64] width 19 height 8
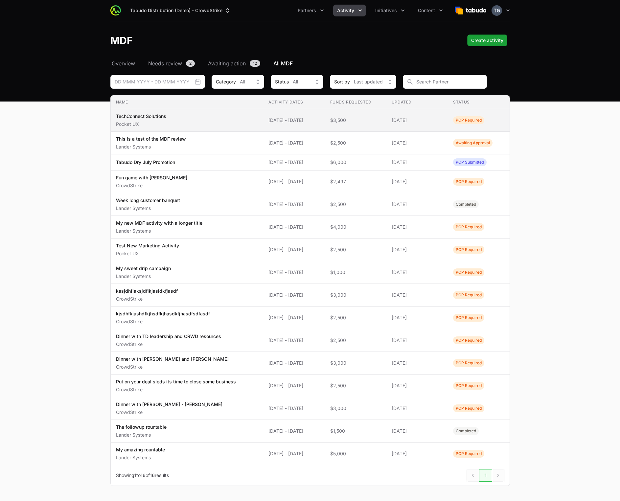
click at [228, 125] on span "TechConnect Solutions Pocket UX" at bounding box center [187, 120] width 142 height 14
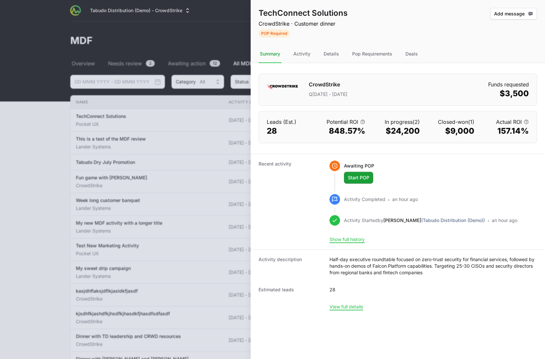
click at [451, 150] on dl "CrowdStrike Q[DATE] - [DATE] Funds requested $3,500 Leads (Est.) 28 Potential R…" at bounding box center [398, 190] width 295 height 254
click at [450, 152] on dl "CrowdStrike Q[DATE] - [DATE] Funds requested $3,500 Leads (Est.) 28 Potential R…" at bounding box center [398, 190] width 295 height 254
click at [451, 152] on dl "CrowdStrike Q[DATE] - [DATE] Funds requested $3,500 Leads (Est.) 28 Potential R…" at bounding box center [398, 190] width 295 height 254
click at [184, 13] on body "Tabudo Distribution (Demo) - CrowdStrike Partners Activity Initiatives Content …" at bounding box center [272, 262] width 545 height 524
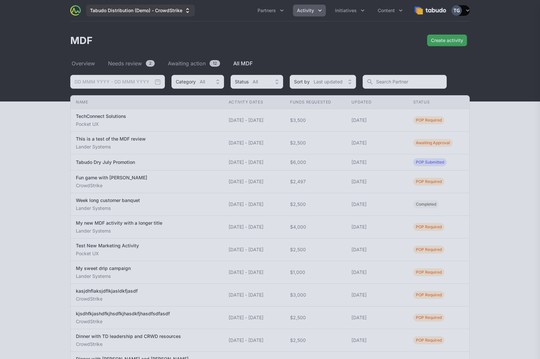
click at [186, 11] on icon "Supplier switch menu" at bounding box center [187, 10] width 7 height 7
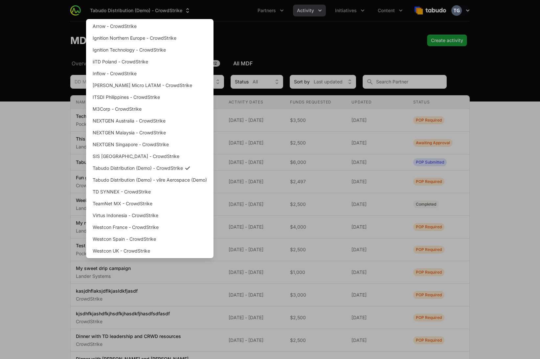
click at [187, 9] on div "Supplier switch menu" at bounding box center [270, 179] width 540 height 359
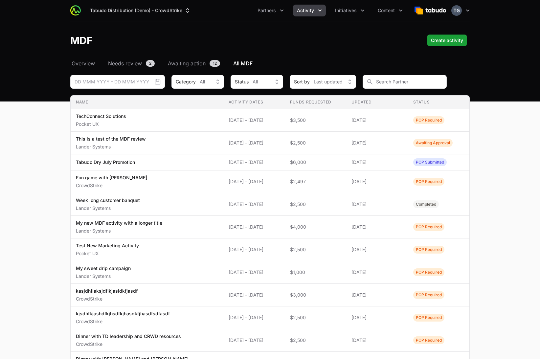
click at [221, 21] on header "MDF Create activity Create activity" at bounding box center [270, 40] width 540 height 38
click at [400, 33] on header "MDF Create activity Create activity" at bounding box center [270, 40] width 540 height 38
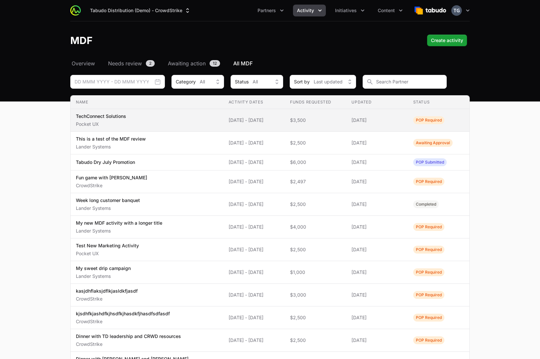
click at [380, 124] on td "Updated [DATE]" at bounding box center [376, 120] width 61 height 23
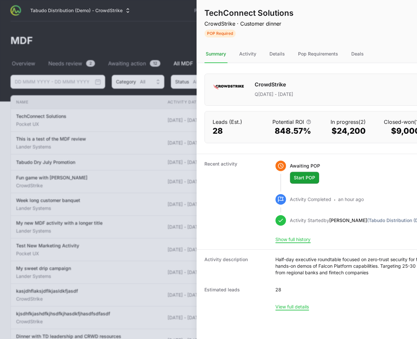
click at [64, 206] on div at bounding box center [208, 169] width 417 height 339
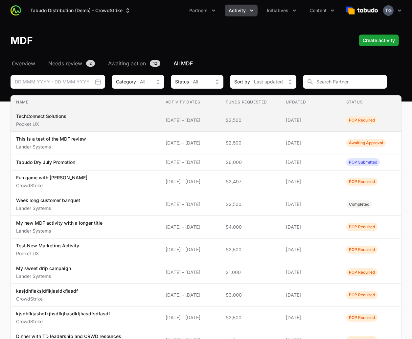
click at [273, 117] on span "$3,500" at bounding box center [251, 120] width 50 height 7
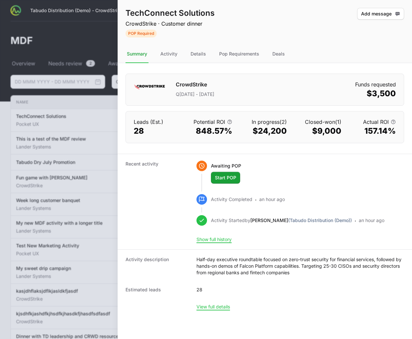
click at [85, 115] on div at bounding box center [206, 169] width 412 height 339
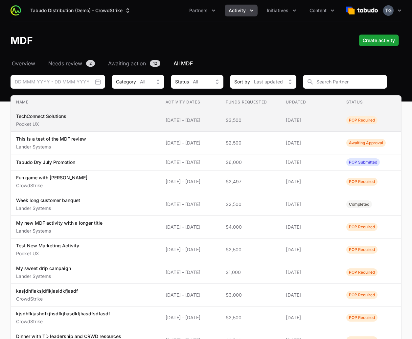
click at [147, 121] on td "Name TechConnect Solutions Pocket UX" at bounding box center [86, 120] width 150 height 23
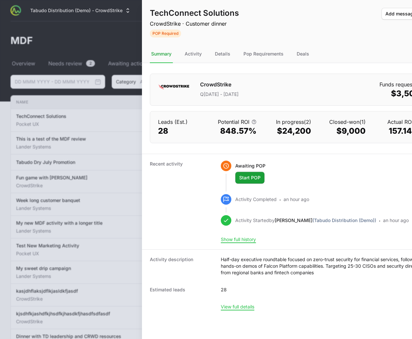
click at [102, 189] on div at bounding box center [206, 169] width 412 height 339
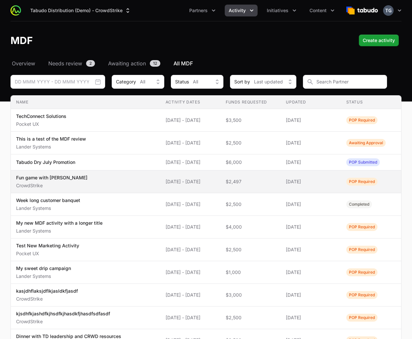
drag, startPoint x: 70, startPoint y: 178, endPoint x: 50, endPoint y: 177, distance: 20.4
click at [49, 177] on span "Fun game with [PERSON_NAME]" at bounding box center [85, 182] width 139 height 14
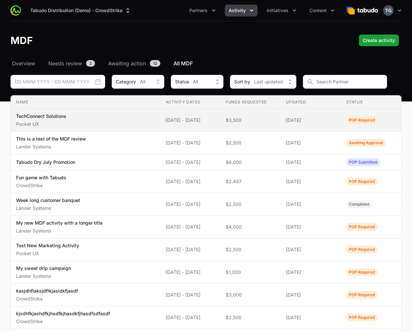
click at [336, 123] on span "[DATE]" at bounding box center [311, 120] width 50 height 7
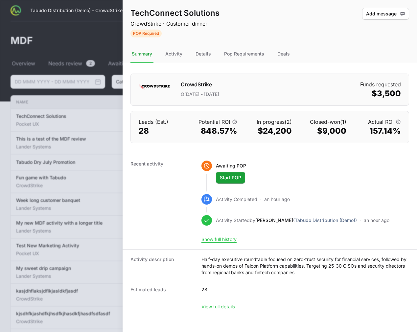
click at [326, 207] on div "Activity Completed · an hour ago" at bounding box center [296, 204] width 188 height 21
click at [290, 54] on div "Deals" at bounding box center [283, 54] width 15 height 18
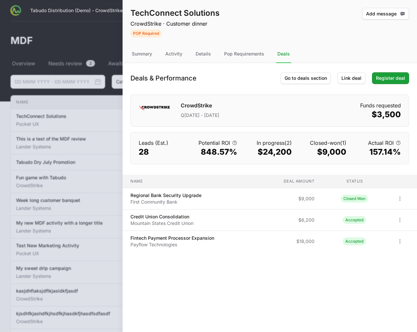
click at [286, 55] on div "Deals" at bounding box center [283, 54] width 15 height 18
click at [310, 210] on td "Deal amount $6,200" at bounding box center [284, 220] width 69 height 21
click at [379, 82] on span "Register deal" at bounding box center [390, 78] width 29 height 8
click at [296, 76] on span "Go to deals section" at bounding box center [306, 78] width 42 height 8
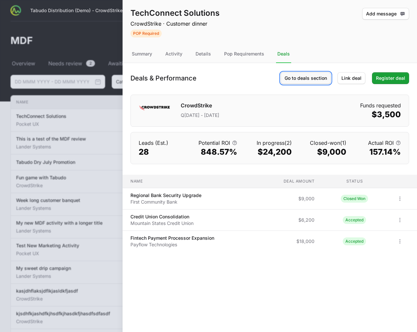
click at [298, 79] on span "Go to deals section" at bounding box center [306, 78] width 42 height 8
click at [383, 81] on span "Register deal" at bounding box center [390, 78] width 29 height 8
click at [386, 76] on span "Register deal" at bounding box center [390, 78] width 29 height 8
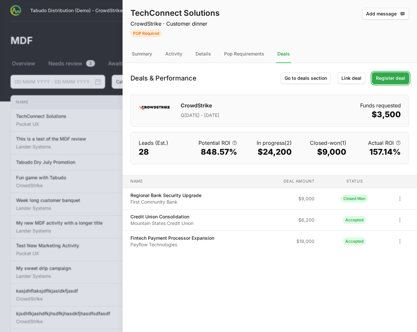
click at [386, 76] on span "Register deal" at bounding box center [390, 78] width 29 height 8
click at [347, 78] on span "Link deal" at bounding box center [352, 78] width 20 height 8
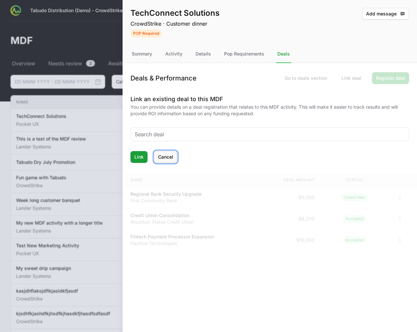
click at [171, 161] on button "[PERSON_NAME]" at bounding box center [165, 157] width 23 height 12
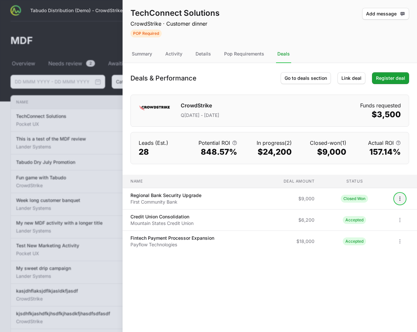
click at [395, 199] on button "Open options" at bounding box center [400, 199] width 11 height 11
click at [398, 197] on body "Tabudo Distribution (Demo) - CrowdStrike Partners Activity Initiatives Content …" at bounding box center [208, 262] width 417 height 524
click at [396, 221] on button "Open options" at bounding box center [400, 220] width 11 height 11
click at [398, 219] on body "Tabudo Distribution (Demo) - CrowdStrike Partners Activity Initiatives Content …" at bounding box center [208, 262] width 417 height 524
click at [394, 245] on td at bounding box center [404, 241] width 28 height 21
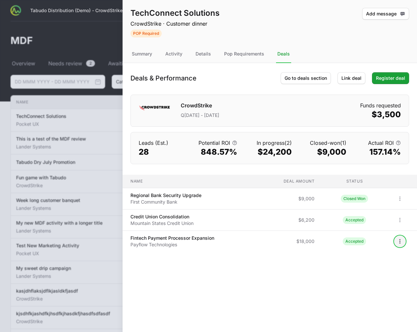
click at [397, 243] on icon "Open options" at bounding box center [400, 241] width 7 height 7
click at [398, 241] on body "Tabudo Distribution (Demo) - CrowdStrike Partners Activity Initiatives Content …" at bounding box center [208, 262] width 417 height 524
click at [395, 219] on button "Open options" at bounding box center [400, 220] width 11 height 11
click at [373, 234] on div "View" at bounding box center [380, 235] width 69 height 12
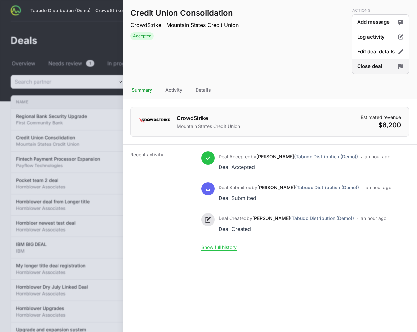
click at [372, 67] on button "Close deal" at bounding box center [380, 66] width 57 height 15
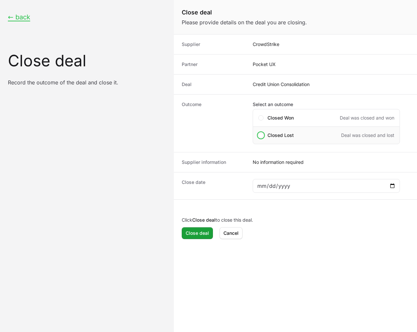
click at [262, 137] on span "Close deal form" at bounding box center [260, 135] width 5 height 5
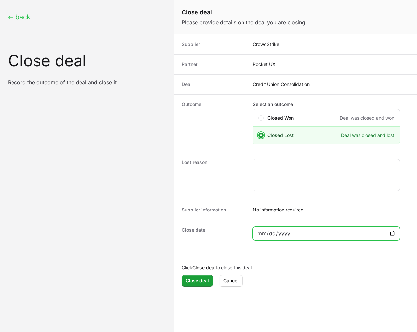
drag, startPoint x: 394, startPoint y: 232, endPoint x: 389, endPoint y: 234, distance: 4.9
click at [393, 232] on input "Close deal form" at bounding box center [326, 234] width 139 height 8
type input "[DATE]"
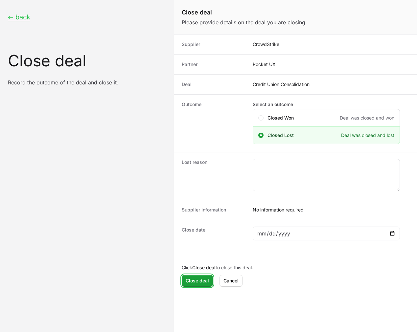
click at [194, 276] on button "Close deal Close deal" at bounding box center [197, 281] width 31 height 12
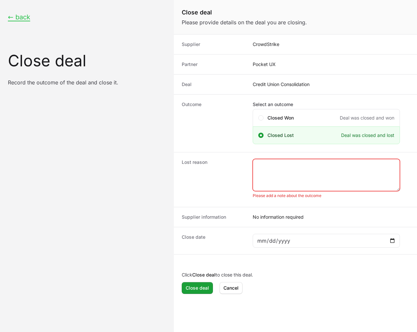
click at [279, 185] on div "Please add a note about the outcome" at bounding box center [326, 178] width 147 height 39
click at [282, 175] on textarea "Close deal form" at bounding box center [326, 175] width 147 height 32
type textarea "D"
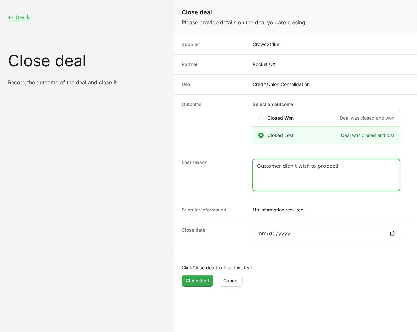
type textarea "Customer didn't wish to proceed"
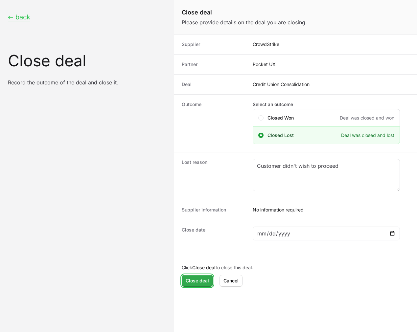
click at [203, 279] on span "Close deal" at bounding box center [197, 281] width 23 height 8
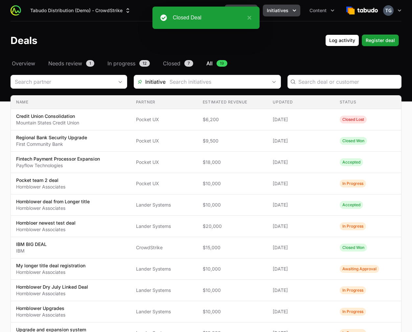
click at [281, 13] on span "Initiatives" at bounding box center [278, 10] width 22 height 7
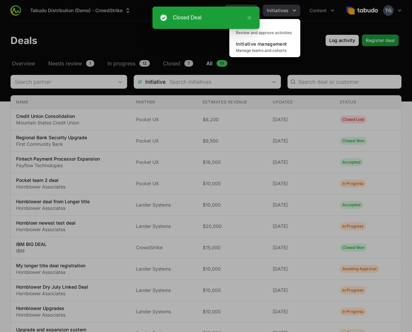
click at [281, 12] on div "Initiatives menu" at bounding box center [206, 166] width 412 height 332
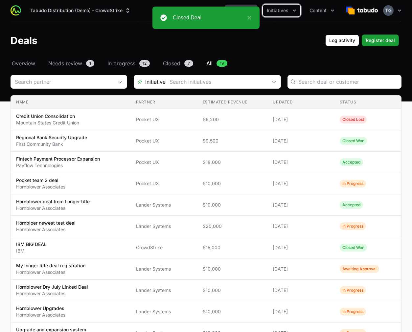
click at [239, 5] on button "Activity" at bounding box center [241, 11] width 33 height 12
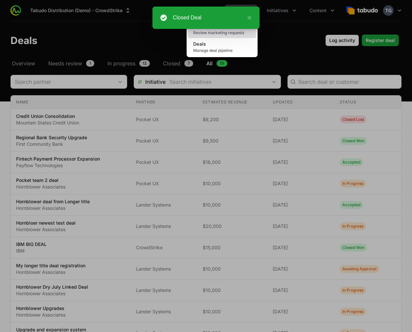
click at [228, 35] on span "Review marketing requests" at bounding box center [222, 32] width 58 height 5
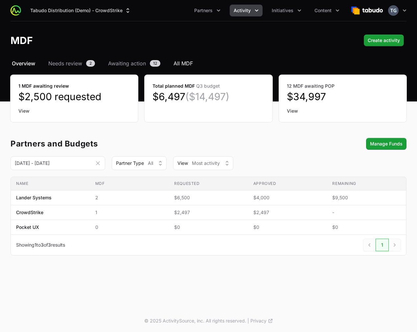
click at [192, 60] on span "All MDF" at bounding box center [183, 64] width 19 height 8
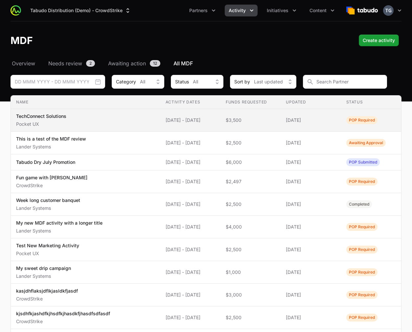
click at [215, 119] on span "[DATE] - [DATE]" at bounding box center [191, 120] width 50 height 7
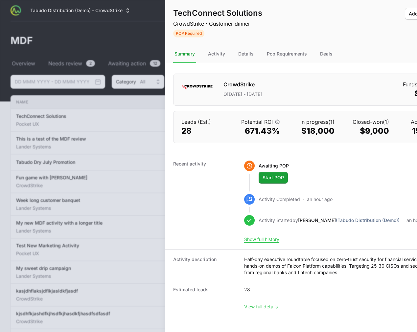
click at [79, 45] on div at bounding box center [208, 166] width 417 height 332
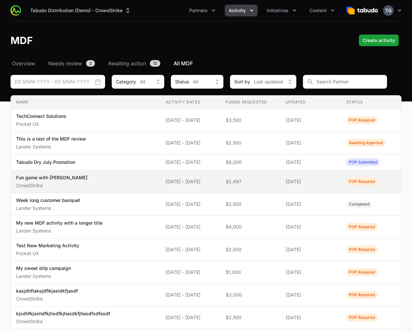
drag, startPoint x: 65, startPoint y: 178, endPoint x: 38, endPoint y: 177, distance: 26.3
click at [38, 177] on span "Fun game with [PERSON_NAME]" at bounding box center [85, 182] width 139 height 14
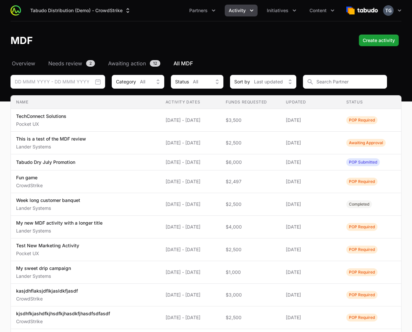
click at [240, 48] on header "MDF Create activity Create activity" at bounding box center [206, 40] width 412 height 38
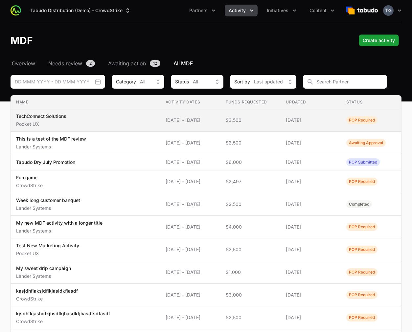
click at [186, 122] on span "[DATE] - [DATE]" at bounding box center [191, 120] width 50 height 7
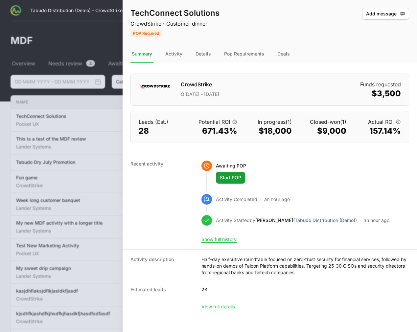
drag, startPoint x: 280, startPoint y: 57, endPoint x: 297, endPoint y: 56, distance: 16.8
click at [280, 57] on div "Deals" at bounding box center [283, 54] width 15 height 18
